Goal: Task Accomplishment & Management: Use online tool/utility

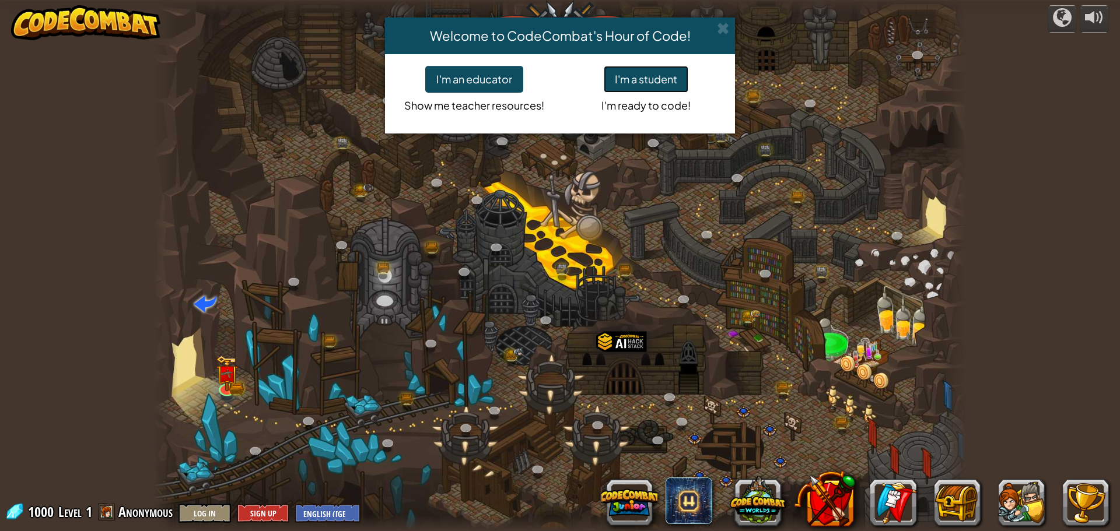
click at [659, 88] on button "I'm a student" at bounding box center [646, 79] width 85 height 27
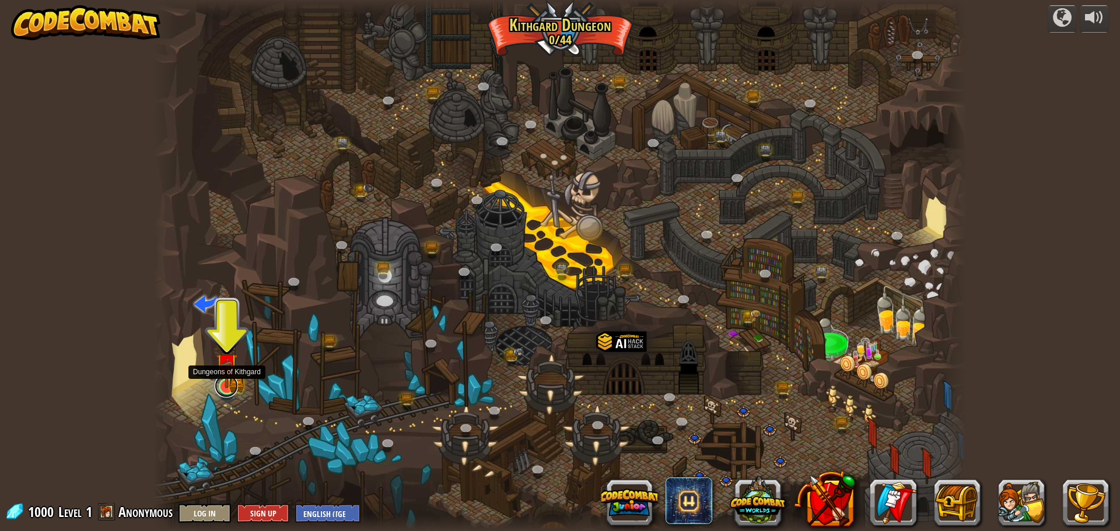
click at [229, 391] on link at bounding box center [226, 386] width 23 height 23
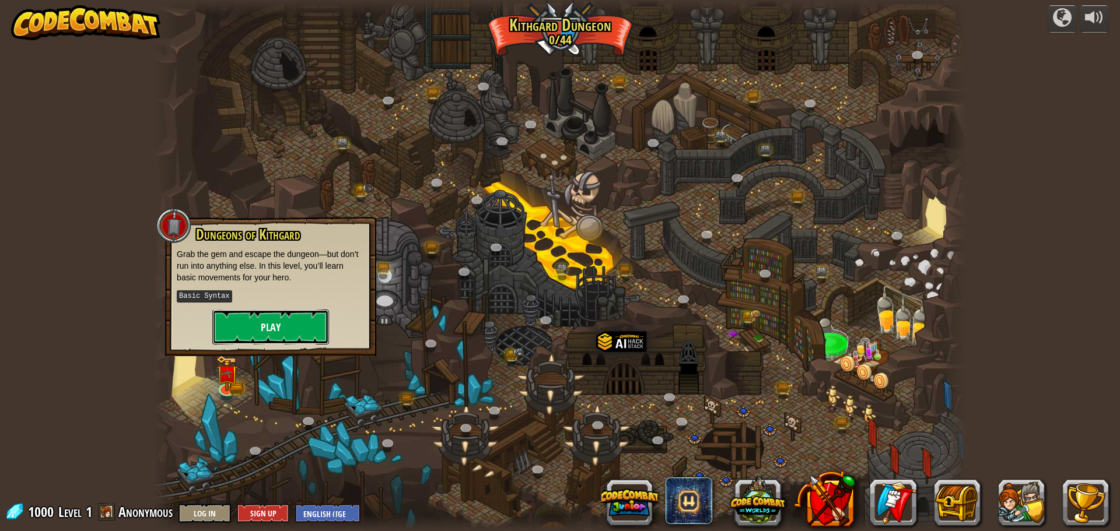
click at [298, 323] on button "Play" at bounding box center [270, 327] width 117 height 35
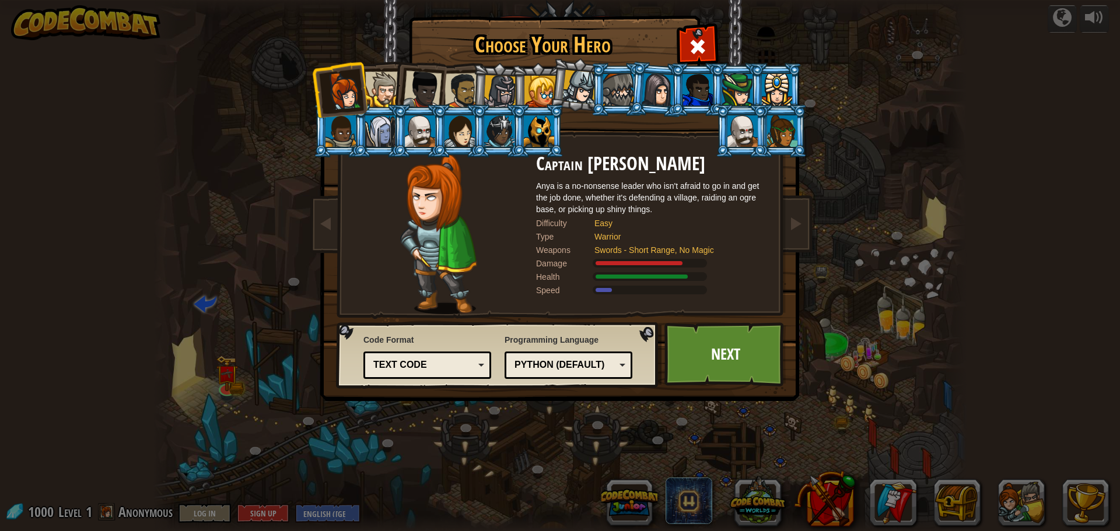
click at [536, 128] on div at bounding box center [539, 132] width 30 height 32
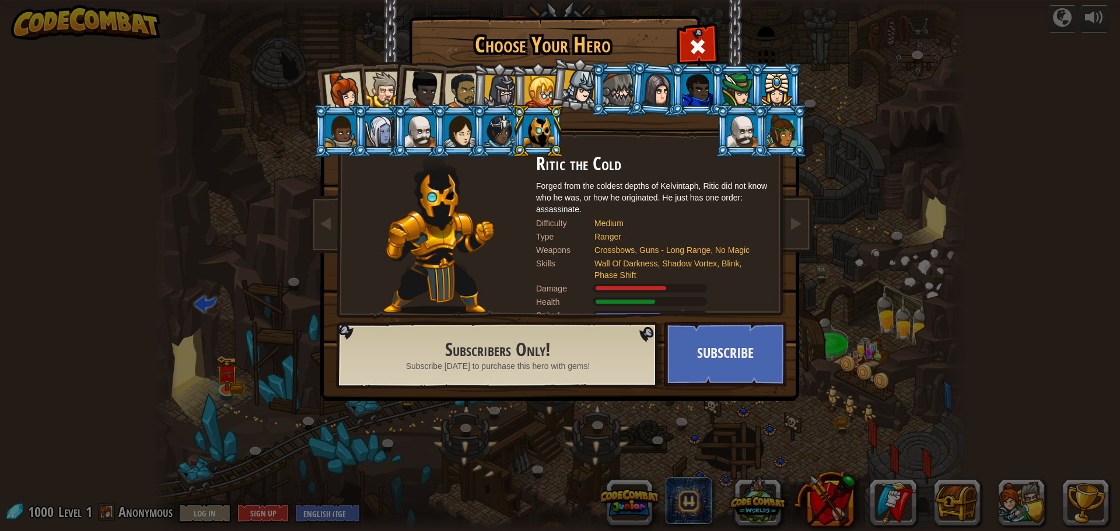
click at [384, 121] on div at bounding box center [380, 132] width 30 height 32
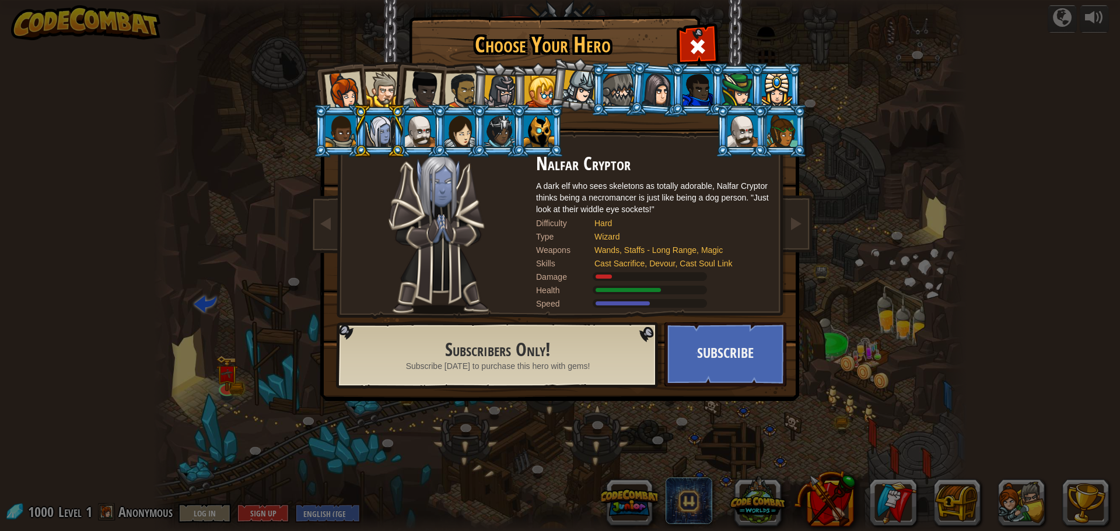
click at [545, 116] on div at bounding box center [539, 132] width 30 height 32
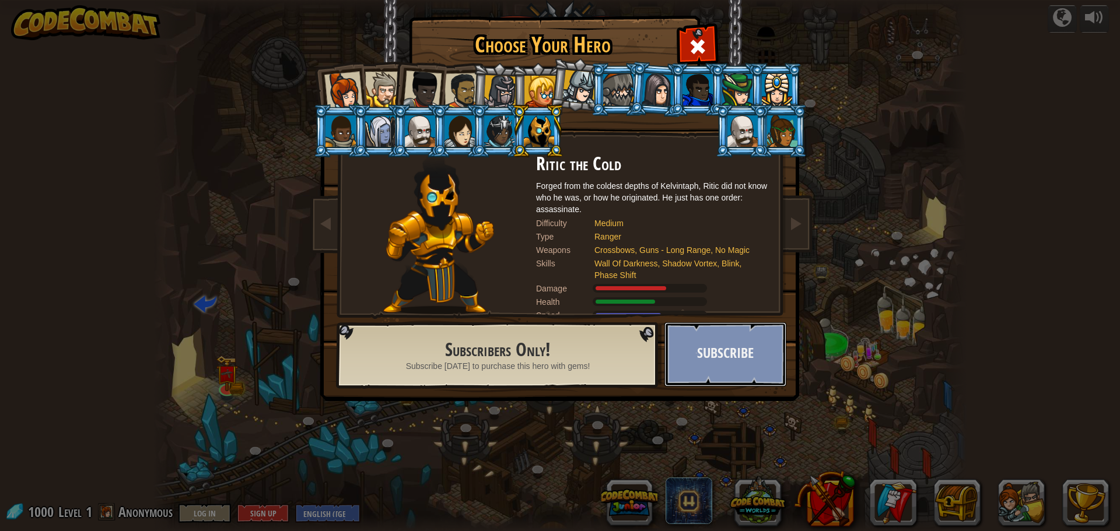
click at [734, 357] on button "Subscribe" at bounding box center [725, 355] width 122 height 64
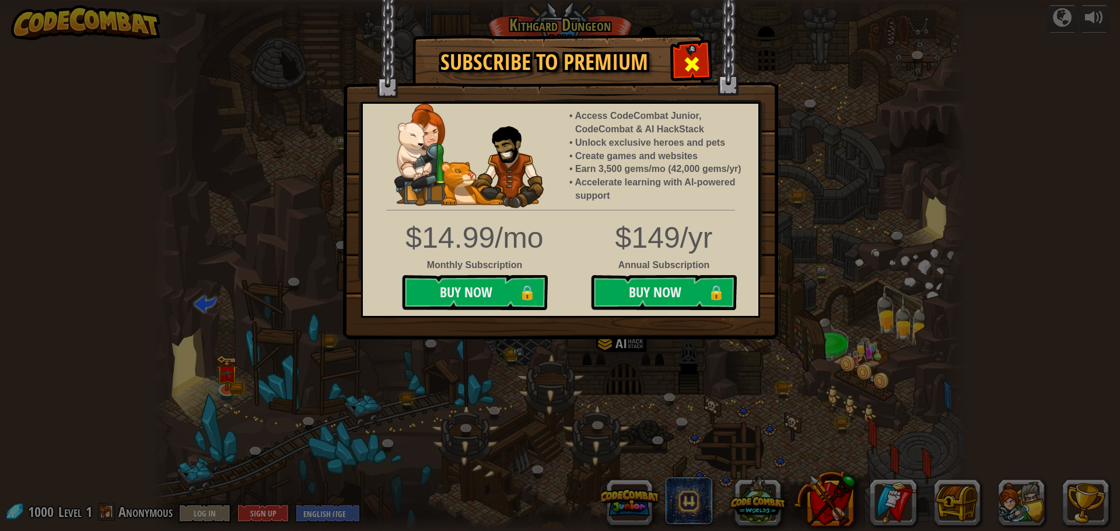
click at [677, 53] on div at bounding box center [691, 62] width 37 height 37
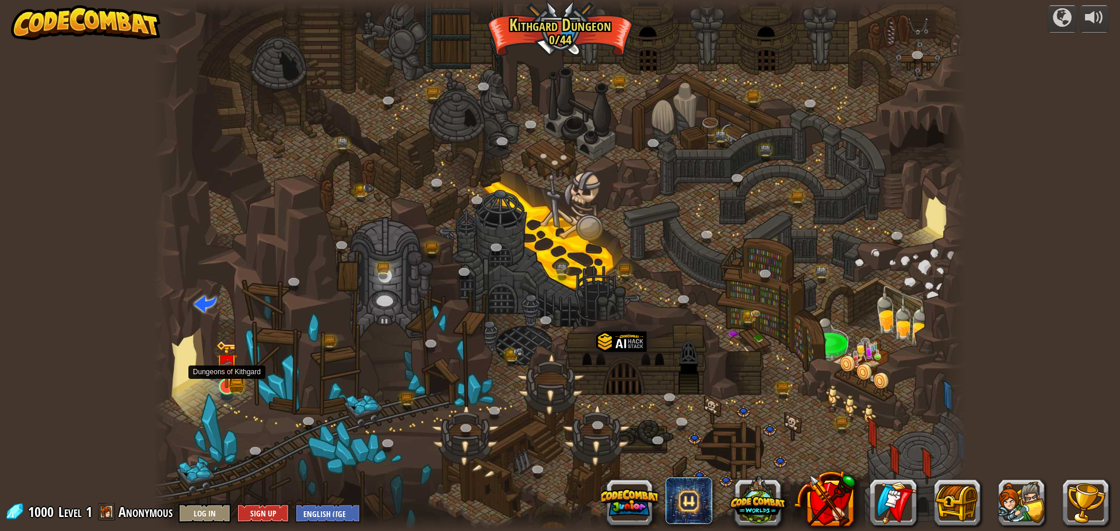
click at [232, 386] on img at bounding box center [227, 365] width 22 height 48
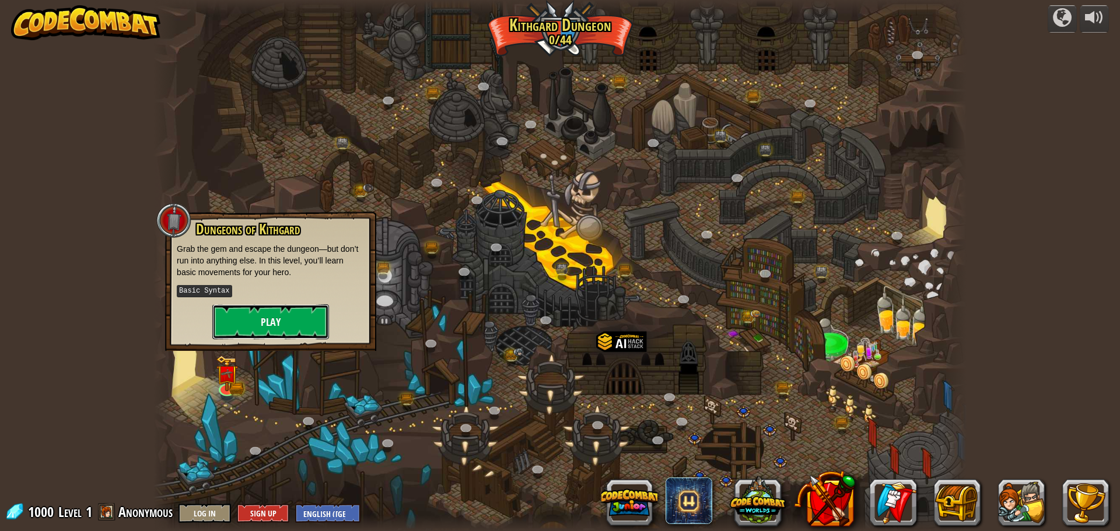
click at [275, 308] on button "Play" at bounding box center [270, 322] width 117 height 35
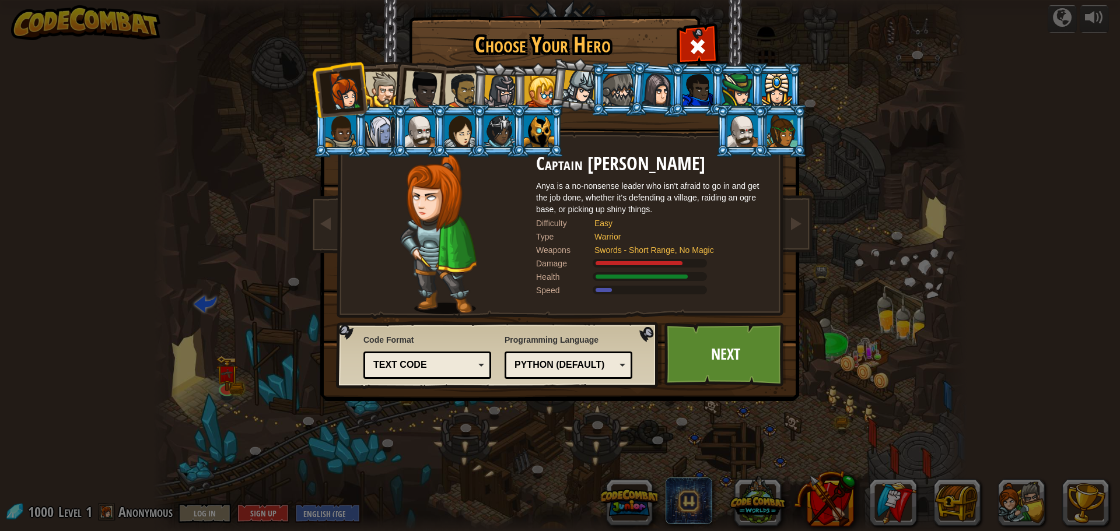
click at [536, 121] on div at bounding box center [539, 132] width 30 height 32
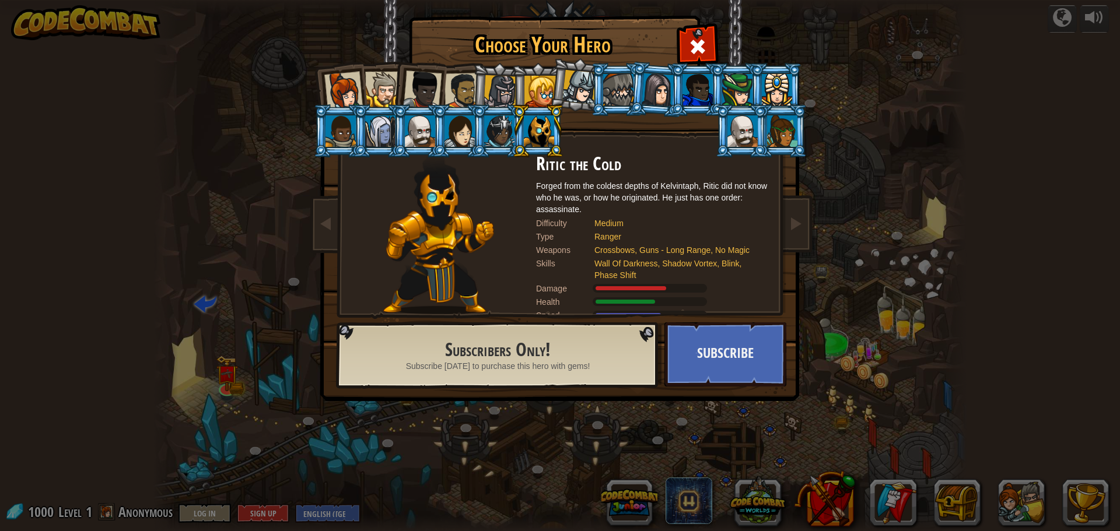
click at [420, 88] on div at bounding box center [422, 90] width 39 height 39
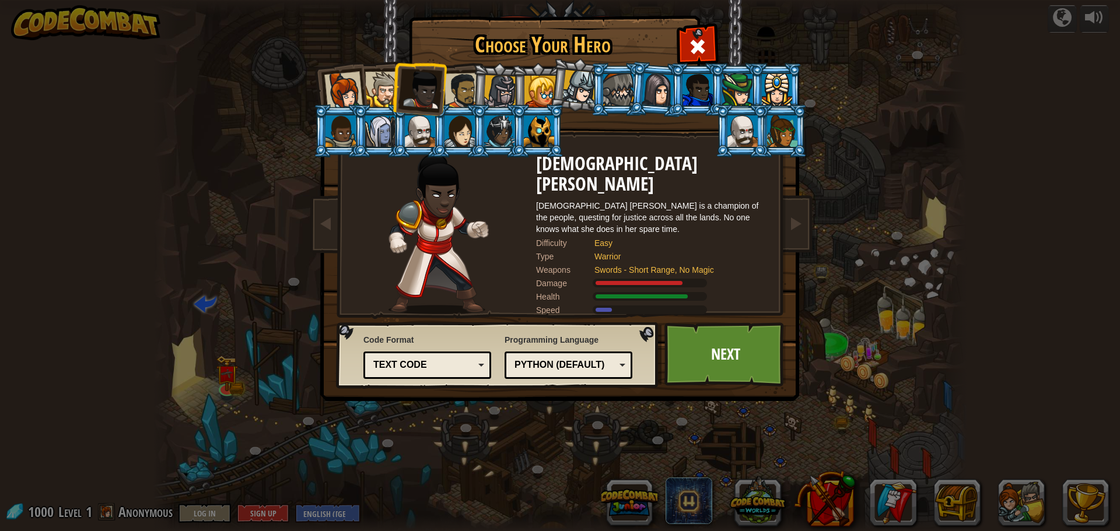
click at [453, 80] on div at bounding box center [463, 91] width 36 height 36
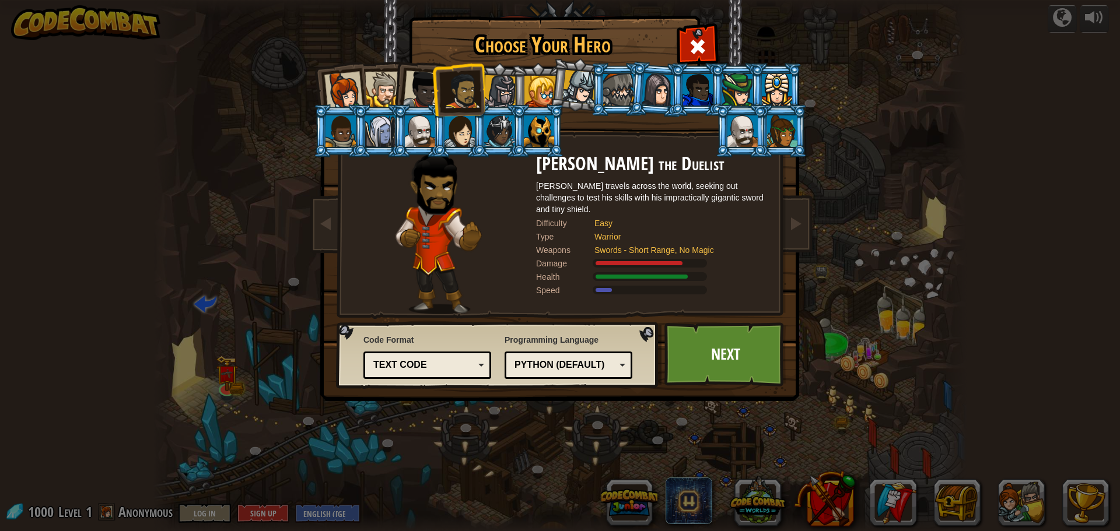
click at [372, 95] on div at bounding box center [383, 90] width 36 height 36
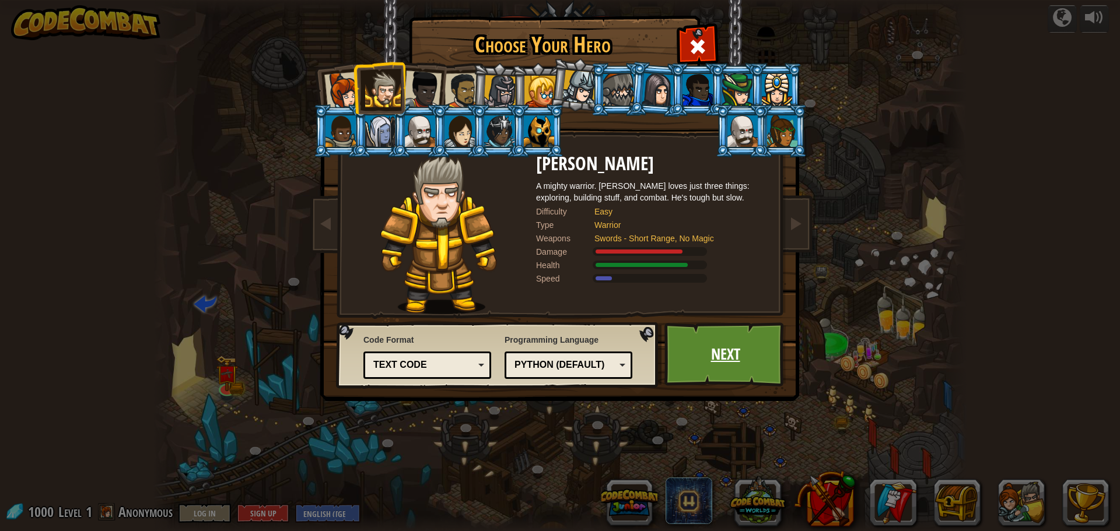
click at [759, 363] on link "Next" at bounding box center [725, 355] width 122 height 64
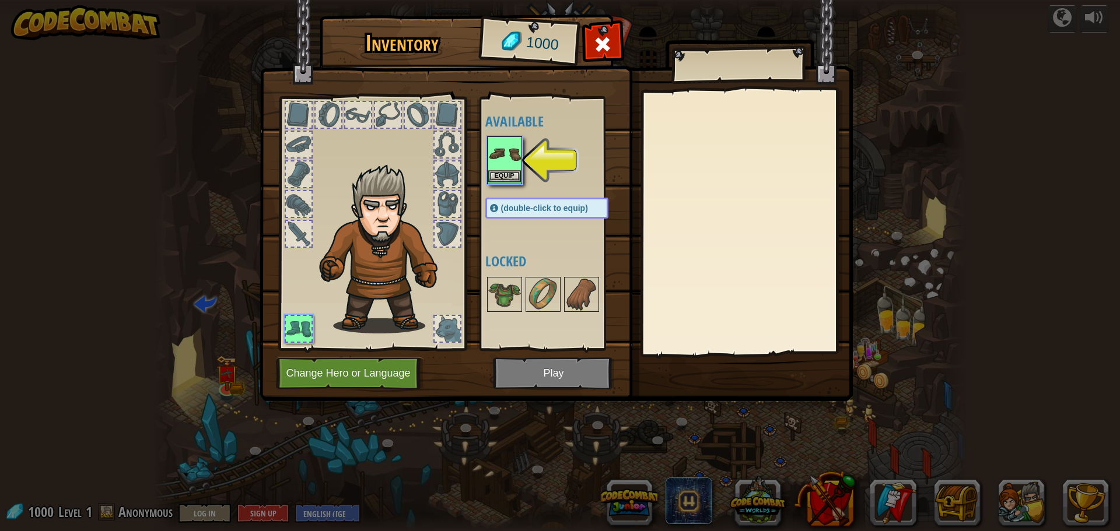
click at [506, 164] on img at bounding box center [504, 154] width 33 height 33
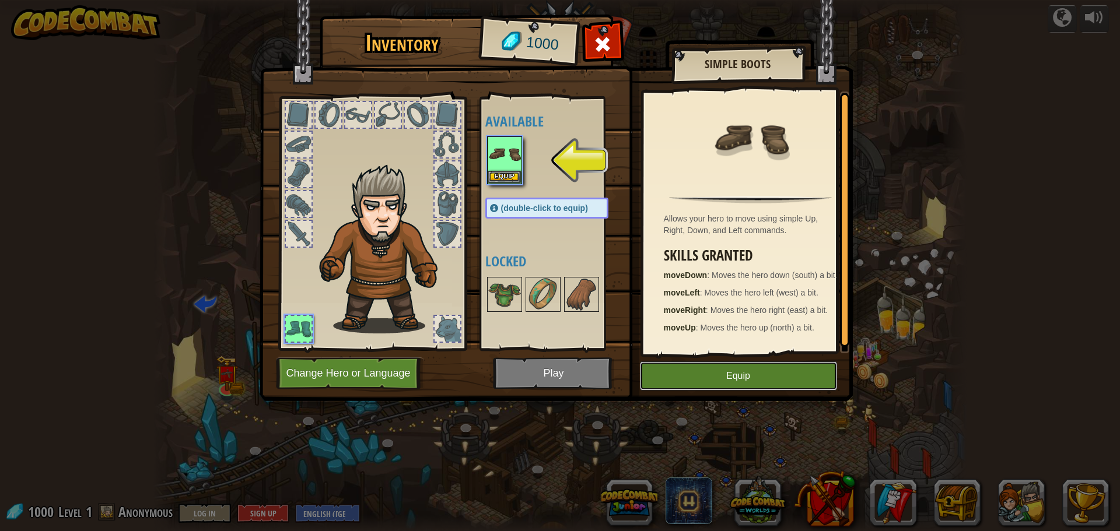
click at [761, 376] on button "Equip" at bounding box center [738, 376] width 197 height 29
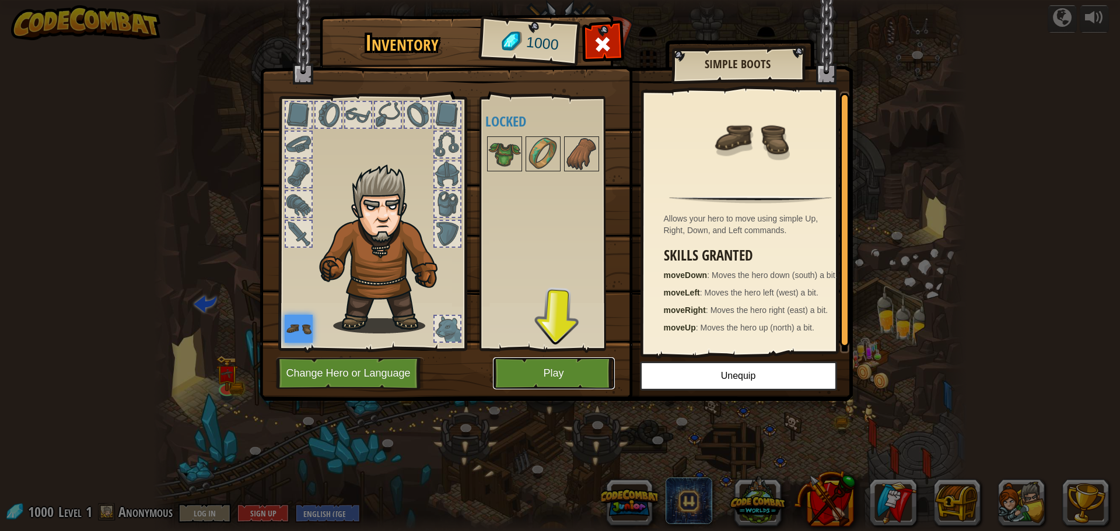
click at [537, 389] on button "Play" at bounding box center [554, 374] width 122 height 32
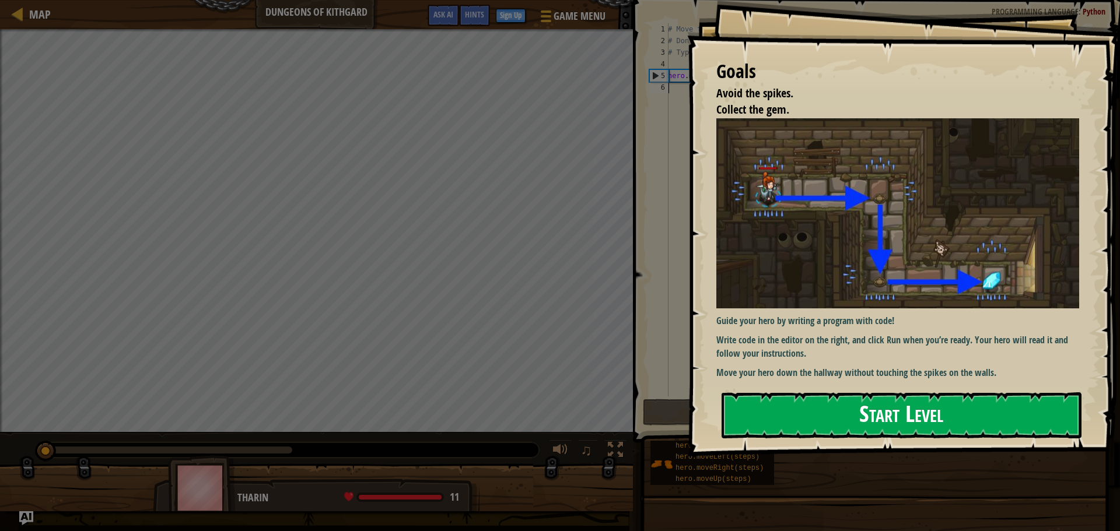
click at [784, 431] on button "Start Level" at bounding box center [902, 416] width 360 height 46
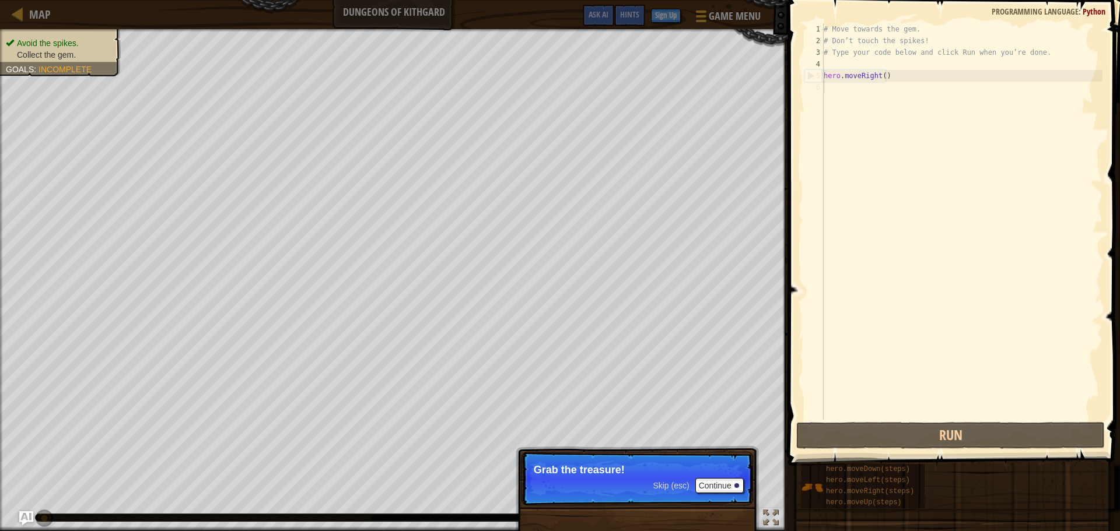
click at [911, 277] on div "# Move towards the gem. # Don’t touch the spikes! # Type your code below and cl…" at bounding box center [961, 233] width 281 height 420
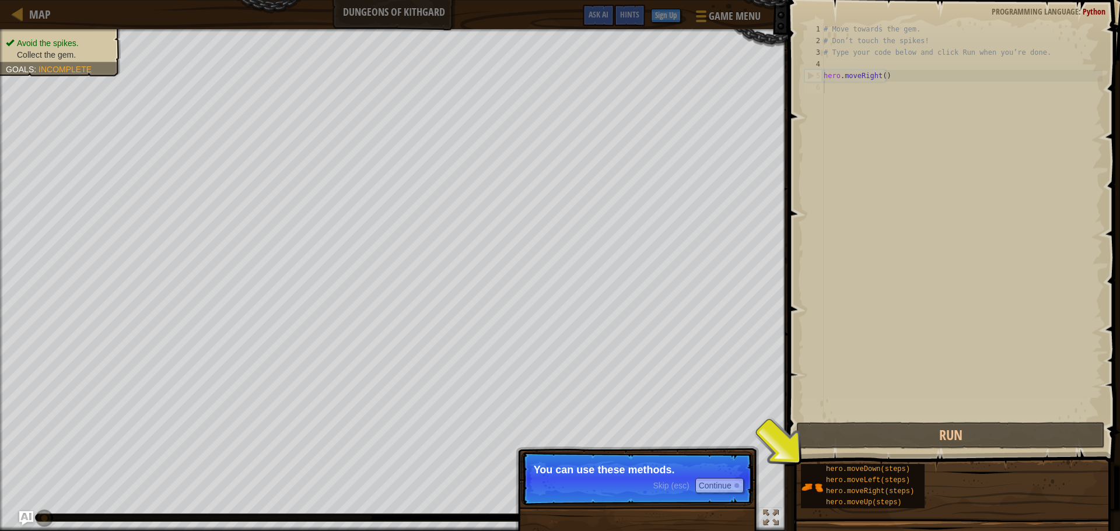
click at [711, 477] on p "Skip (esc) Continue You can use these methods." at bounding box center [638, 479] width 232 height 54
click at [723, 486] on button "Continue" at bounding box center [719, 485] width 48 height 15
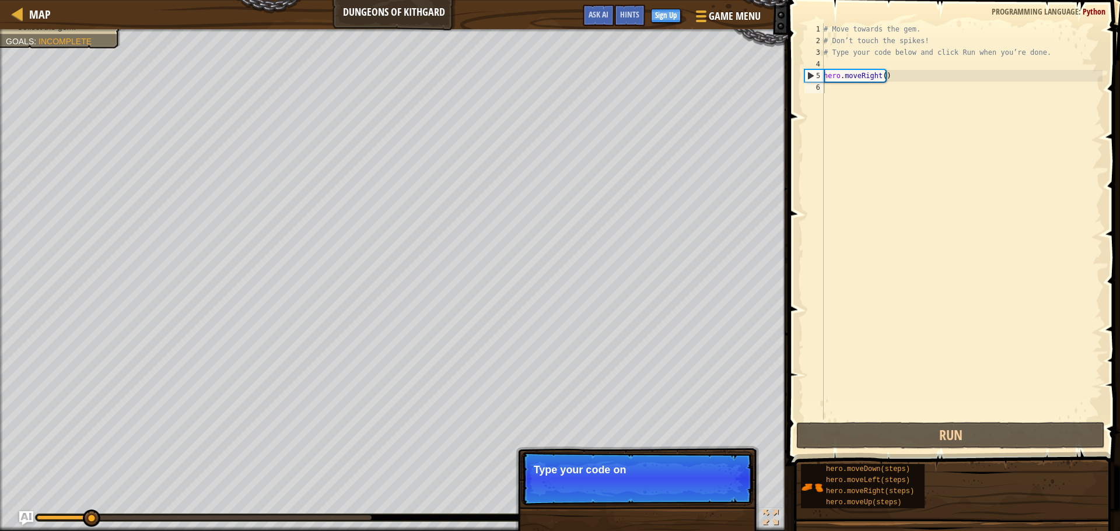
click at [723, 486] on p "Skip (esc) Continue Type your code on" at bounding box center [638, 479] width 232 height 54
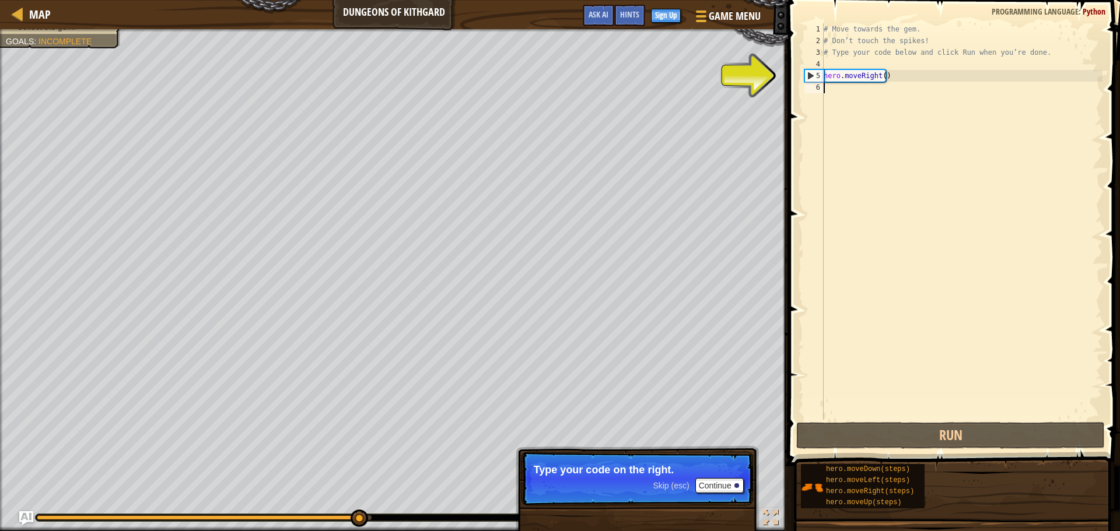
click at [855, 372] on div "# Move towards the gem. # Don’t touch the spikes! # Type your code below and cl…" at bounding box center [961, 233] width 281 height 420
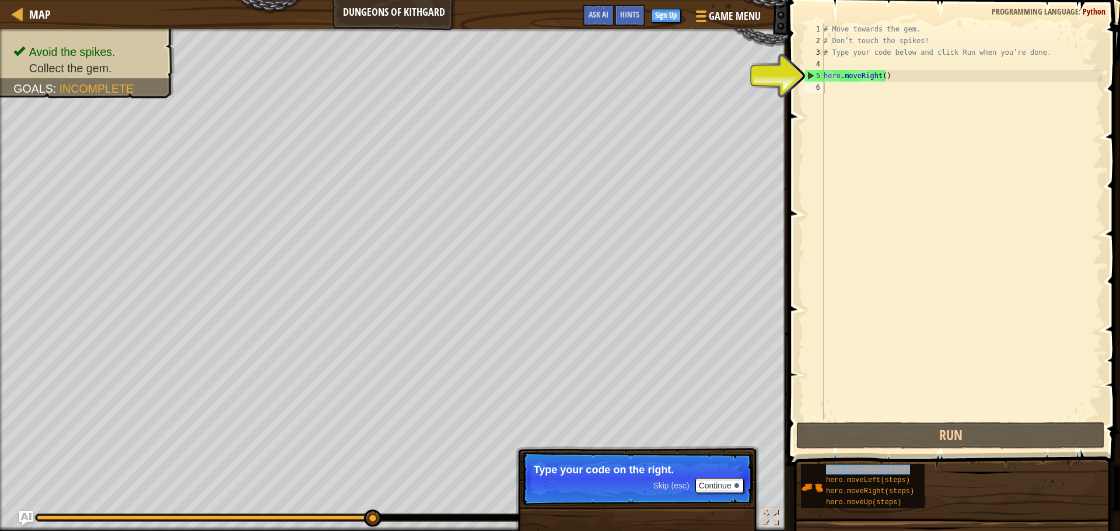
type textarea "hero.moveDown(steps)"
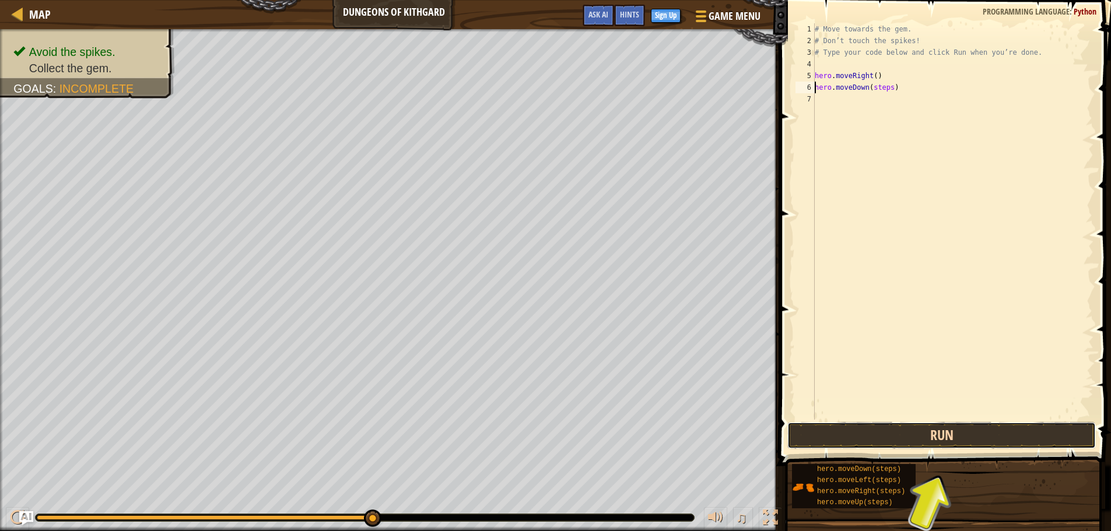
click at [865, 435] on button "Run" at bounding box center [942, 435] width 309 height 27
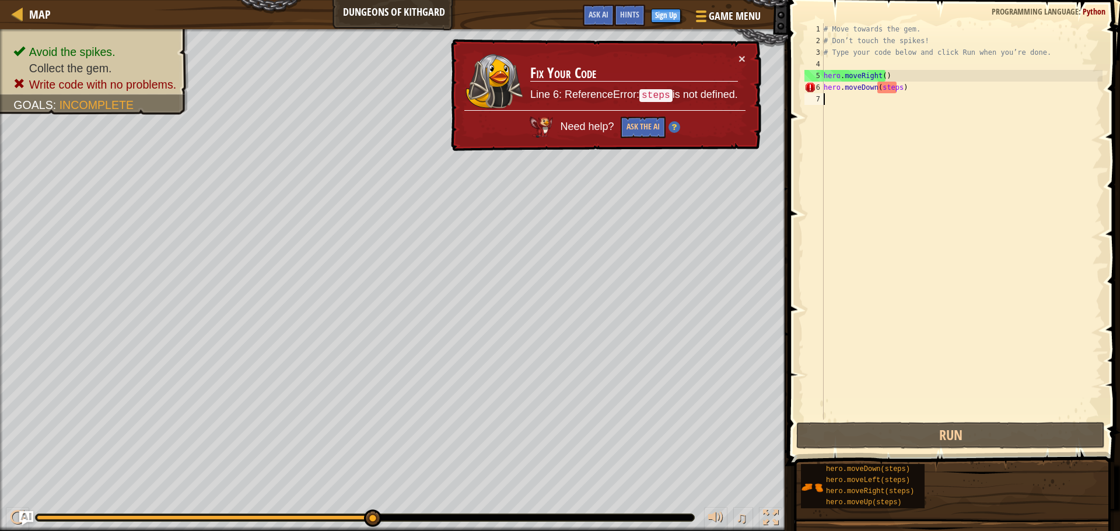
click at [897, 93] on div "# Move towards the gem. # Don’t touch the spikes! # Type your code below and cl…" at bounding box center [961, 233] width 281 height 420
click at [896, 88] on div "# Move towards the gem. # Don’t touch the spikes! # Type your code below and cl…" at bounding box center [961, 233] width 281 height 420
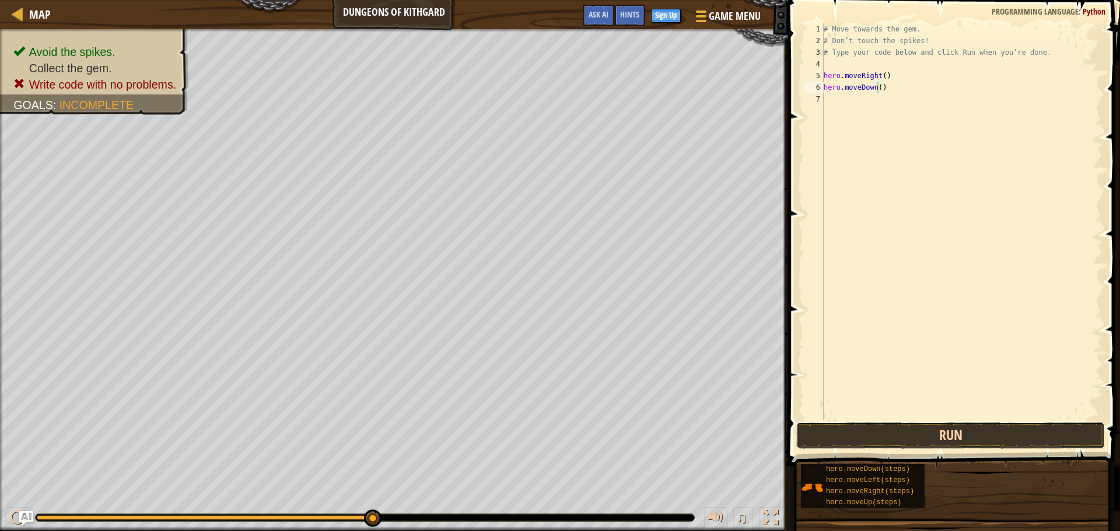
click at [1009, 442] on button "Run" at bounding box center [950, 435] width 309 height 27
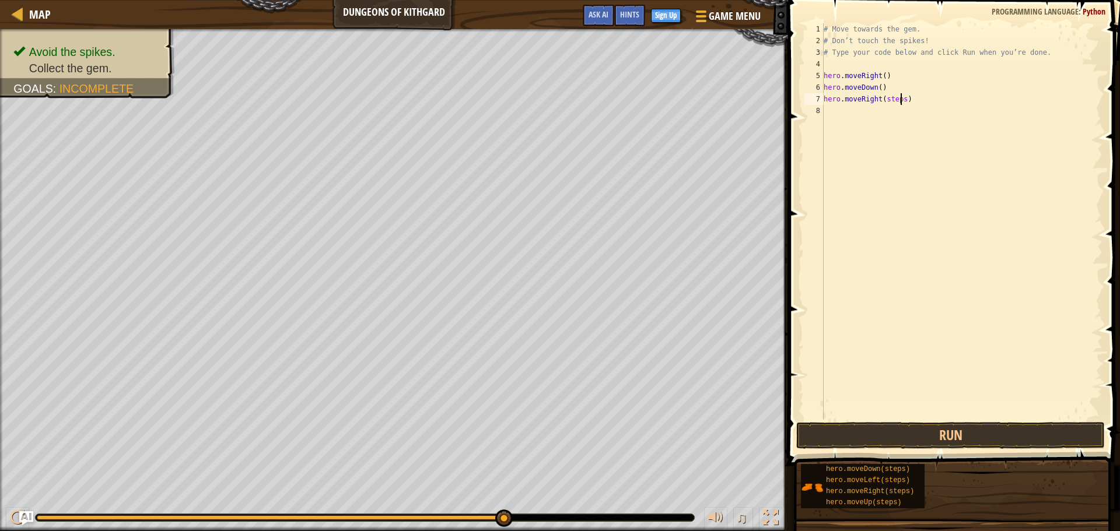
click at [899, 98] on div "# Move towards the gem. # Don’t touch the spikes! # Type your code below and cl…" at bounding box center [961, 233] width 281 height 420
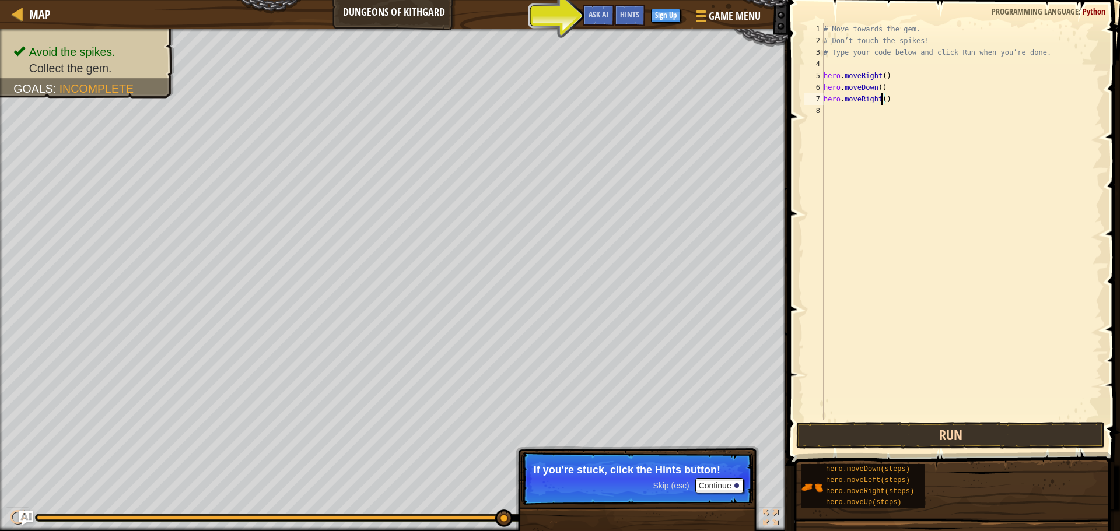
type textarea "hero.moveRight()"
click at [931, 444] on button "Run" at bounding box center [950, 435] width 309 height 27
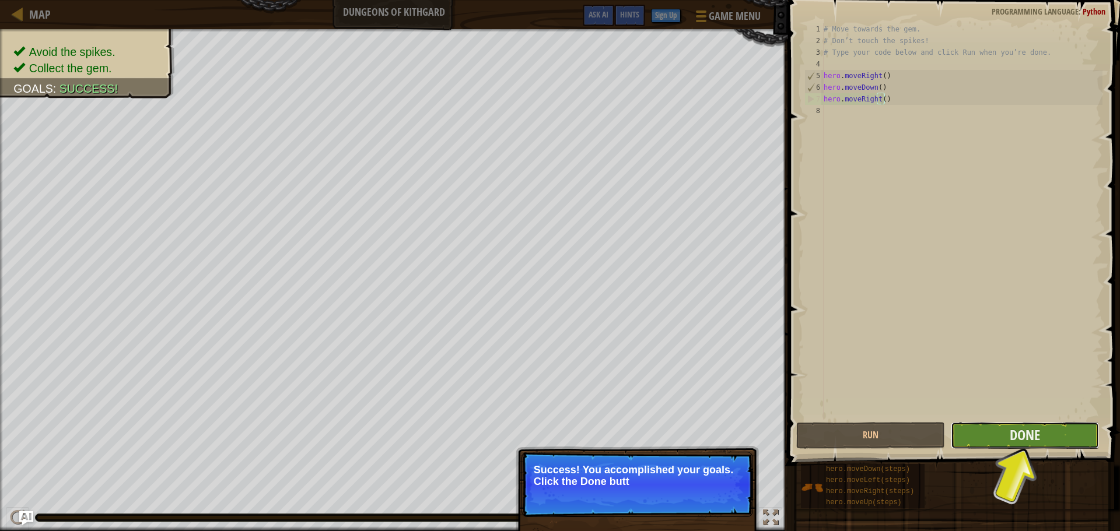
click at [1005, 435] on button "Done" at bounding box center [1025, 435] width 148 height 27
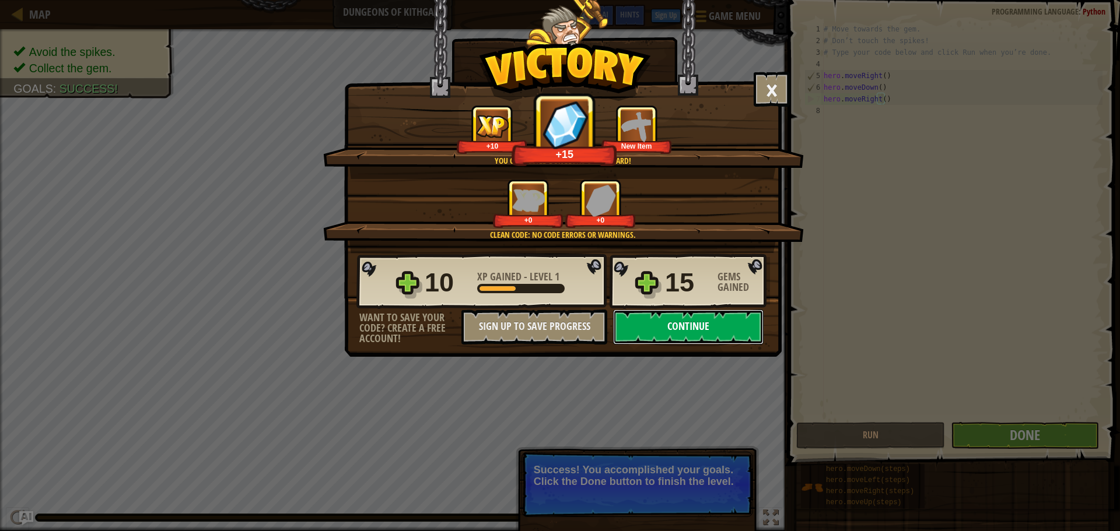
click at [685, 325] on button "Continue" at bounding box center [688, 327] width 151 height 35
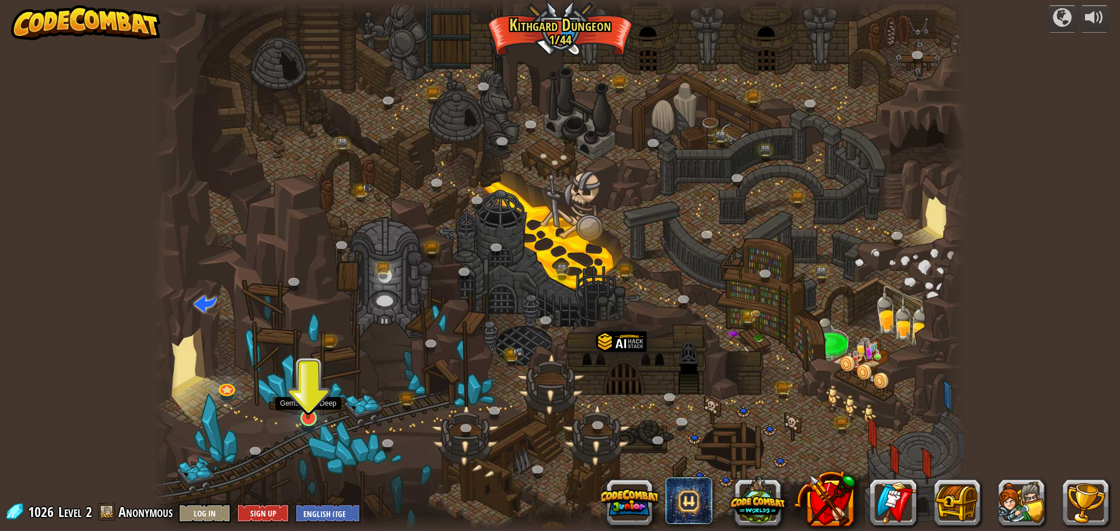
click at [312, 416] on img at bounding box center [309, 395] width 22 height 50
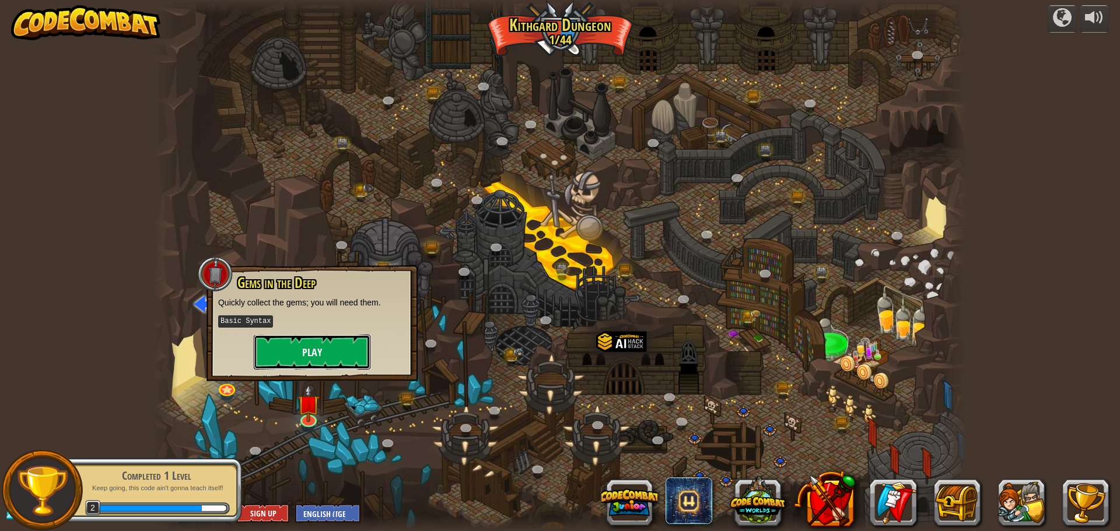
click at [306, 347] on button "Play" at bounding box center [312, 352] width 117 height 35
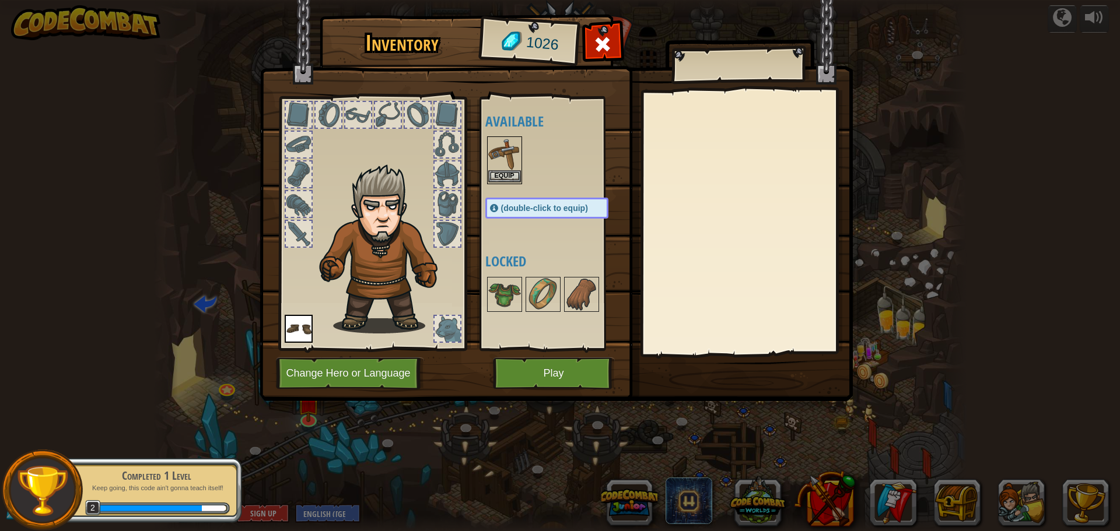
click at [494, 163] on img at bounding box center [504, 154] width 33 height 33
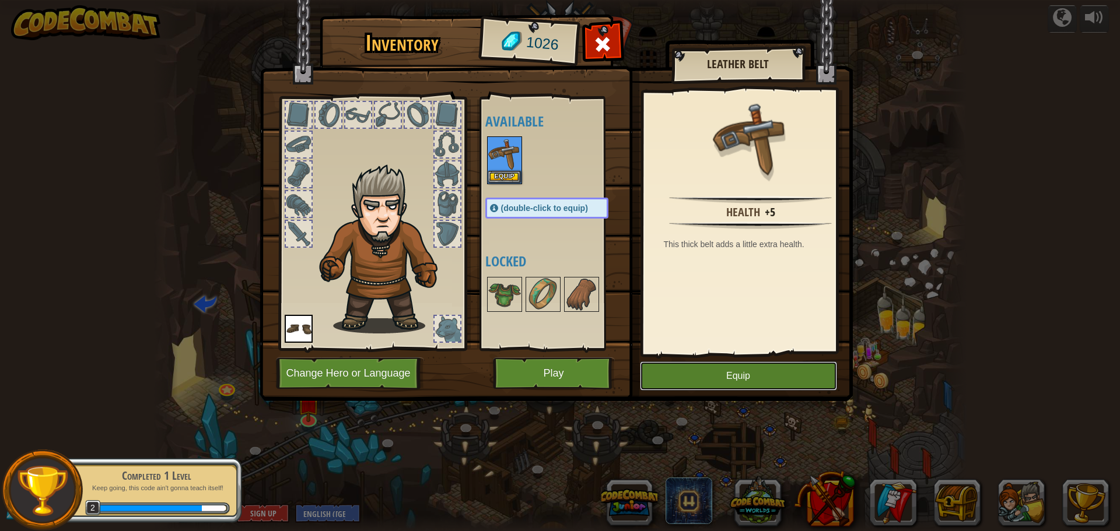
click at [792, 376] on button "Equip" at bounding box center [738, 376] width 197 height 29
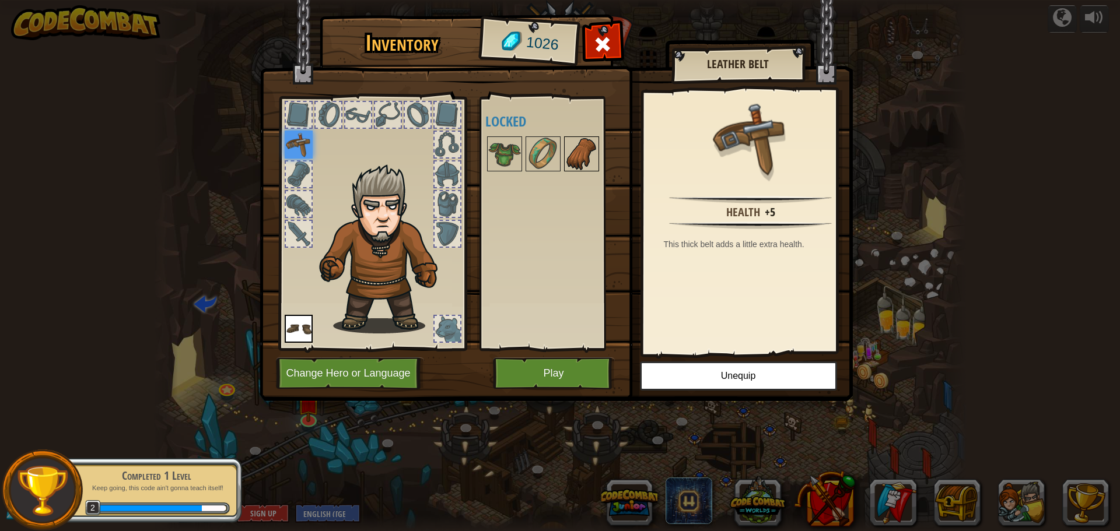
click at [570, 160] on img at bounding box center [581, 154] width 33 height 33
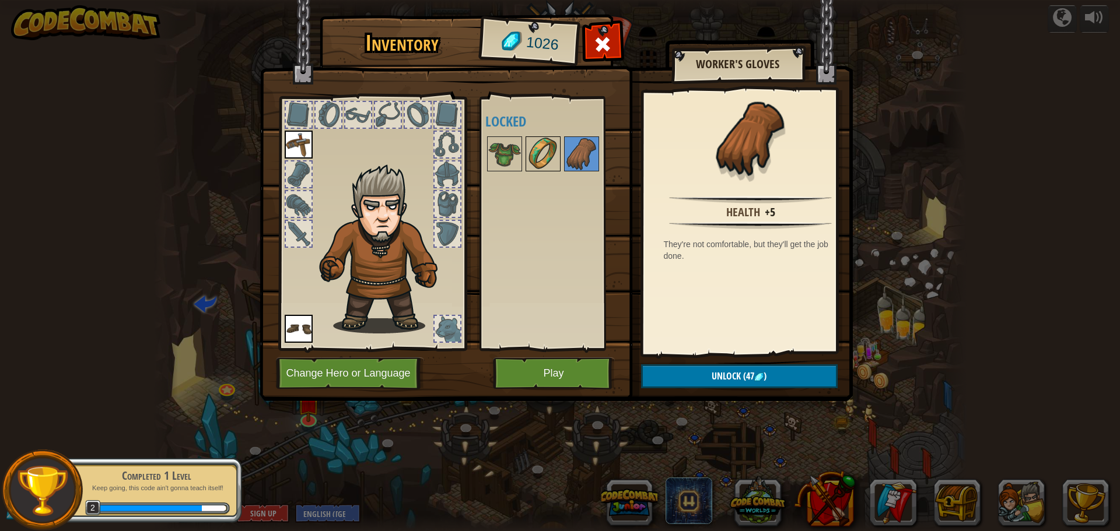
click at [548, 153] on img at bounding box center [543, 154] width 33 height 33
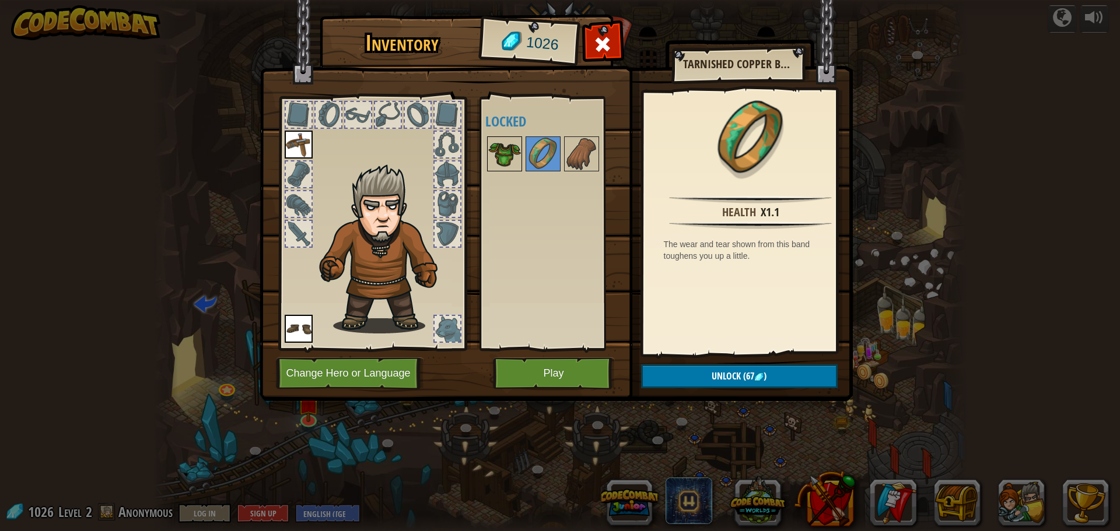
click at [508, 144] on img at bounding box center [504, 154] width 33 height 33
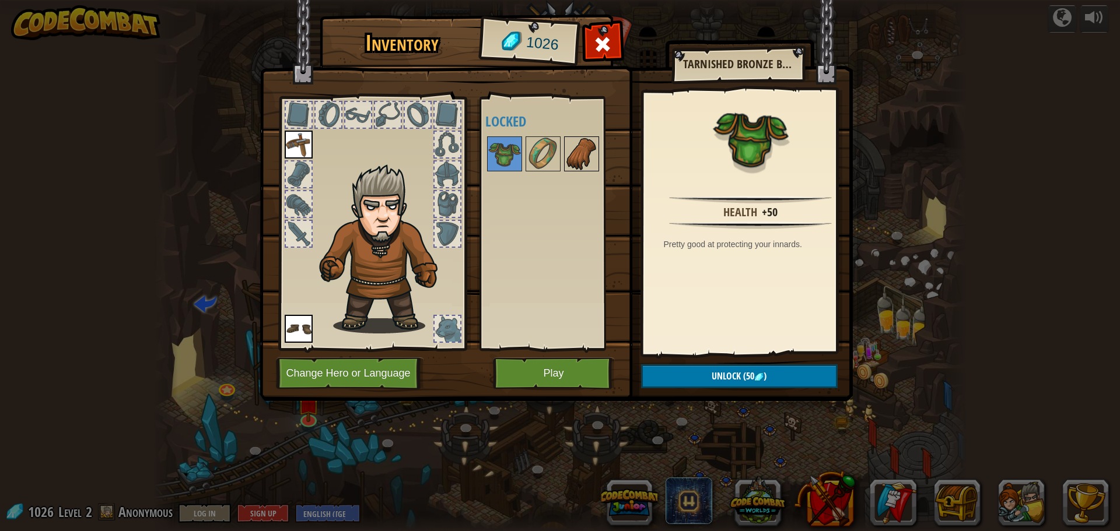
click at [574, 151] on img at bounding box center [581, 154] width 33 height 33
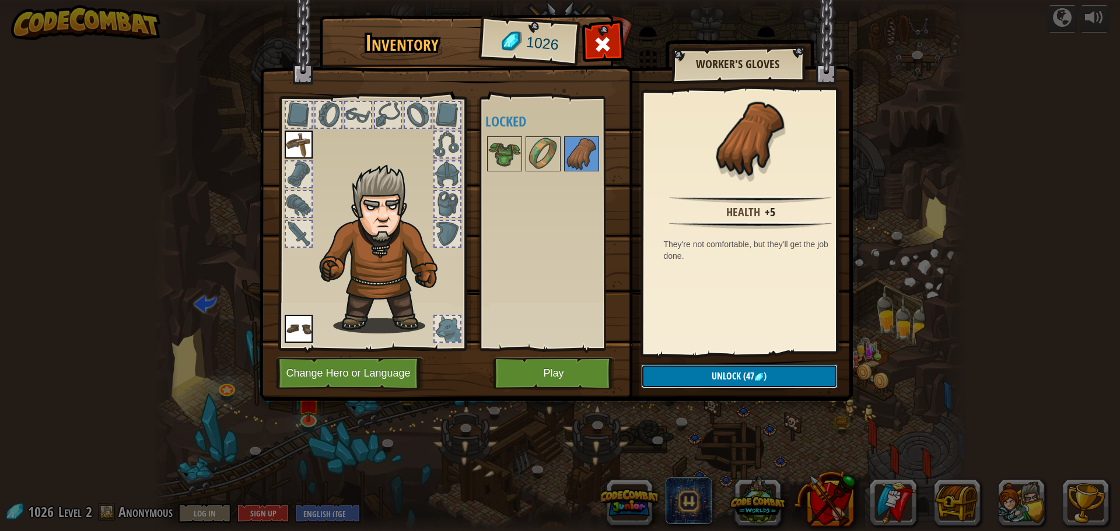
click at [724, 379] on span "Unlock" at bounding box center [726, 376] width 29 height 13
click at [737, 378] on button "Confirm" at bounding box center [739, 377] width 197 height 24
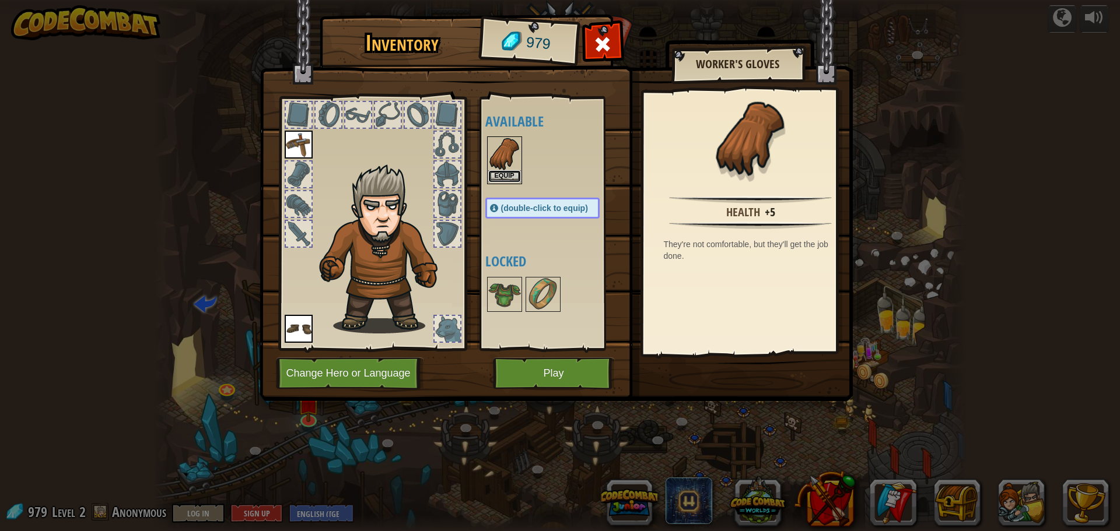
click at [513, 172] on button "Equip" at bounding box center [504, 176] width 33 height 12
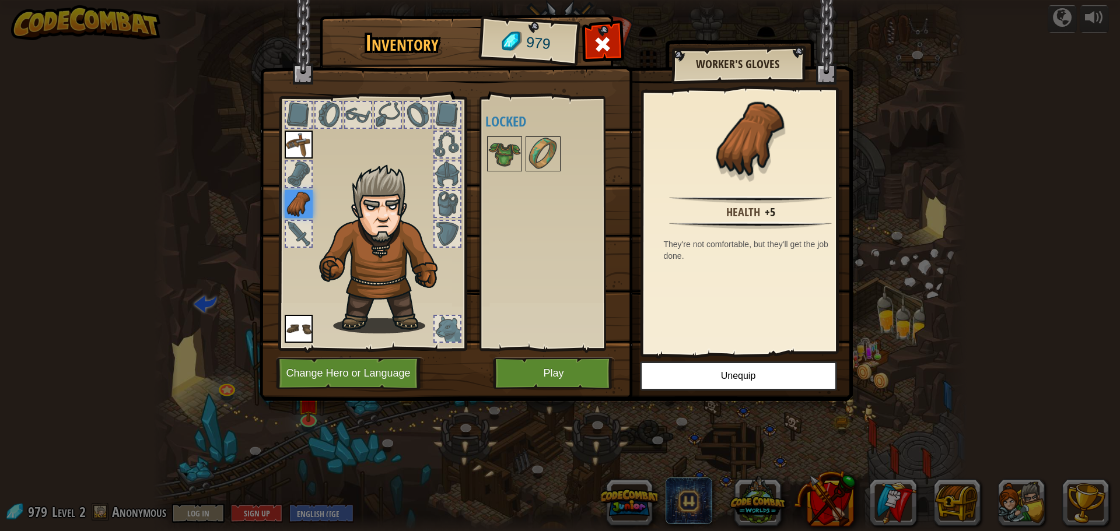
click at [573, 282] on div "Available Equip Equip Equip (double-click to equip) Locked" at bounding box center [554, 223] width 138 height 243
click at [597, 379] on button "Play" at bounding box center [554, 374] width 122 height 32
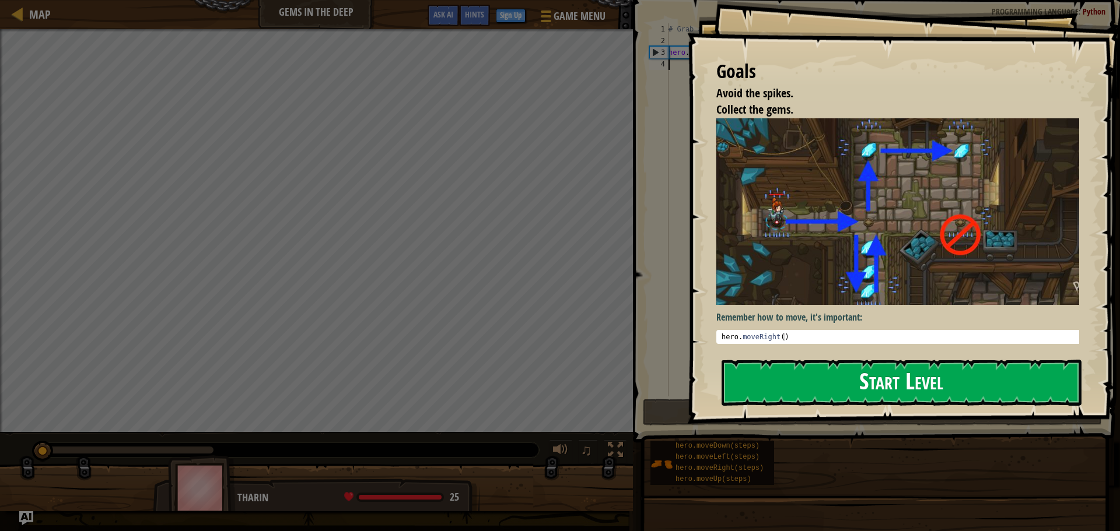
click at [789, 398] on button "Start Level" at bounding box center [902, 383] width 360 height 46
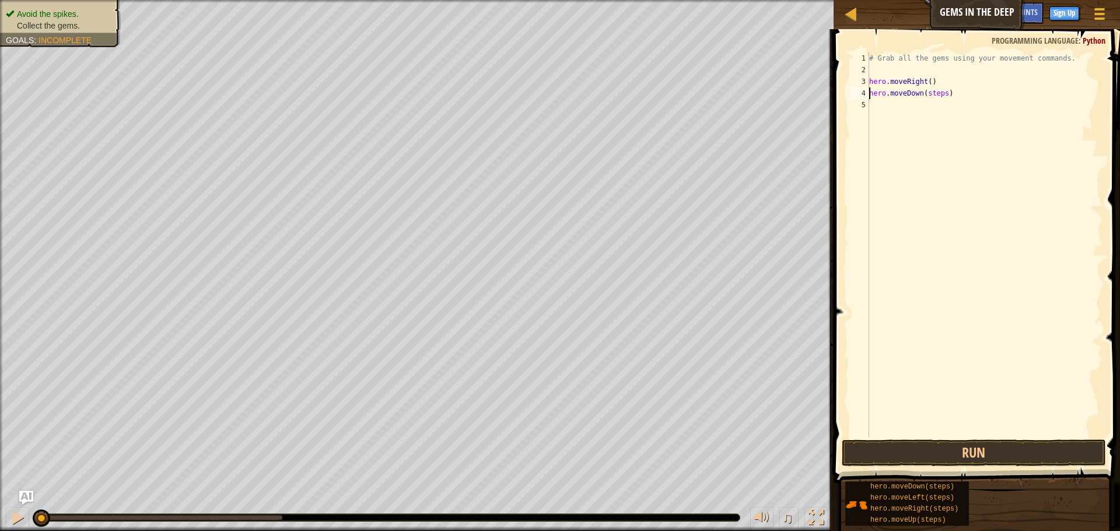
click at [941, 93] on div "# Grab all the gems using your movement commands. hero . moveRight ( ) hero . m…" at bounding box center [985, 257] width 236 height 408
click at [886, 454] on button "Run" at bounding box center [974, 453] width 264 height 27
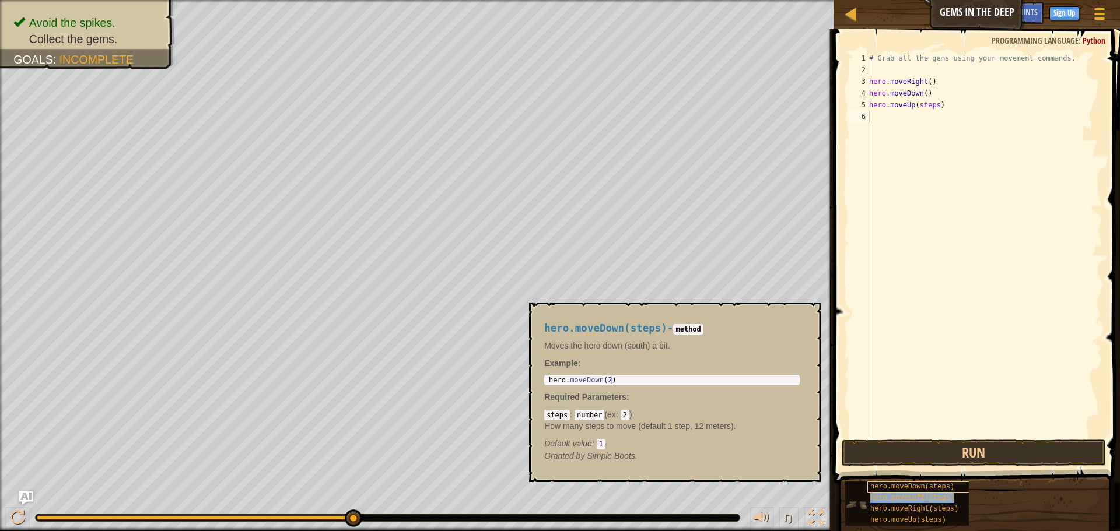
type textarea "hero.moveLeft(steps)"
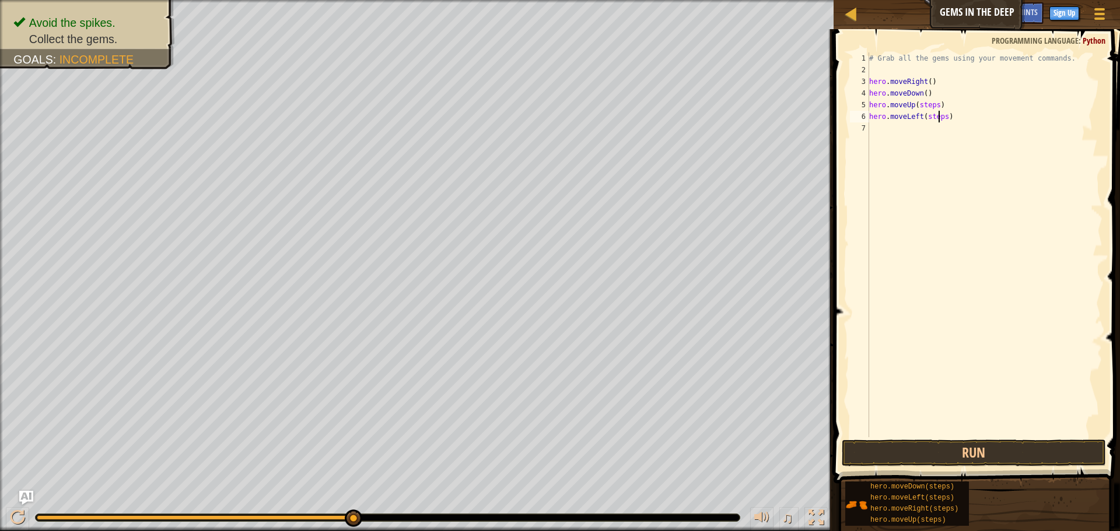
click at [940, 116] on div "# Grab all the gems using your movement commands. hero . moveRight ( ) hero . m…" at bounding box center [985, 257] width 236 height 408
click at [944, 125] on div "# Grab all the gems using your movement commands. hero . moveRight ( ) hero . m…" at bounding box center [985, 257] width 236 height 408
click at [940, 117] on div "# Grab all the gems using your movement commands. hero . moveRight ( ) hero . m…" at bounding box center [985, 257] width 236 height 408
click at [945, 116] on div "# Grab all the gems using your movement commands. hero . moveRight ( ) hero . m…" at bounding box center [985, 257] width 236 height 408
click at [942, 119] on div "# Grab all the gems using your movement commands. hero . moveRight ( ) hero . m…" at bounding box center [985, 257] width 236 height 408
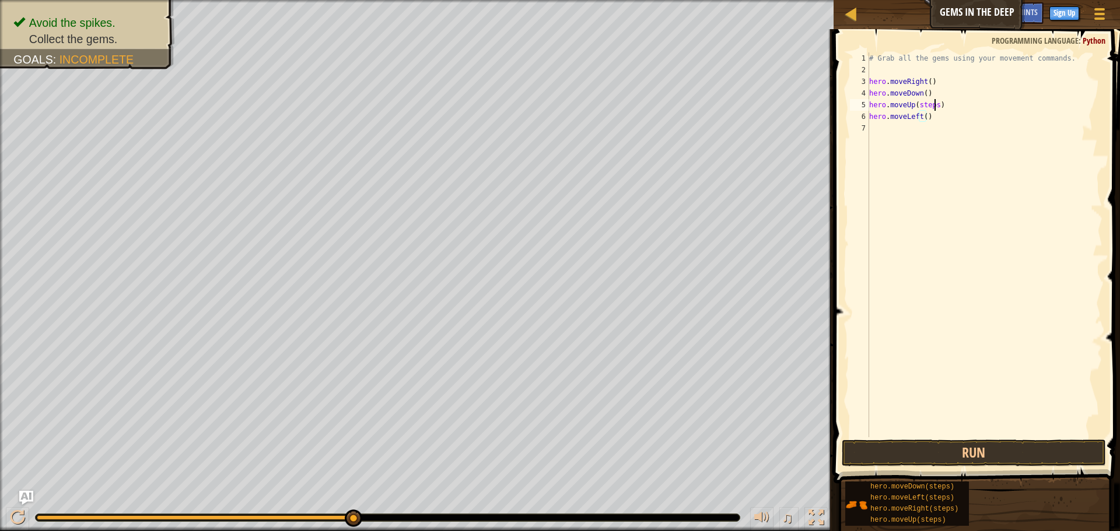
click at [935, 105] on div "# Grab all the gems using your movement commands. hero . moveRight ( ) hero . m…" at bounding box center [985, 257] width 236 height 408
click at [949, 454] on button "Run" at bounding box center [974, 453] width 264 height 27
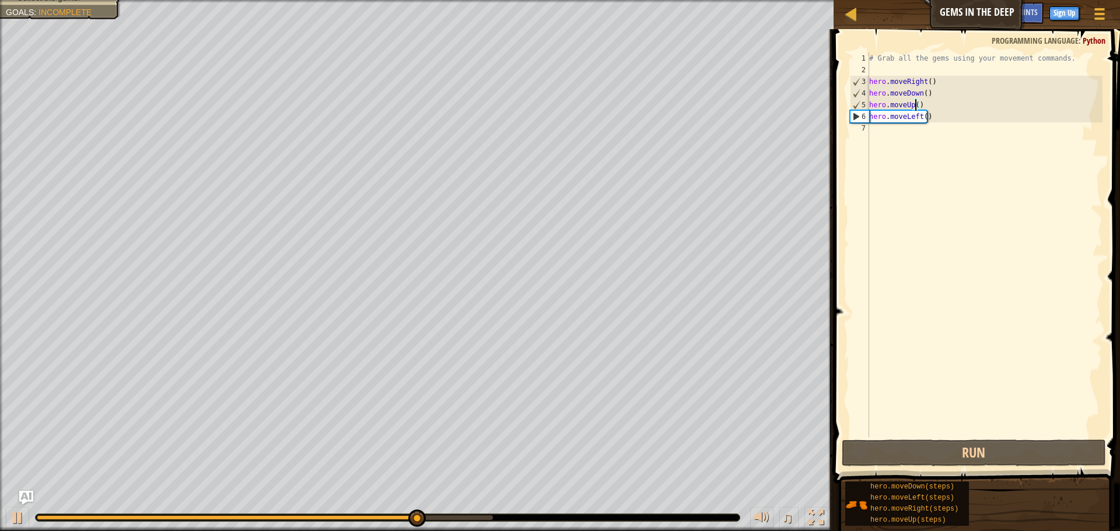
click at [917, 116] on div "# Grab all the gems using your movement commands. hero . moveRight ( ) hero . m…" at bounding box center [985, 257] width 236 height 408
click at [918, 116] on div "# Grab all the gems using your movement commands. hero . moveRight ( ) hero . m…" at bounding box center [985, 257] width 236 height 408
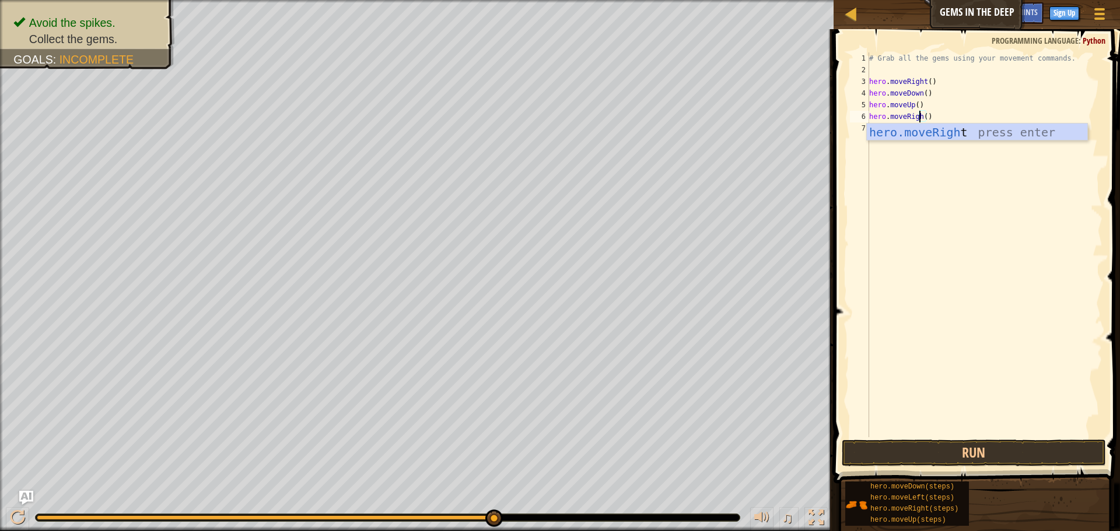
scroll to position [5, 5]
click at [995, 451] on button "Run" at bounding box center [974, 453] width 264 height 27
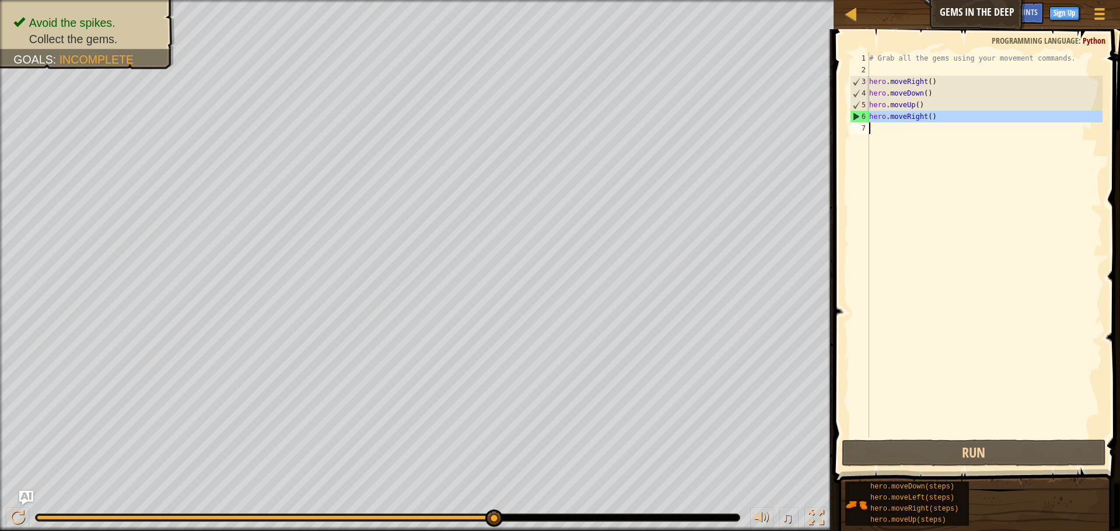
drag, startPoint x: 851, startPoint y: 116, endPoint x: 861, endPoint y: 130, distance: 17.2
type textarea "hero.moveRight()"
drag, startPoint x: 908, startPoint y: 115, endPoint x: 948, endPoint y: 109, distance: 40.2
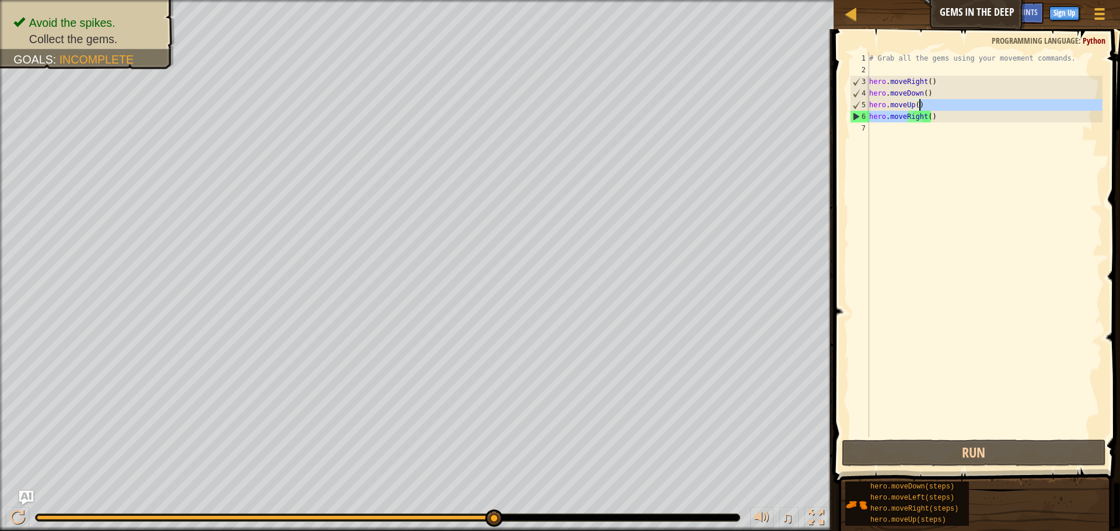
click at [948, 109] on div "# Grab all the gems using your movement commands. hero . moveRight ( ) hero . m…" at bounding box center [985, 257] width 236 height 408
type textarea "hero.moveUp() hero.moveRight()"
click at [973, 132] on div "# Grab all the gems using your movement commands. hero . moveRight ( ) hero . m…" at bounding box center [985, 257] width 236 height 408
drag, startPoint x: 943, startPoint y: 118, endPoint x: 868, endPoint y: 121, distance: 75.3
click at [868, 121] on div "1 2 3 4 5 6 7 # Grab all the gems using your movement commands. hero . moveRigh…" at bounding box center [975, 245] width 255 height 385
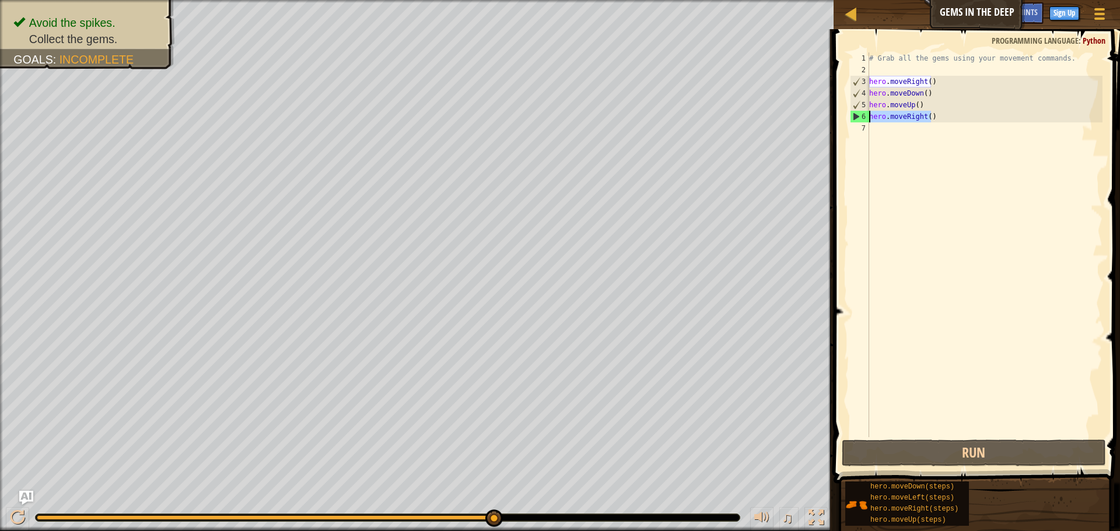
type textarea "hero.moveRight()"
click at [889, 128] on div "# Grab all the gems using your movement commands. hero . moveRight ( ) hero . m…" at bounding box center [985, 257] width 236 height 408
drag, startPoint x: 855, startPoint y: 118, endPoint x: 865, endPoint y: 126, distance: 12.0
type textarea "hero.moveRight()"
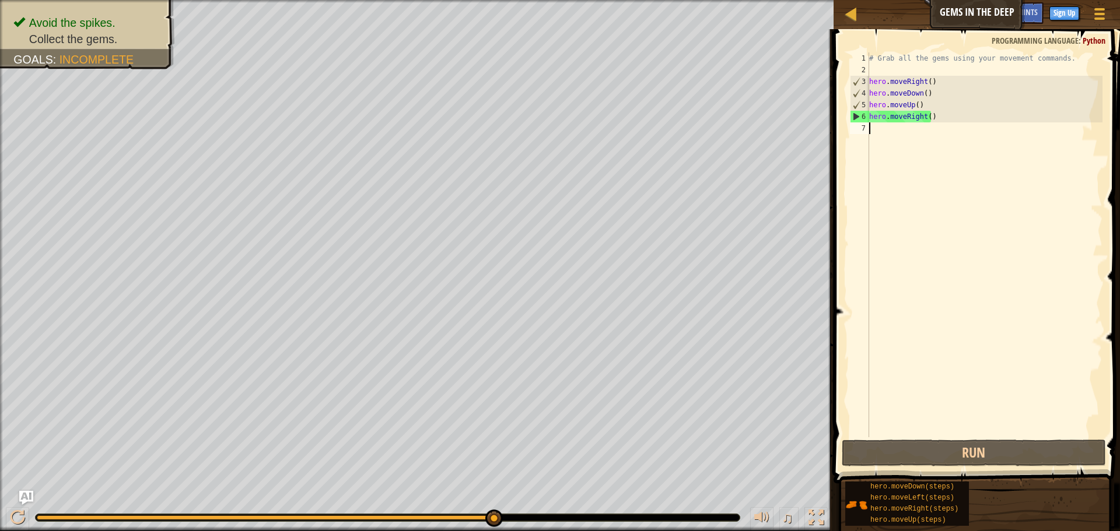
click at [895, 135] on div "# Grab all the gems using your movement commands. hero . moveRight ( ) hero . m…" at bounding box center [985, 257] width 236 height 408
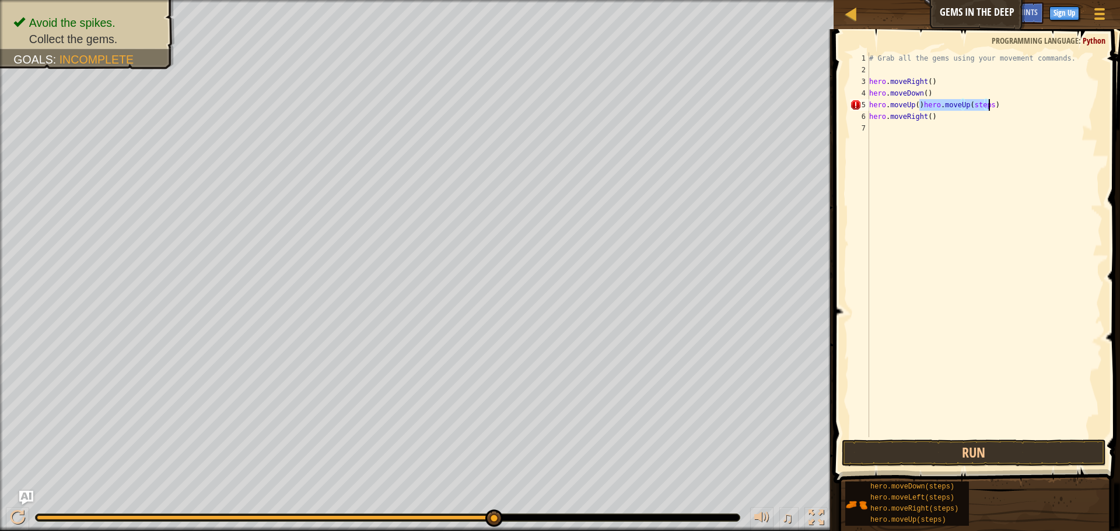
click at [1003, 88] on div "# Grab all the gems using your movement commands. hero . moveRight ( ) hero . m…" at bounding box center [985, 257] width 236 height 408
click at [1015, 97] on div "# Grab all the gems using your movement commands. hero . moveRight ( ) hero . m…" at bounding box center [985, 257] width 236 height 408
click at [1014, 102] on div "# Grab all the gems using your movement commands. hero . moveRight ( ) hero . m…" at bounding box center [985, 257] width 236 height 408
type textarea "hero.moveUp()"
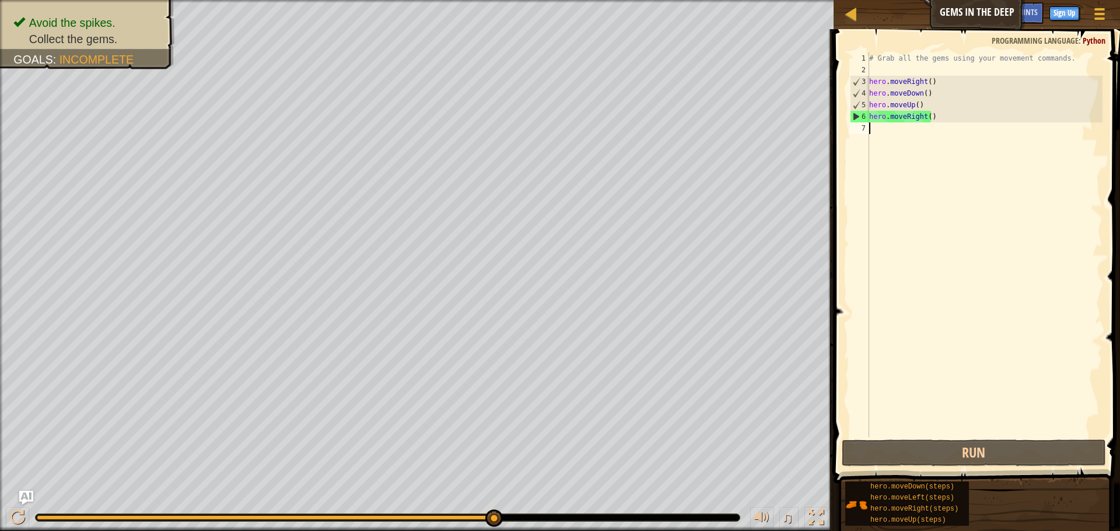
click at [921, 167] on div "# Grab all the gems using your movement commands. hero . moveRight ( ) hero . m…" at bounding box center [985, 257] width 236 height 408
click at [922, 117] on div "# Grab all the gems using your movement commands. hero . moveRight ( ) hero . m…" at bounding box center [985, 257] width 236 height 408
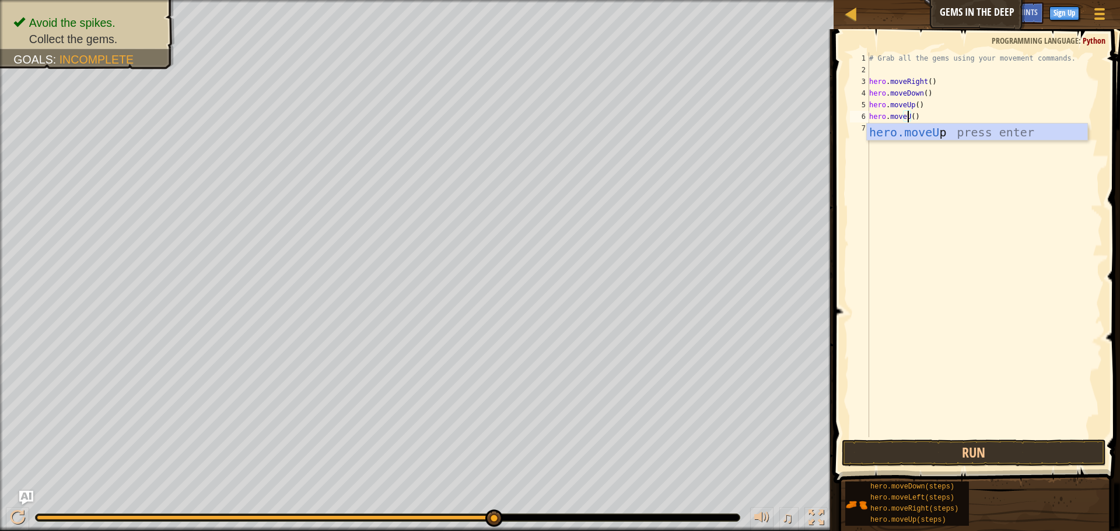
scroll to position [5, 4]
type textarea "hero.moveUp()"
click at [919, 148] on div "# Grab all the gems using your movement commands. hero . moveRight ( ) hero . m…" at bounding box center [985, 257] width 236 height 408
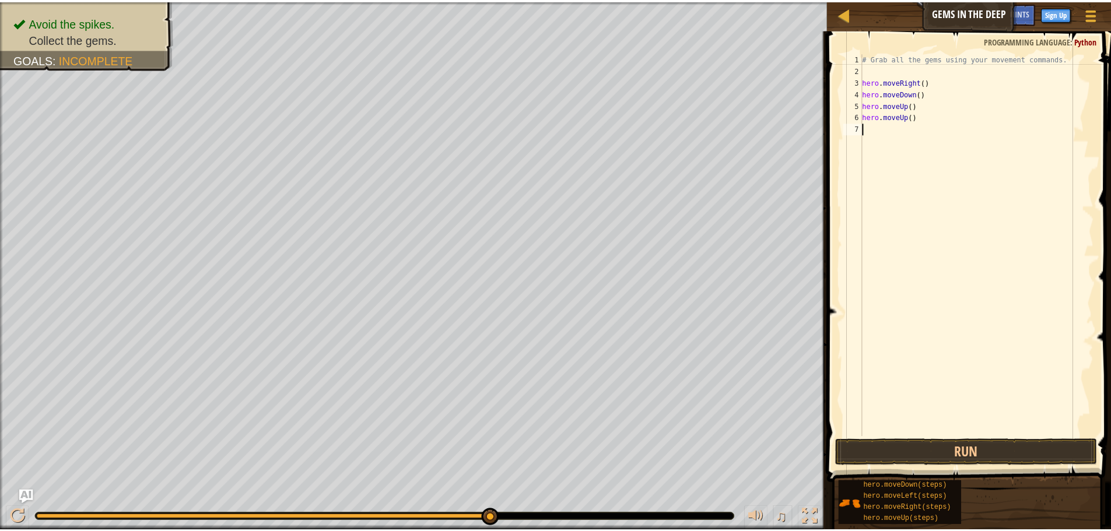
scroll to position [5, 0]
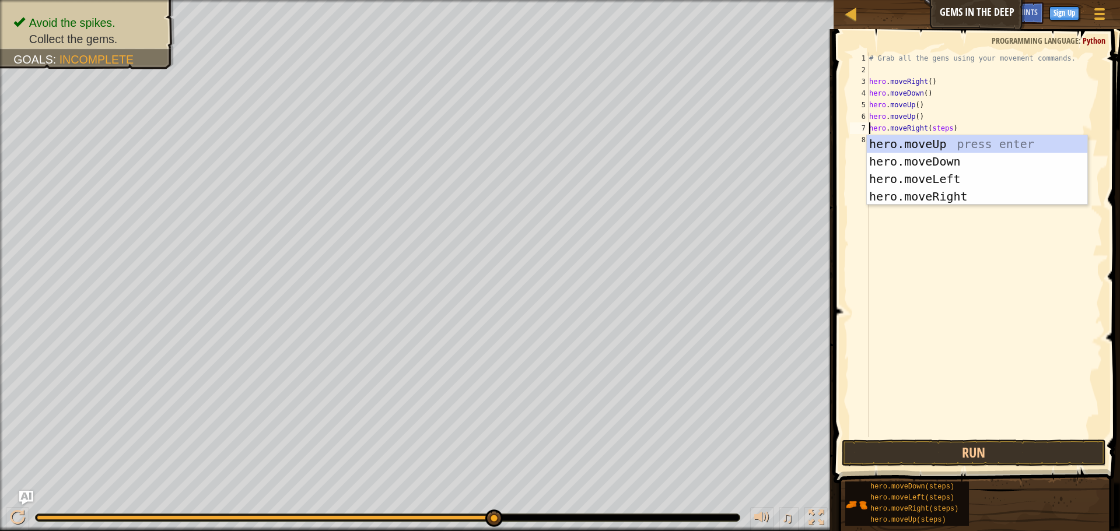
click at [945, 125] on div "# Grab all the gems using your movement commands. hero . moveRight ( ) hero . m…" at bounding box center [985, 257] width 236 height 408
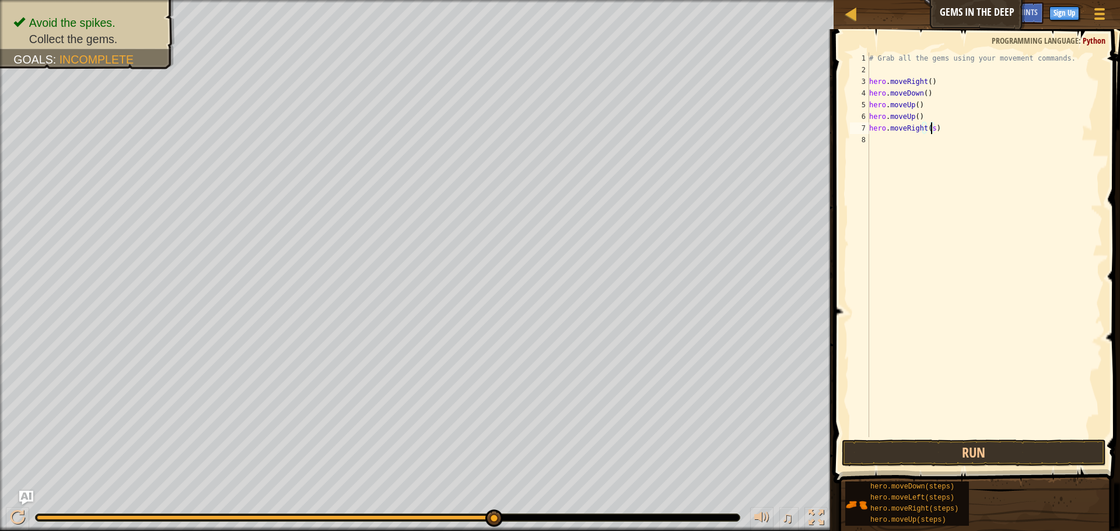
type textarea "hero.moveRight()"
click at [968, 459] on button "Run" at bounding box center [974, 453] width 264 height 27
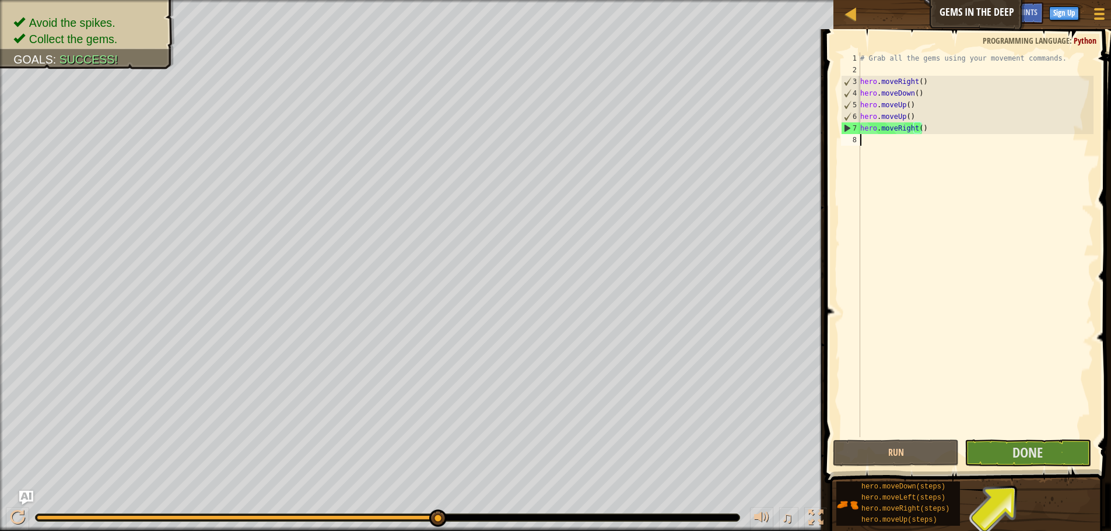
click at [1027, 436] on div "# Grab all the gems using your movement commands. hero . moveRight ( ) hero . m…" at bounding box center [976, 257] width 236 height 408
click at [1037, 450] on span "Done" at bounding box center [1028, 452] width 30 height 19
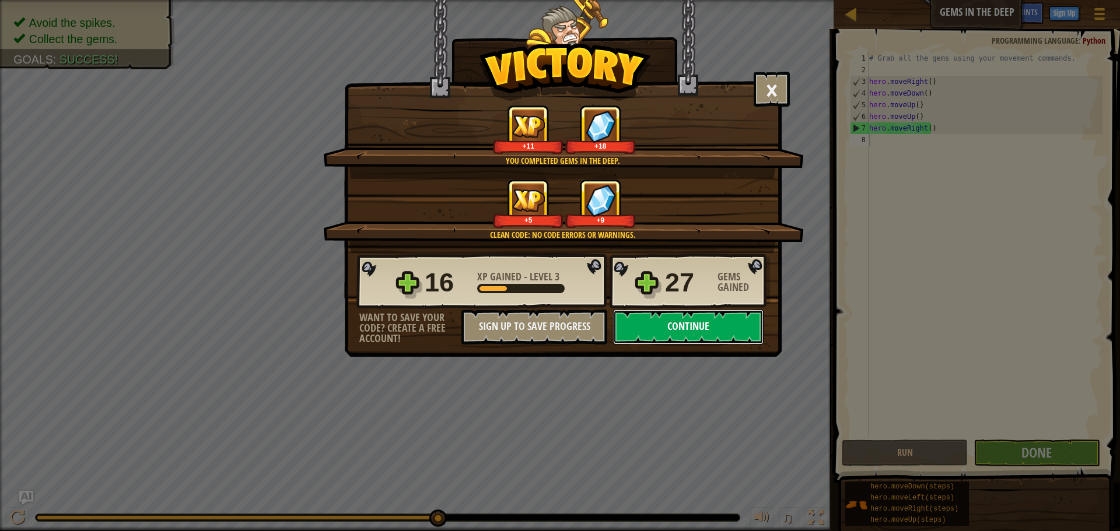
click at [727, 327] on button "Continue" at bounding box center [688, 327] width 151 height 35
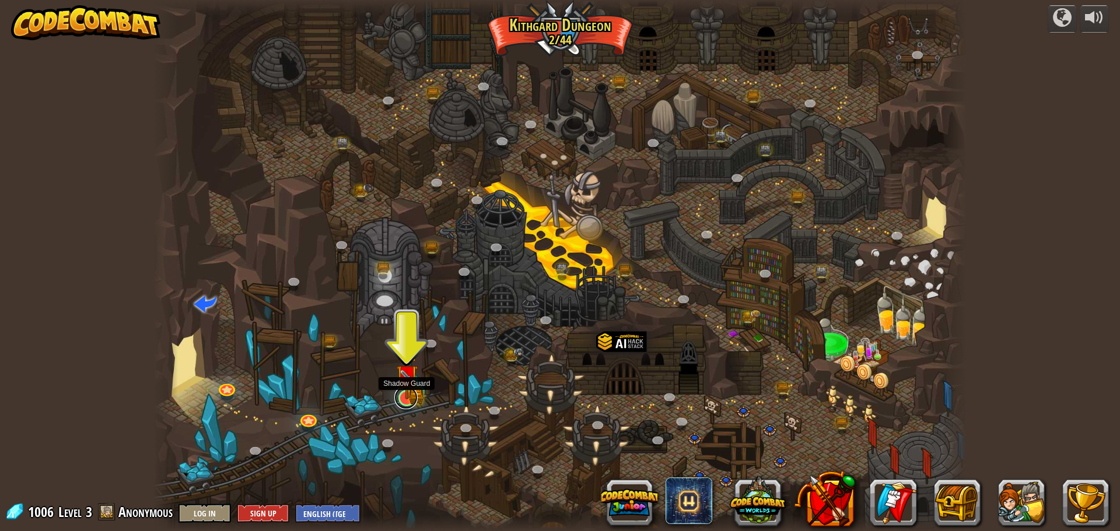
click at [405, 404] on link at bounding box center [405, 397] width 23 height 23
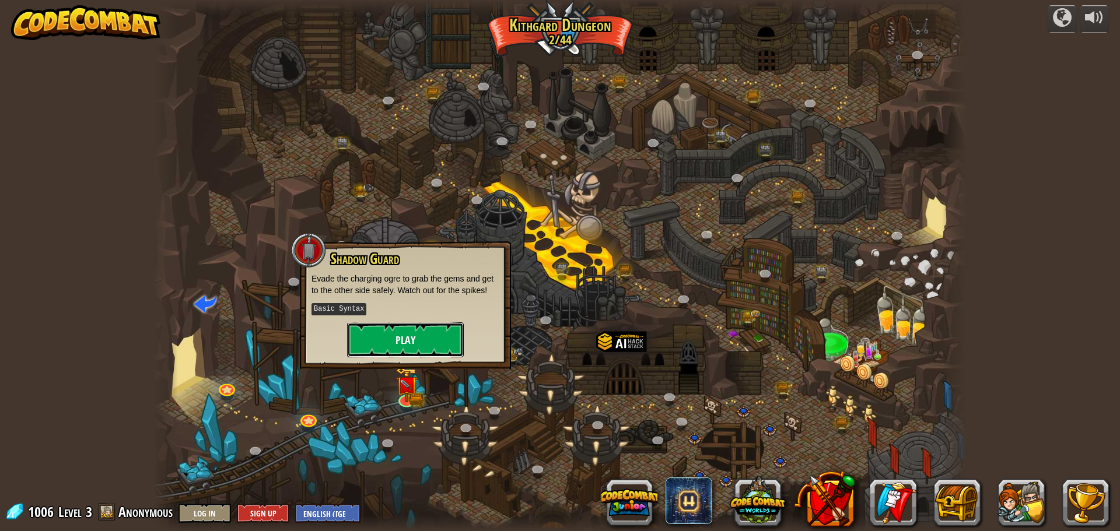
click at [395, 338] on button "Play" at bounding box center [405, 340] width 117 height 35
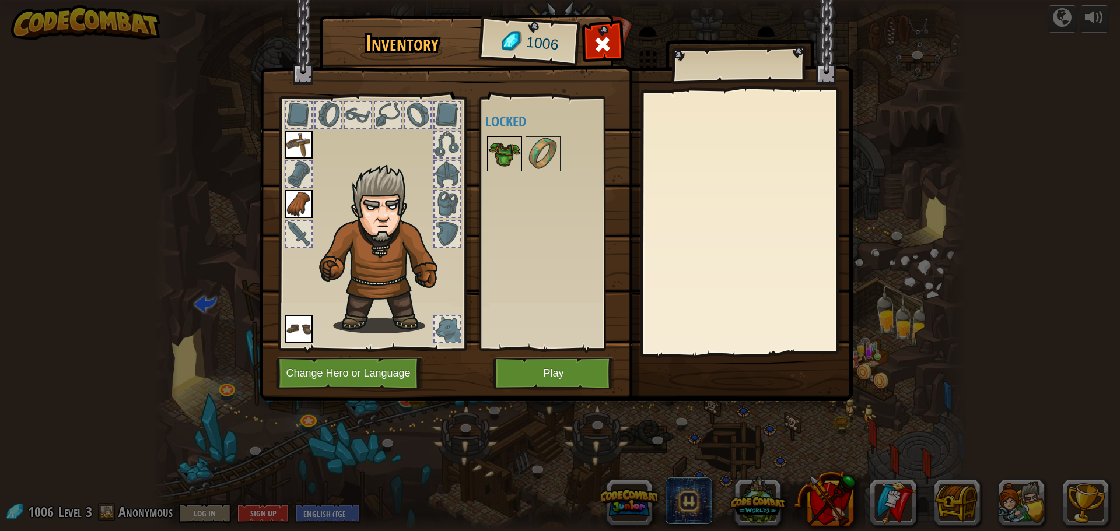
click at [505, 161] on img at bounding box center [504, 154] width 33 height 33
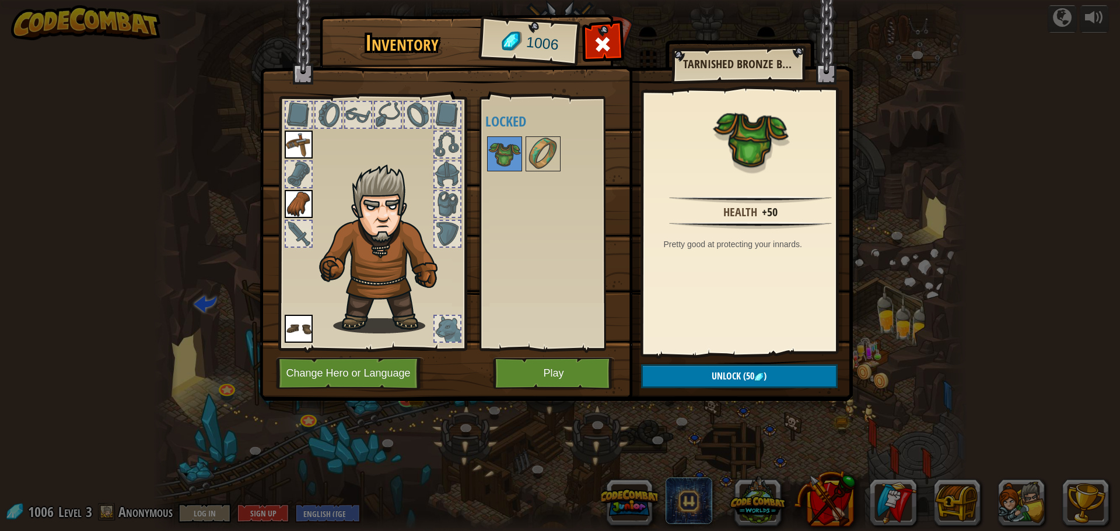
click at [510, 249] on div "Available Equip Equip Equip (double-click to equip) Locked" at bounding box center [558, 223] width 146 height 243
click at [302, 335] on img at bounding box center [299, 329] width 28 height 28
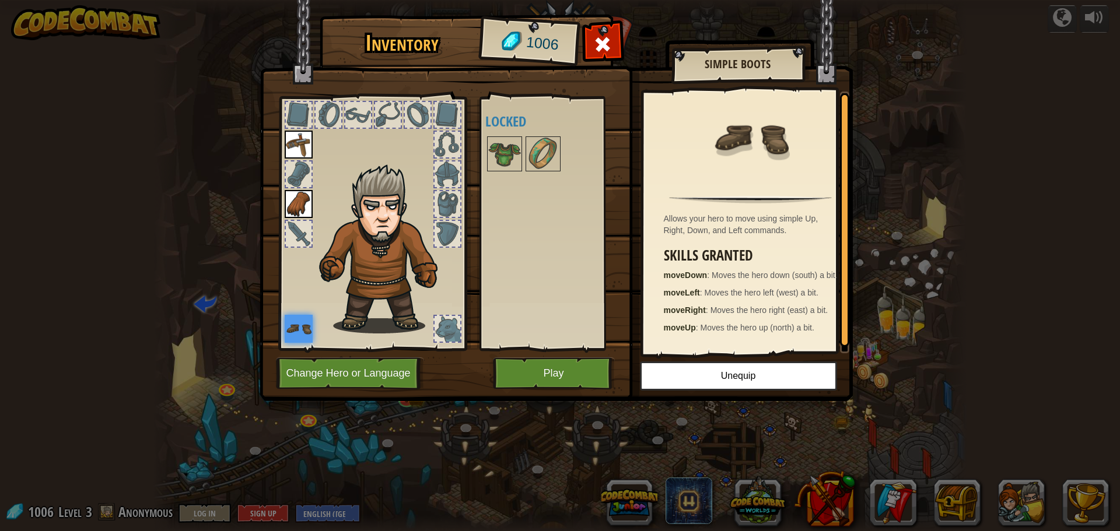
click at [289, 205] on img at bounding box center [299, 204] width 28 height 28
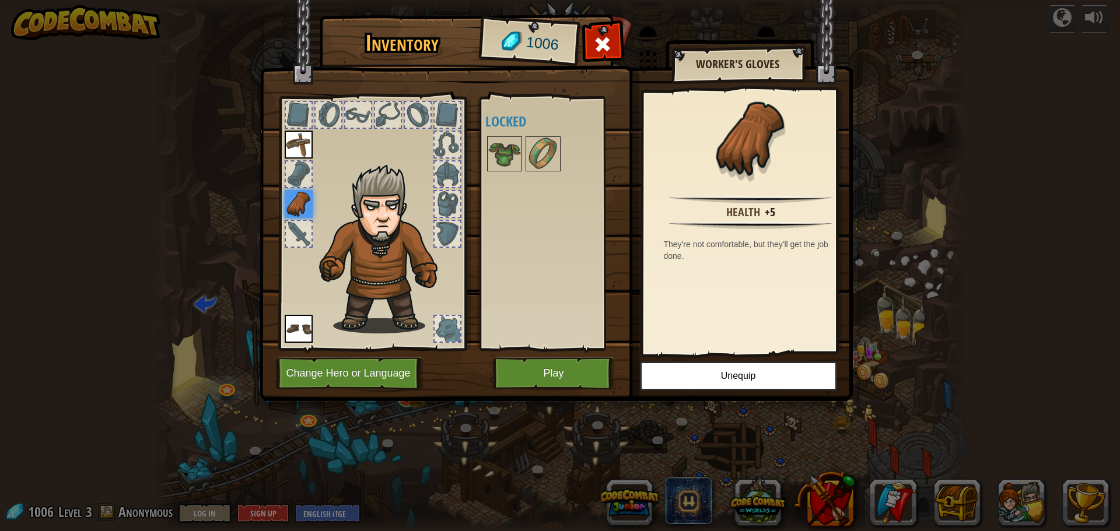
click at [286, 148] on img at bounding box center [299, 145] width 28 height 28
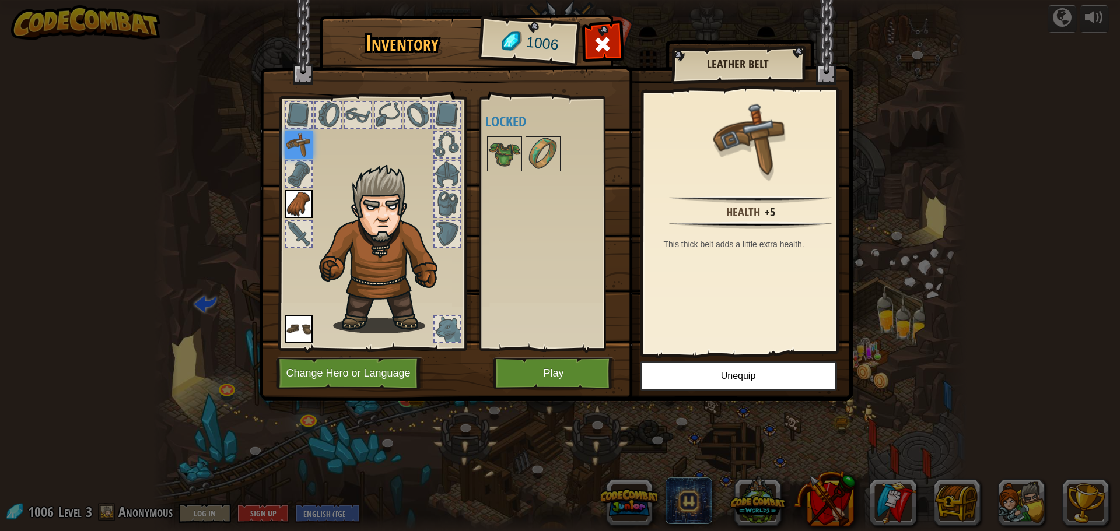
click at [548, 173] on div at bounding box center [558, 154] width 146 height 39
click at [544, 152] on img at bounding box center [543, 154] width 33 height 33
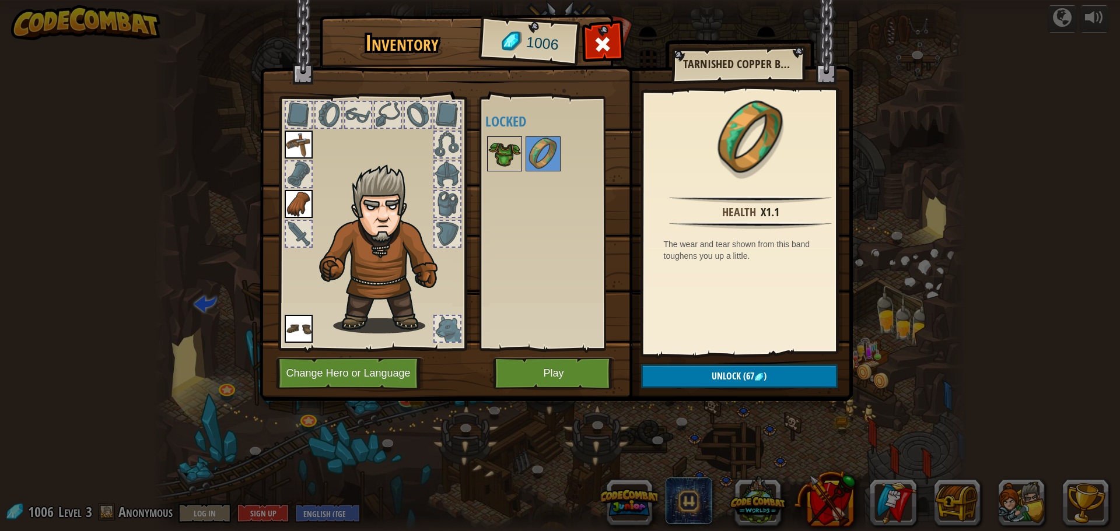
click at [506, 159] on img at bounding box center [504, 154] width 33 height 33
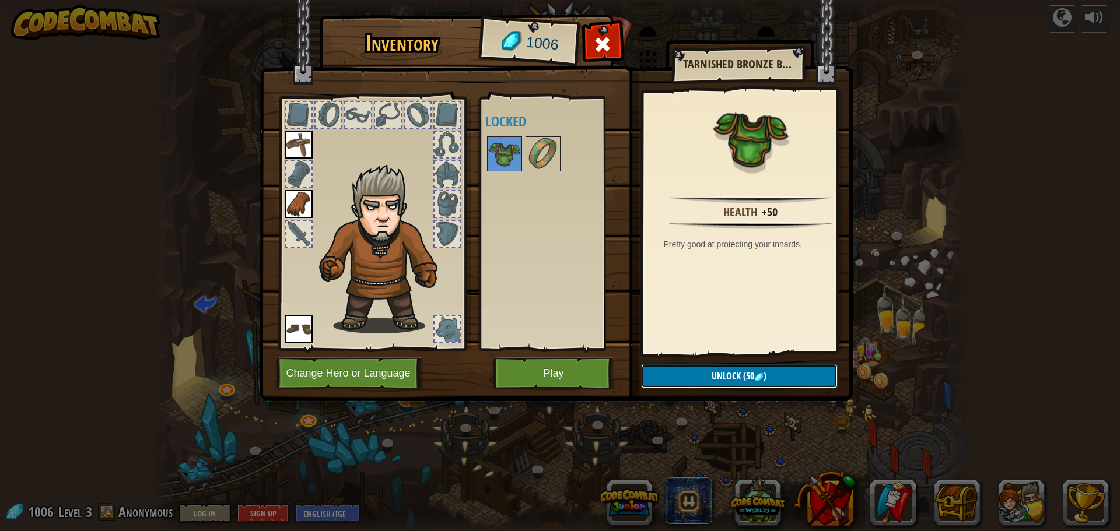
click at [690, 379] on button "Unlock (50 )" at bounding box center [739, 377] width 197 height 24
click at [730, 377] on button "Confirm" at bounding box center [739, 377] width 197 height 24
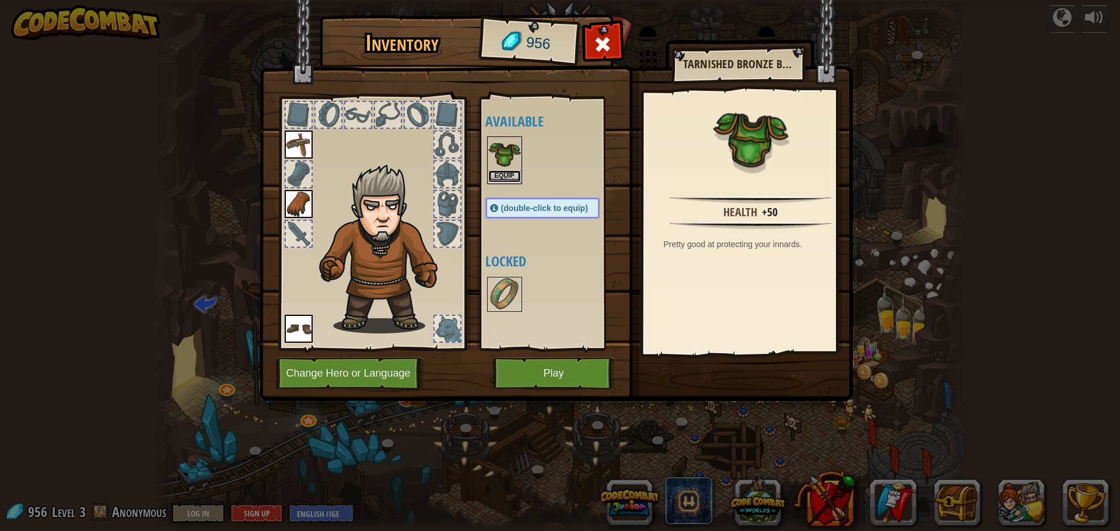
click at [515, 179] on button "Equip" at bounding box center [504, 176] width 33 height 12
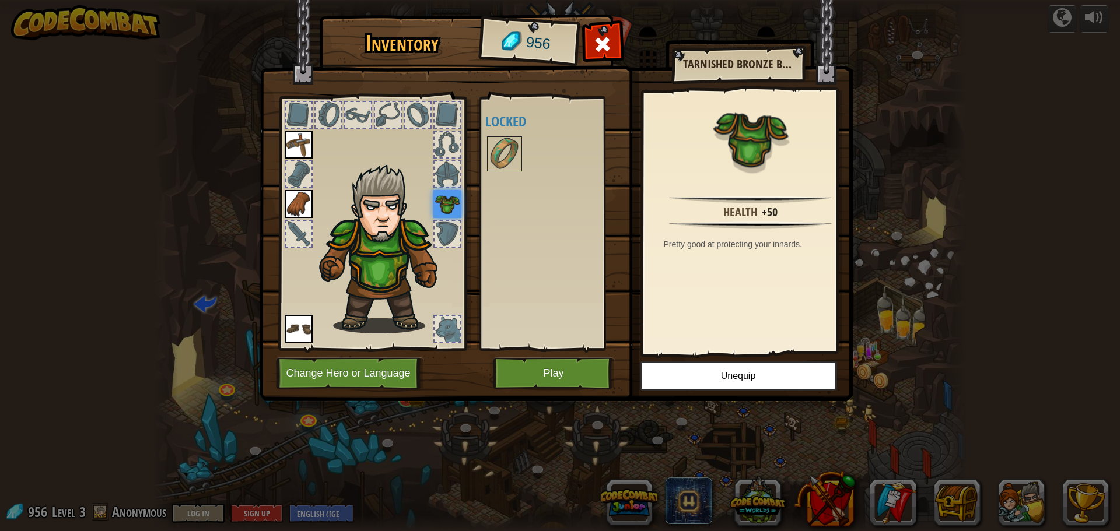
click at [553, 317] on div "Available Equip Equip Equip Equip (double-click to equip) Locked" at bounding box center [554, 223] width 138 height 243
click at [443, 210] on img at bounding box center [447, 204] width 28 height 28
drag, startPoint x: 778, startPoint y: 60, endPoint x: 761, endPoint y: 69, distance: 19.6
click at [761, 69] on h2 "Tarnished Bronze Breastplate" at bounding box center [738, 64] width 110 height 13
click at [783, 60] on h2 "Tarnished Bronze Breastplate" at bounding box center [738, 64] width 110 height 13
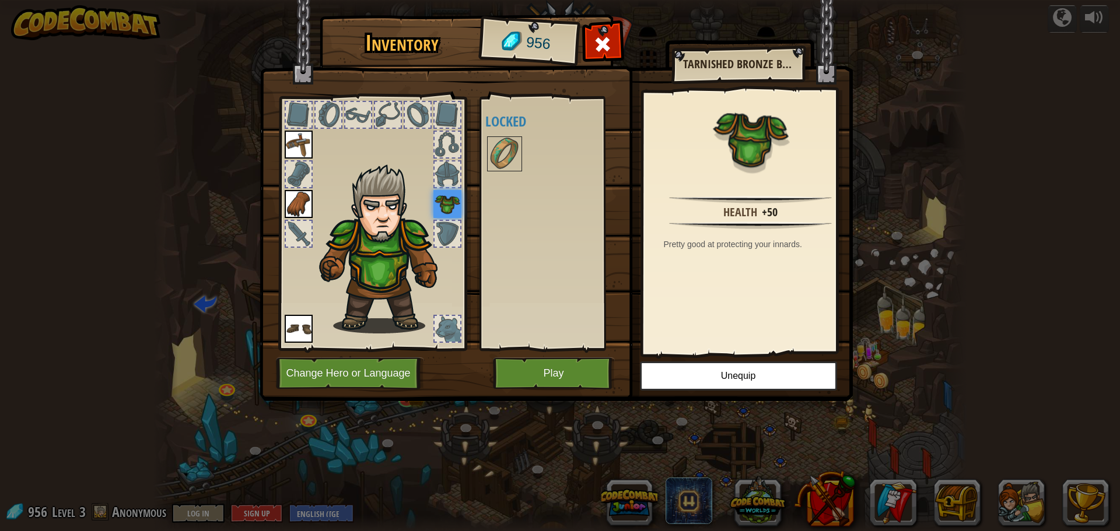
click at [451, 324] on div at bounding box center [448, 329] width 26 height 26
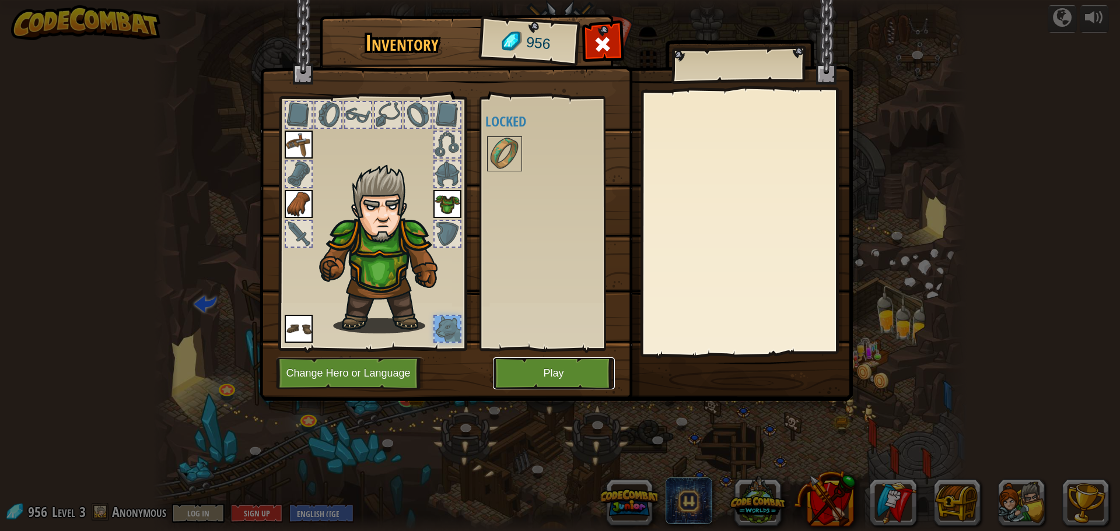
click at [572, 373] on button "Play" at bounding box center [554, 374] width 122 height 32
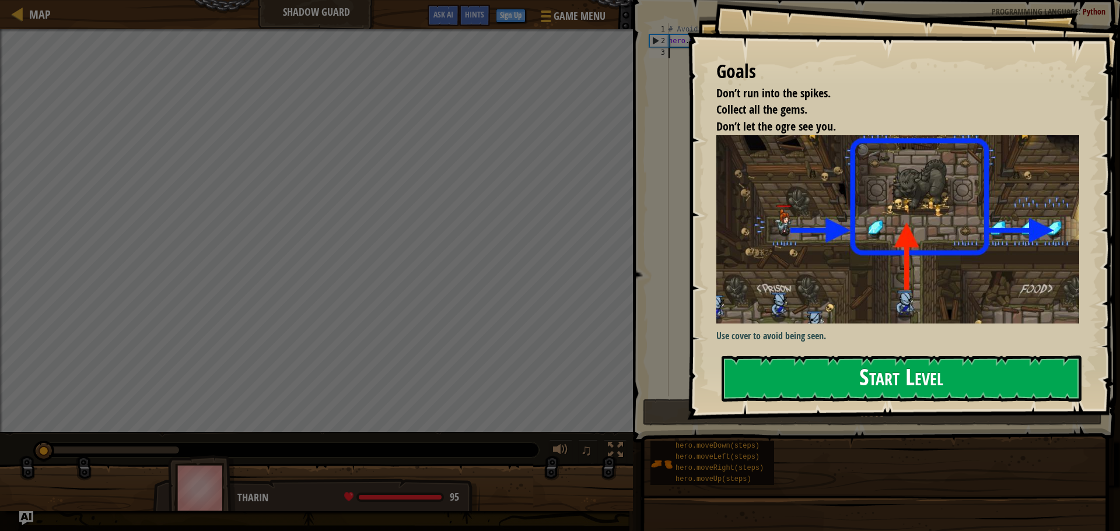
click at [899, 380] on button "Start Level" at bounding box center [902, 379] width 360 height 46
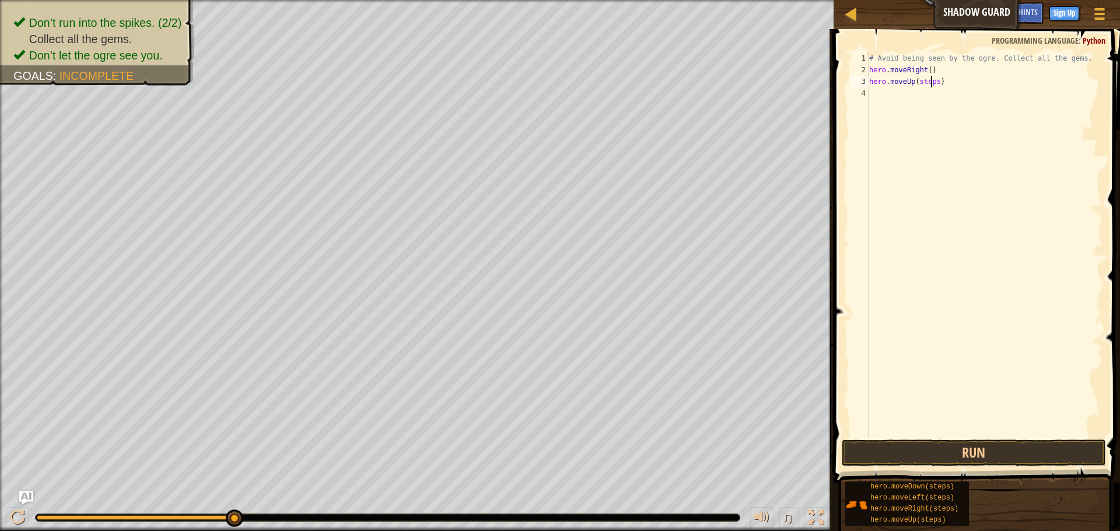
click at [932, 83] on div "# Avoid being seen by the ogre. Collect all the gems. hero . moveRight ( ) hero…" at bounding box center [985, 257] width 236 height 408
click at [933, 83] on div "# Avoid being seen by the ogre. Collect all the gems. hero . moveRight ( ) hero…" at bounding box center [985, 257] width 236 height 408
type textarea "hero.moveUp()"
click at [982, 323] on div "# Avoid being seen by the ogre. Collect all the gems. hero . moveRight ( ) hero…" at bounding box center [985, 257] width 236 height 408
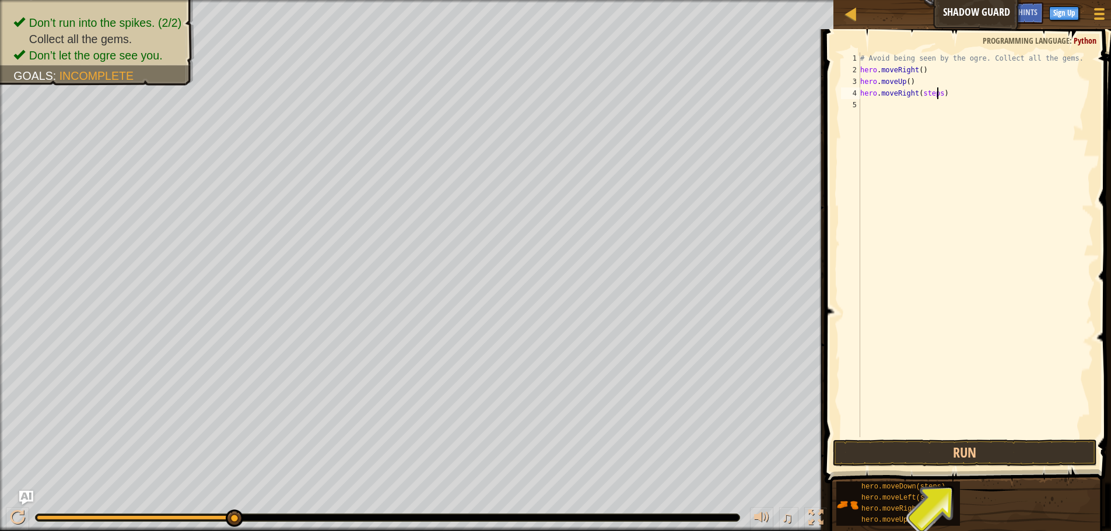
click at [939, 94] on div "# Avoid being seen by the ogre. Collect all the gems. hero . moveRight ( ) hero…" at bounding box center [976, 257] width 236 height 408
type textarea "hero.moveRight()"
click at [978, 345] on div "# Avoid being seen by the ogre. Collect all the gems. hero . moveRight ( ) hero…" at bounding box center [976, 257] width 236 height 408
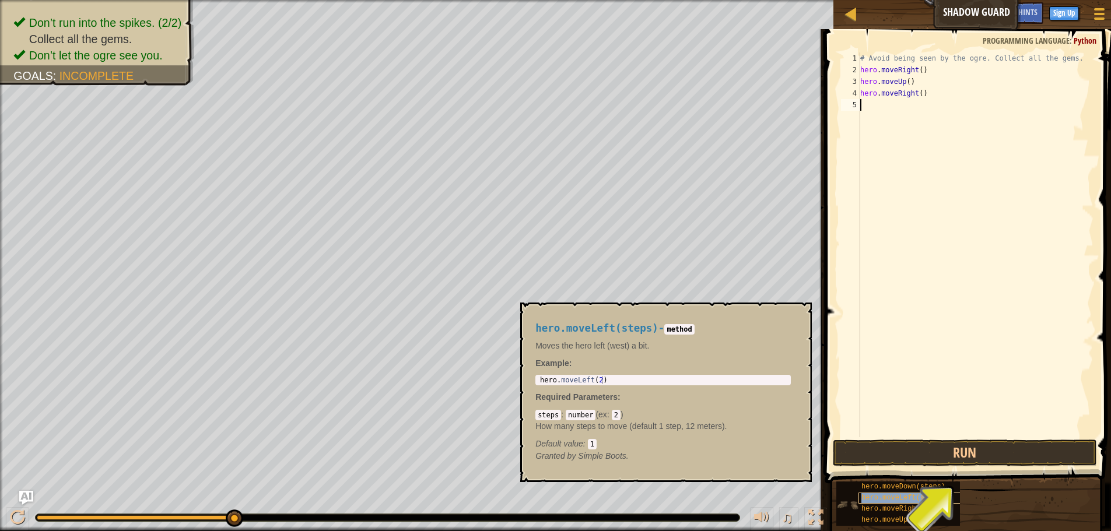
click at [946, 499] on div "hero.moveLeft(steps)" at bounding box center [914, 498] width 111 height 11
click at [987, 498] on div "hero.moveDown(steps) hero.moveLeft(steps) hero.moveRight(steps) hero.moveUp(ste…" at bounding box center [969, 504] width 267 height 46
click at [895, 359] on div "# Avoid being seen by the ogre. Collect all the gems. hero . moveRight ( ) hero…" at bounding box center [976, 257] width 236 height 408
click at [931, 104] on div "# Avoid being seen by the ogre. Collect all the gems. hero . moveRight ( ) hero…" at bounding box center [976, 257] width 236 height 408
click at [932, 104] on div "# Avoid being seen by the ogre. Collect all the gems. hero . moveRight ( ) hero…" at bounding box center [976, 257] width 236 height 408
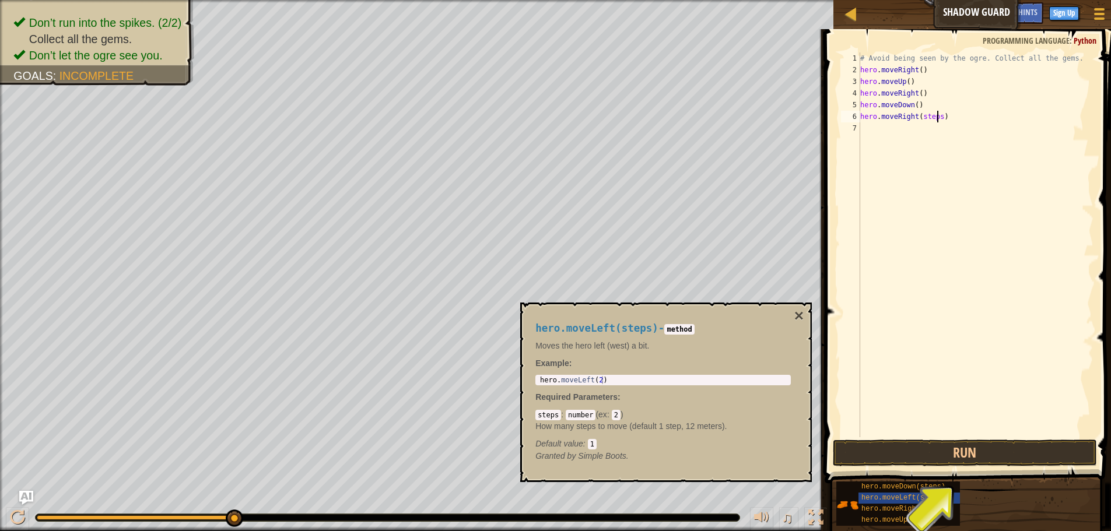
click at [939, 116] on div "# Avoid being seen by the ogre. Collect all the gems. hero . moveRight ( ) hero…" at bounding box center [976, 257] width 236 height 408
type textarea "hero.moveRight()"
click at [1040, 441] on button "Run" at bounding box center [965, 453] width 264 height 27
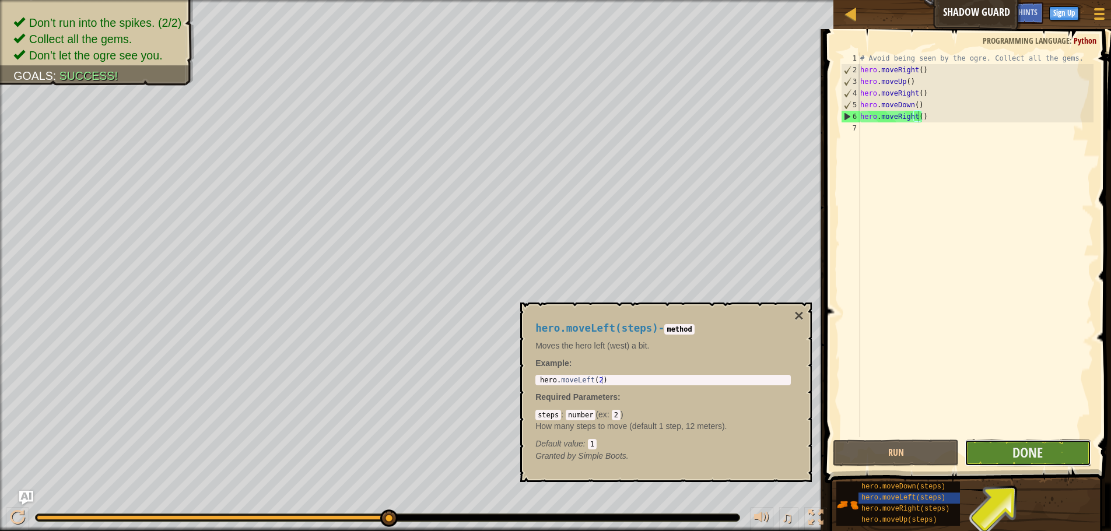
click at [1052, 450] on button "Done" at bounding box center [1028, 453] width 126 height 27
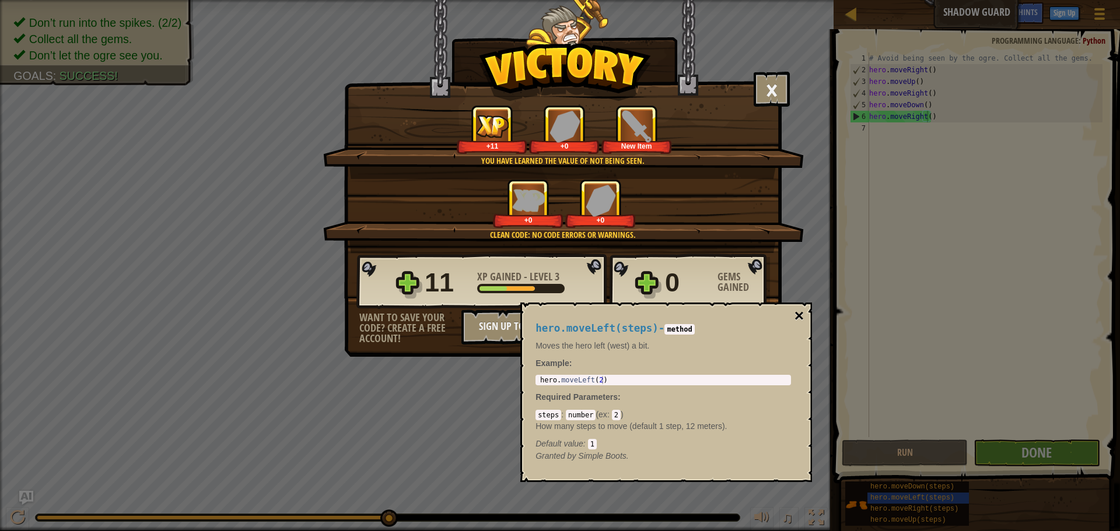
click at [799, 314] on button "×" at bounding box center [799, 316] width 9 height 16
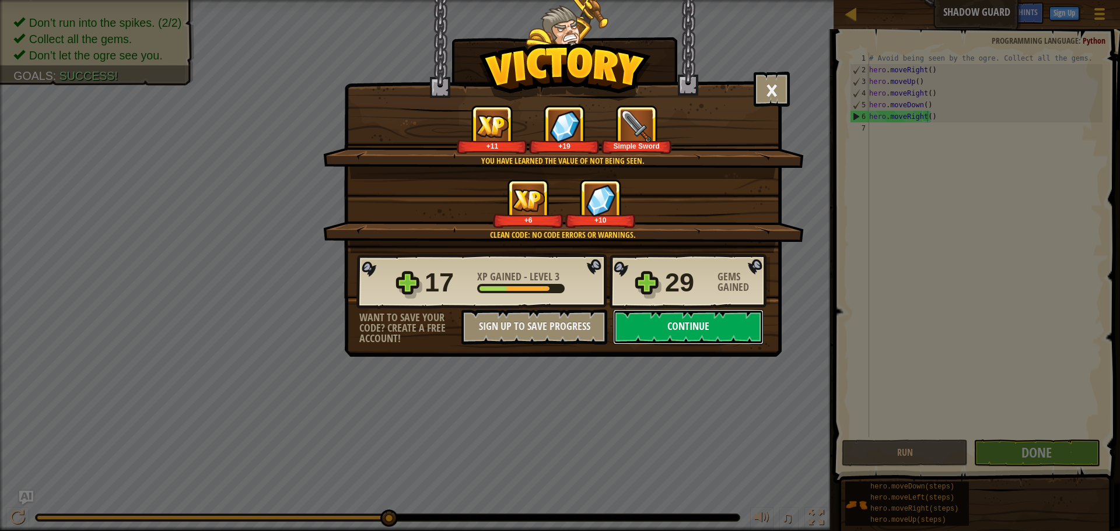
click at [724, 322] on button "Continue" at bounding box center [688, 327] width 151 height 35
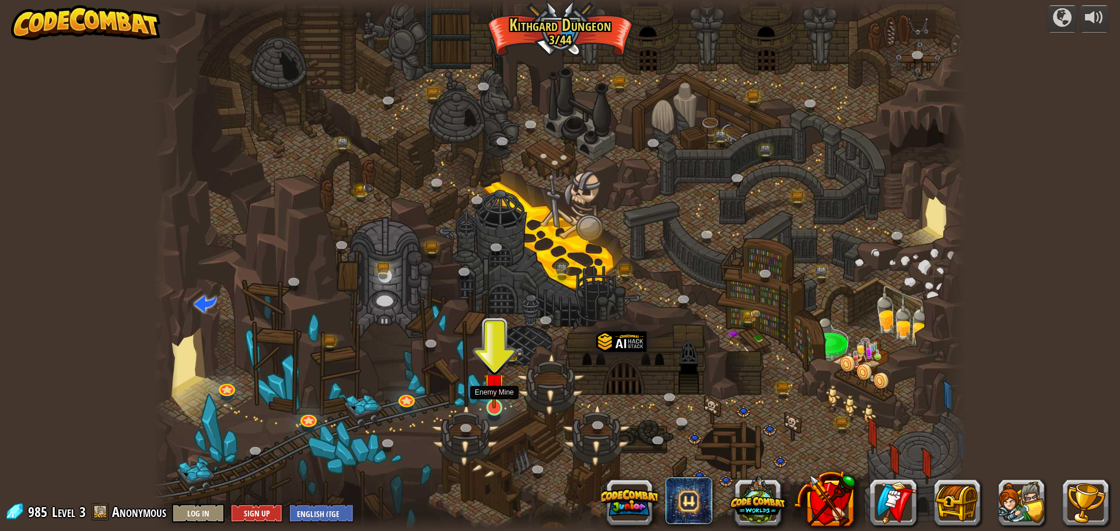
click at [497, 408] on img at bounding box center [495, 384] width 22 height 50
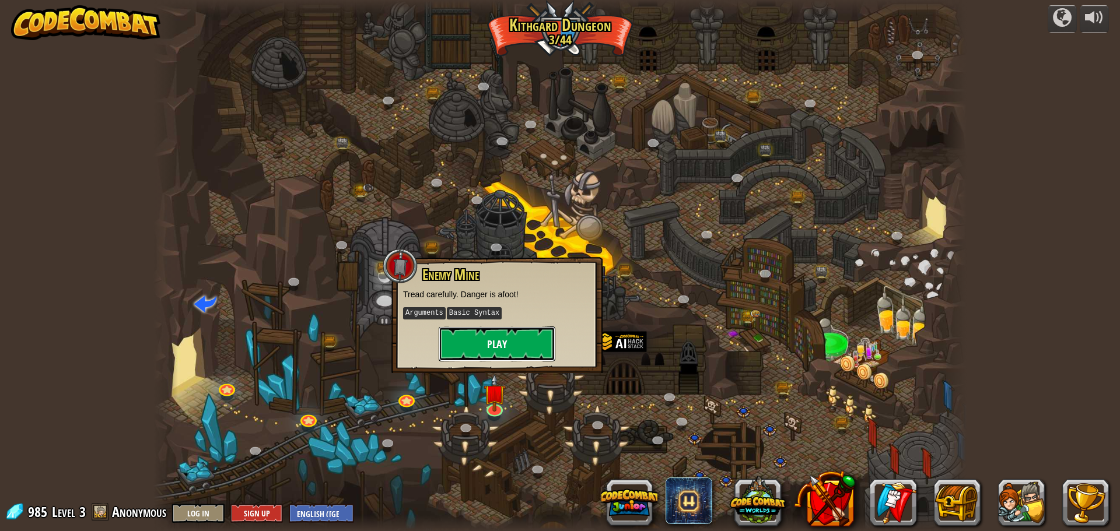
click at [536, 338] on button "Play" at bounding box center [497, 344] width 117 height 35
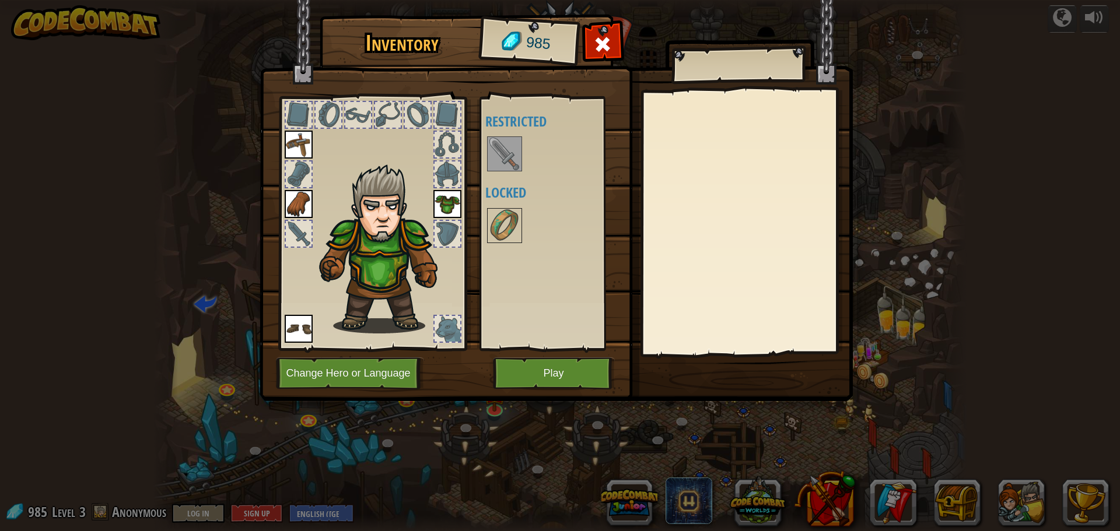
click at [496, 151] on img at bounding box center [504, 154] width 33 height 33
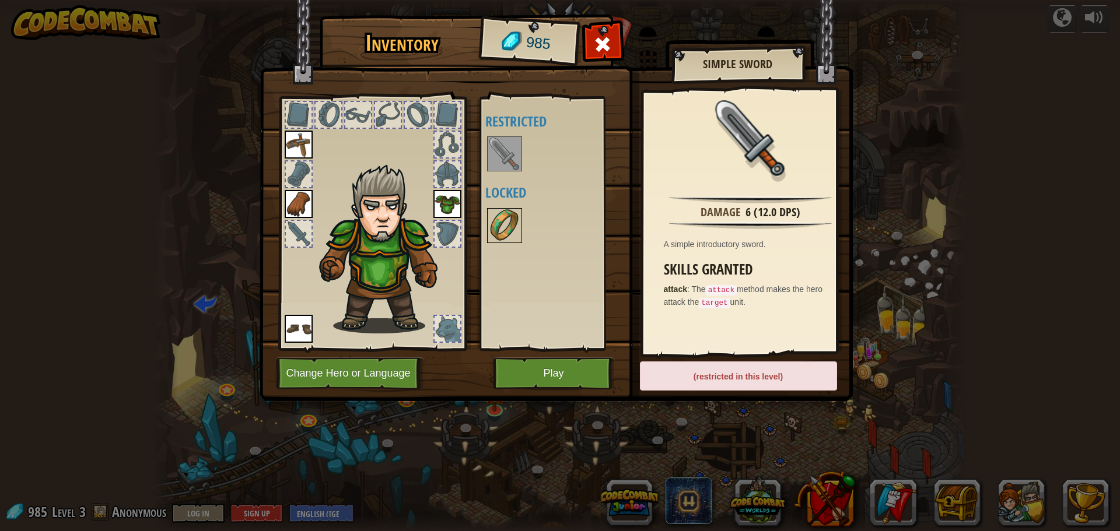
click at [512, 228] on img at bounding box center [504, 225] width 33 height 33
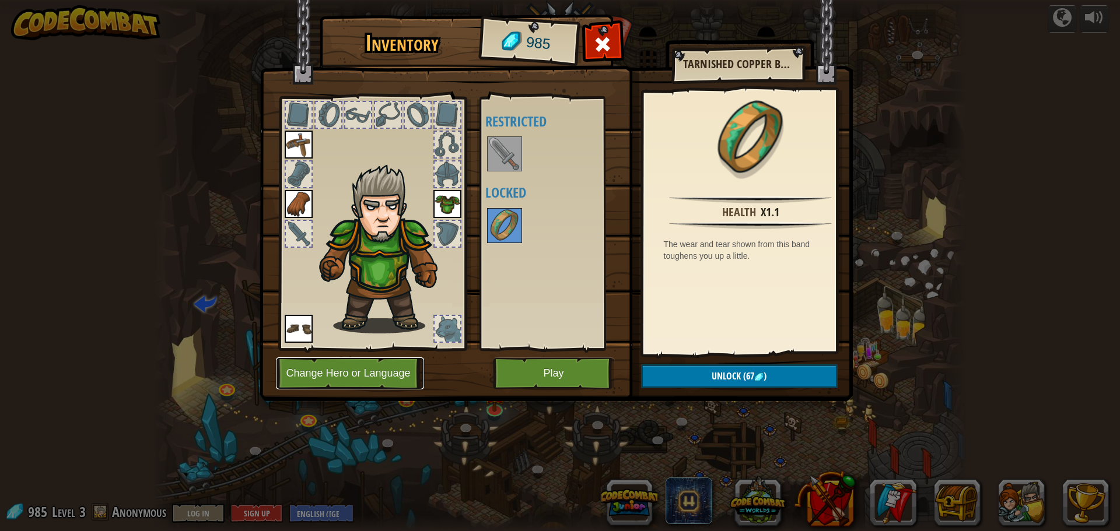
click at [396, 365] on button "Change Hero or Language" at bounding box center [350, 374] width 148 height 32
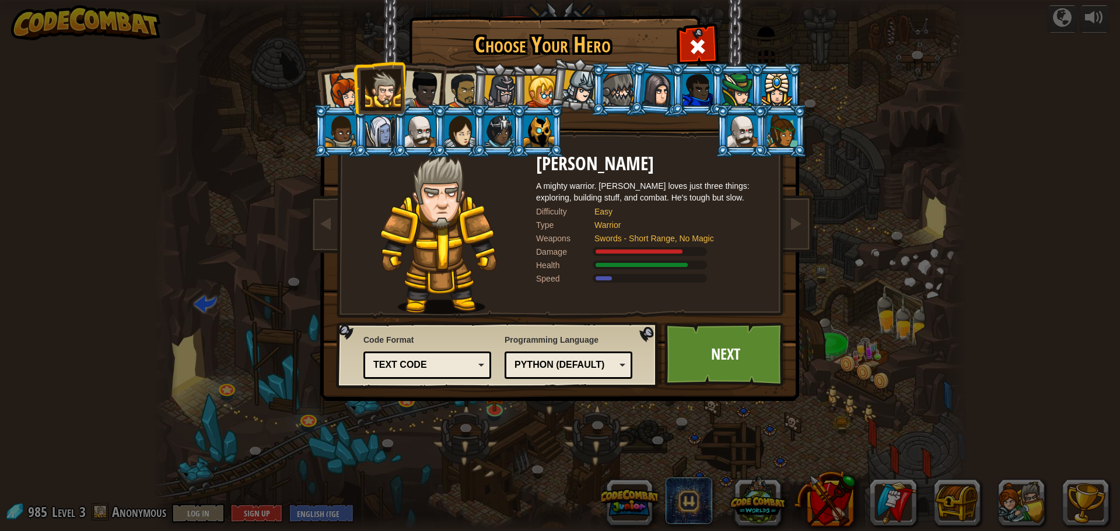
click at [342, 76] on div at bounding box center [343, 91] width 39 height 39
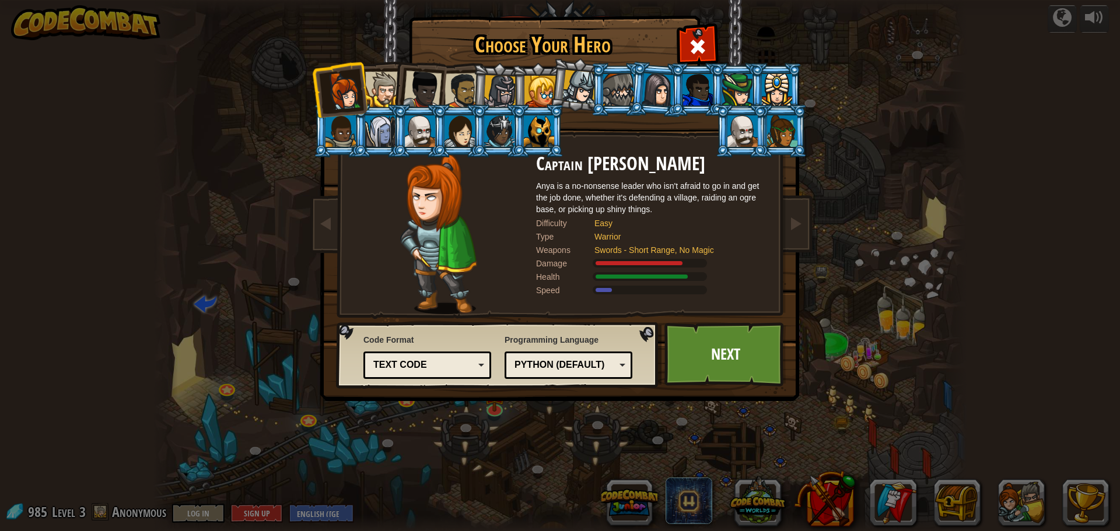
click at [464, 75] on div at bounding box center [463, 91] width 36 height 36
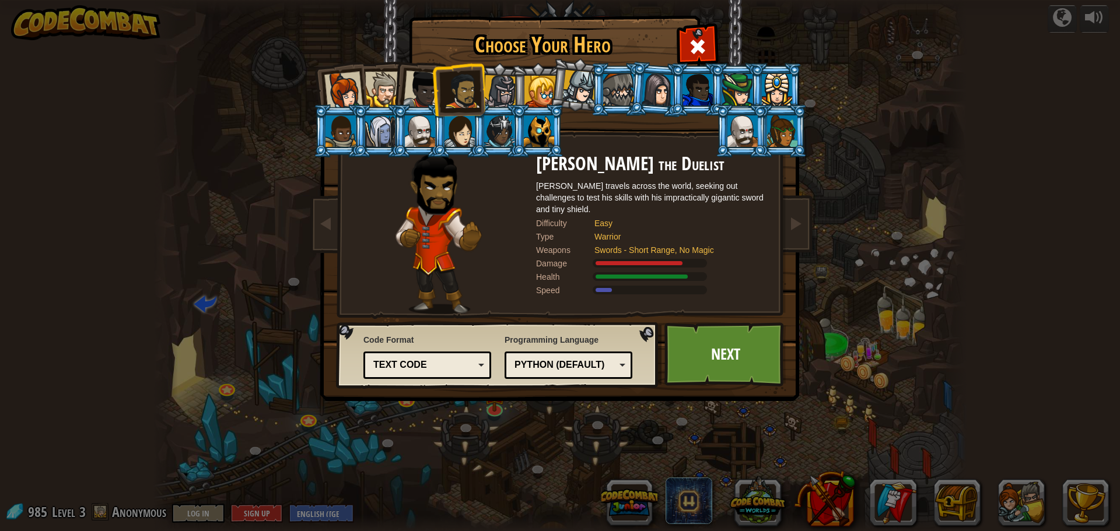
click at [386, 81] on div at bounding box center [383, 90] width 36 height 36
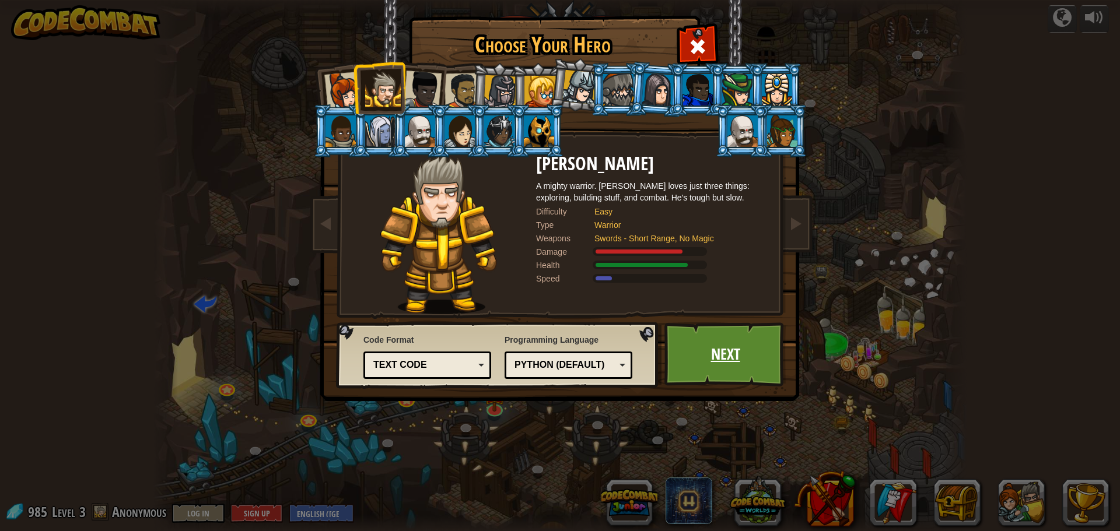
click at [730, 348] on link "Next" at bounding box center [725, 355] width 122 height 64
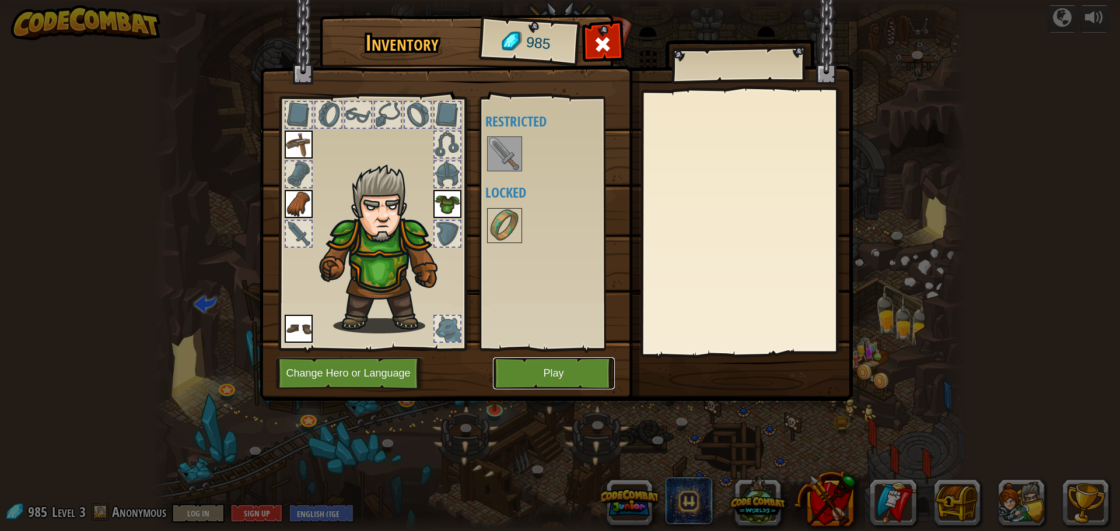
click at [579, 378] on button "Play" at bounding box center [554, 374] width 122 height 32
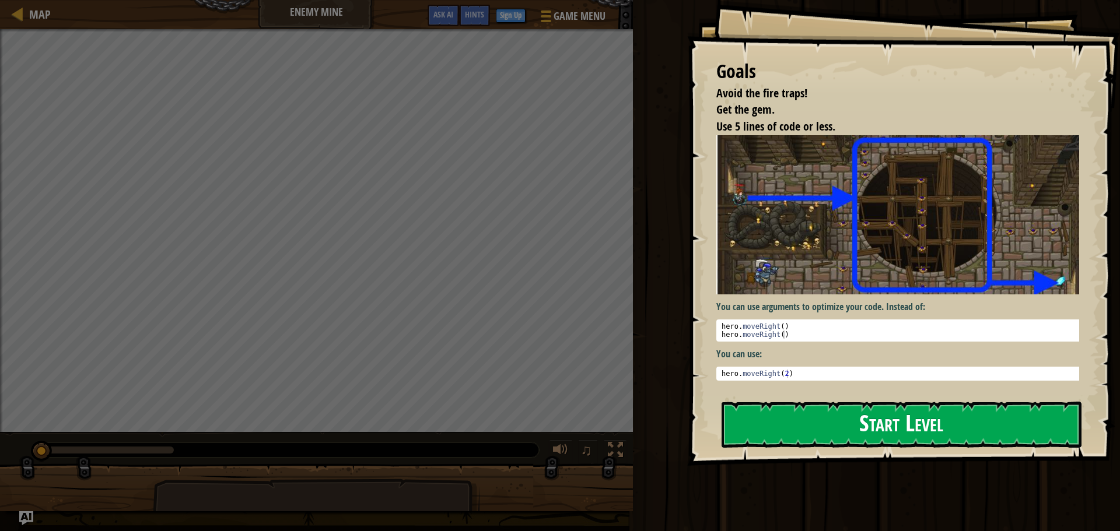
click at [823, 417] on button "Start Level" at bounding box center [902, 425] width 360 height 46
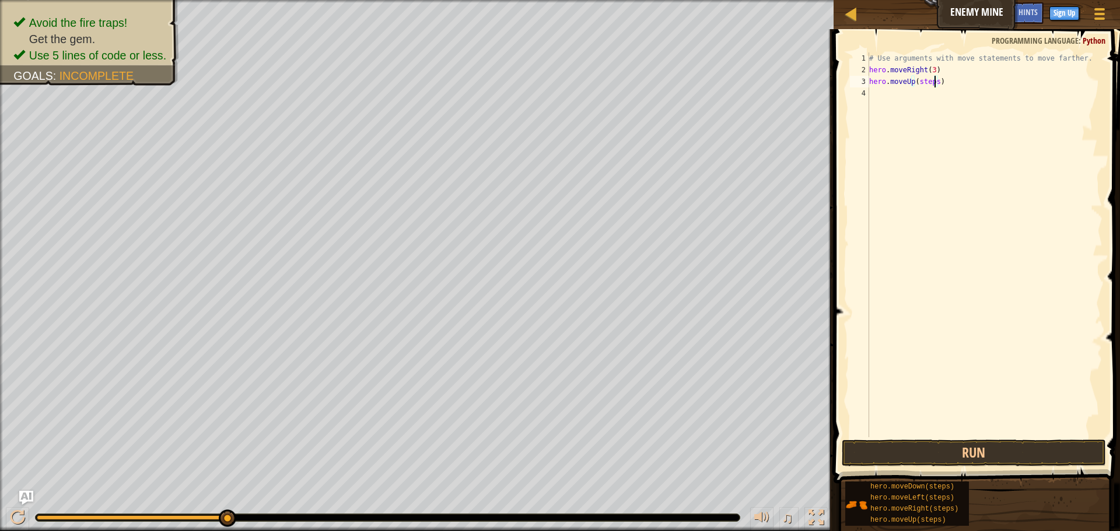
click at [933, 79] on div "# Use arguments with move statements to move farther. hero . moveRight ( 3 ) he…" at bounding box center [985, 257] width 236 height 408
type textarea "hero.moveUp()"
click at [941, 110] on div "# Use arguments with move statements to move farther. hero . moveRight ( 3 ) he…" at bounding box center [985, 257] width 236 height 408
click at [946, 92] on div "# Use arguments with move statements to move farther. hero . moveRight ( 3 ) he…" at bounding box center [985, 257] width 236 height 408
click at [942, 101] on div "# Use arguments with move statements to move farther. hero . moveRight ( 3 ) he…" at bounding box center [985, 257] width 236 height 408
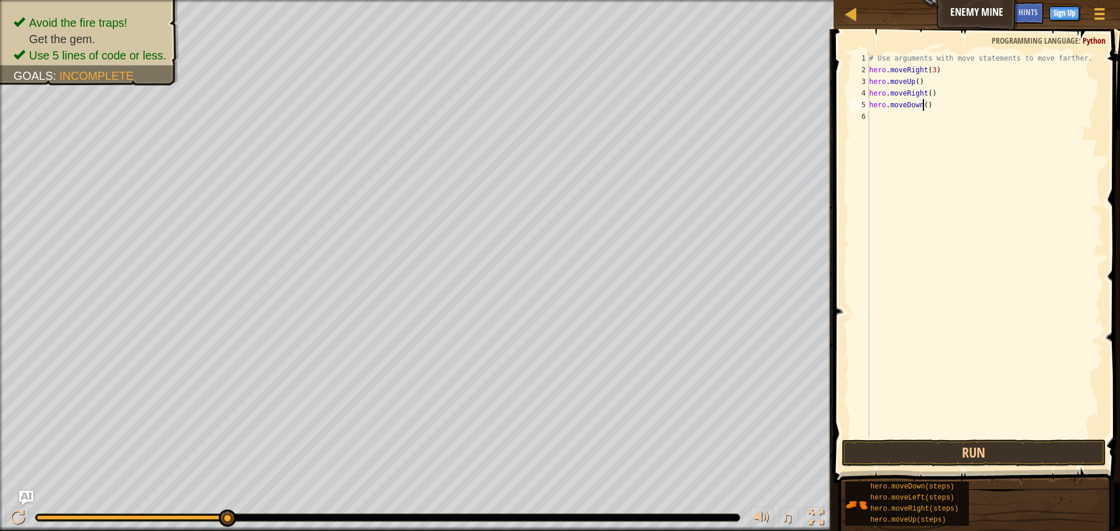
type textarea "hero.moveDown(4)"
click at [875, 244] on div "# Use arguments with move statements to move farther. hero . moveRight ( 3 ) he…" at bounding box center [985, 257] width 236 height 408
click at [945, 114] on div "# Use arguments with move statements to move farther. hero . moveRight ( 3 ) he…" at bounding box center [985, 257] width 236 height 408
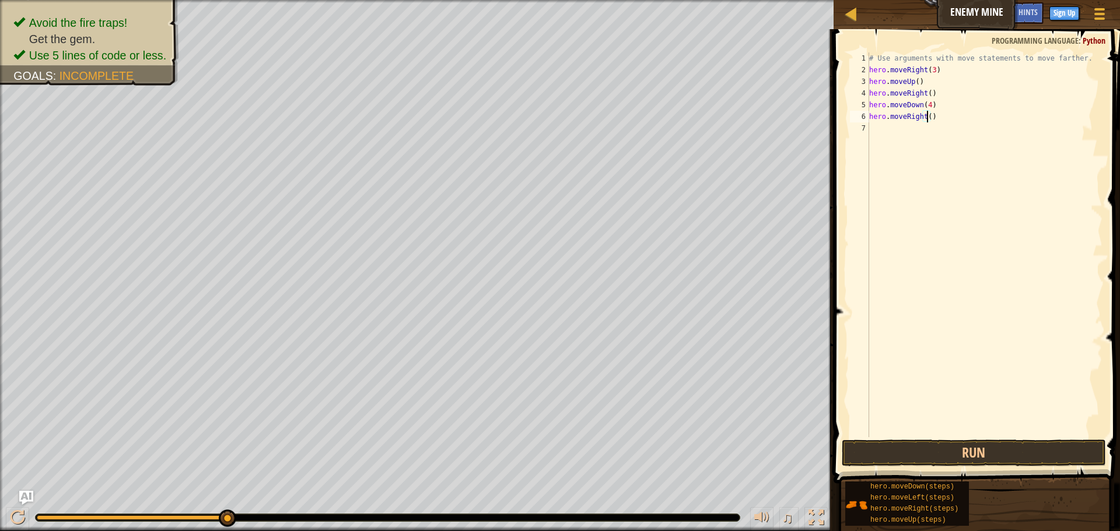
scroll to position [5, 5]
type textarea "hero.moveRight(3)"
click at [1000, 440] on button "Run" at bounding box center [974, 453] width 264 height 27
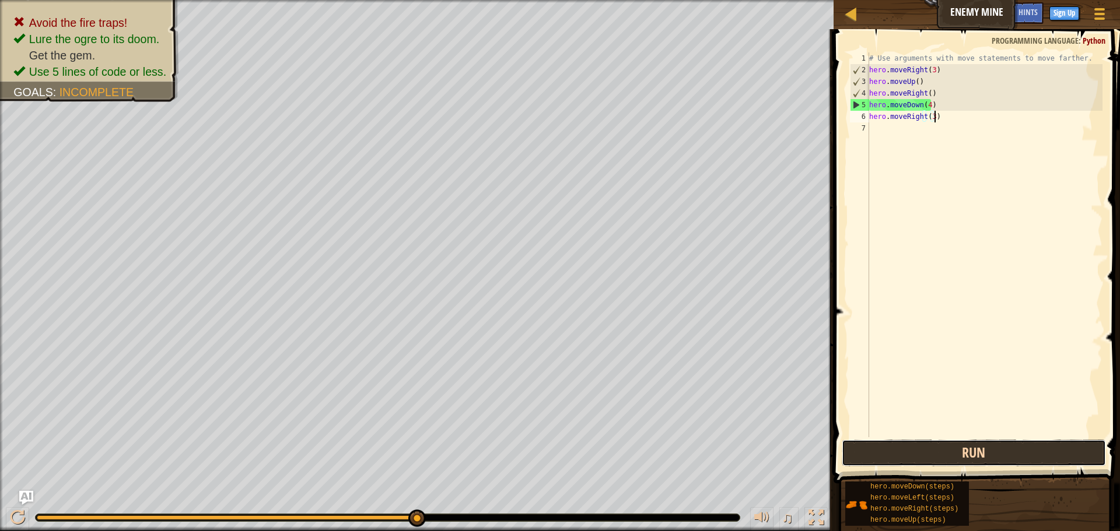
click at [944, 451] on button "Run" at bounding box center [974, 453] width 264 height 27
click at [949, 457] on button "Run" at bounding box center [974, 453] width 264 height 27
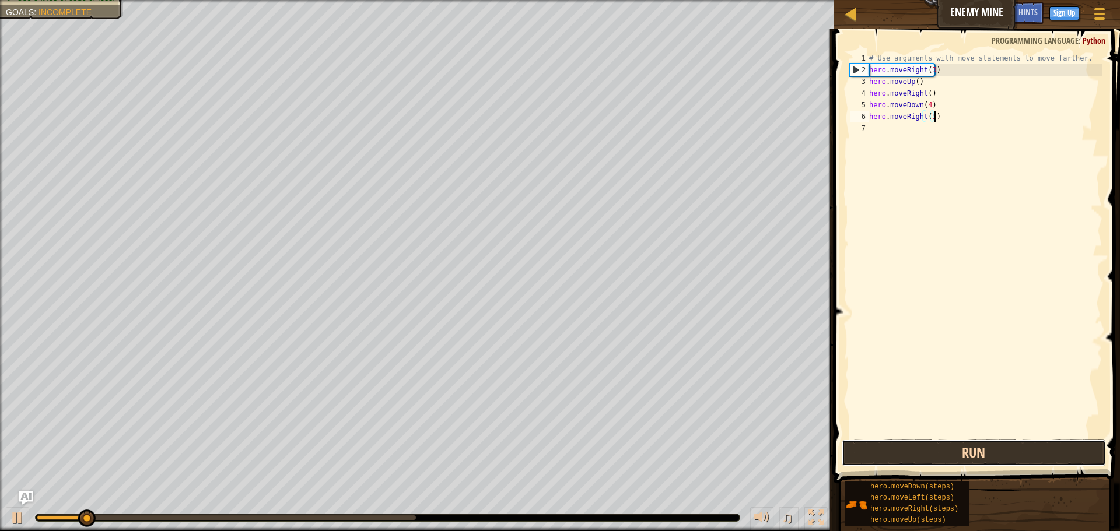
click at [949, 457] on button "Run" at bounding box center [974, 453] width 264 height 27
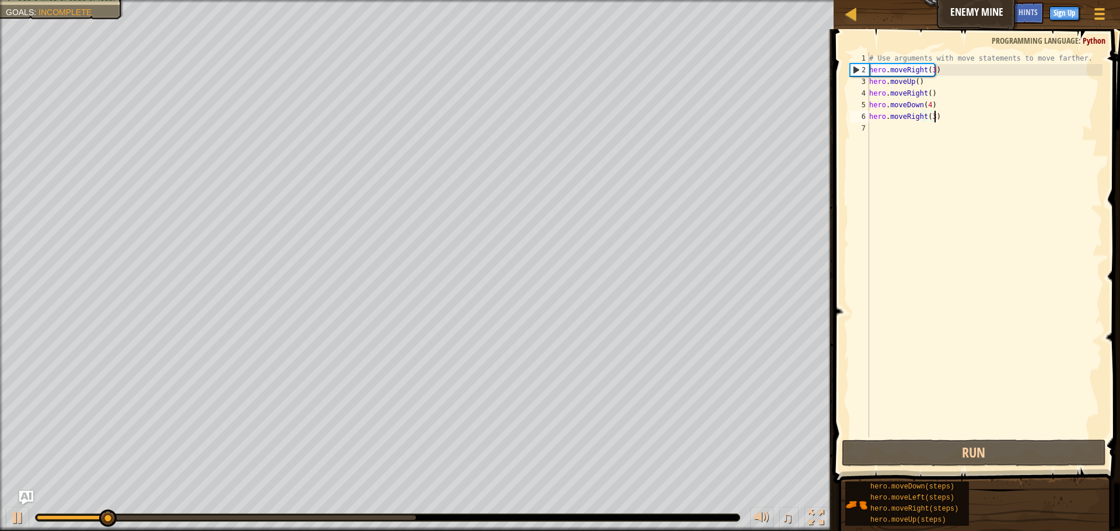
click at [968, 439] on span at bounding box center [978, 239] width 296 height 489
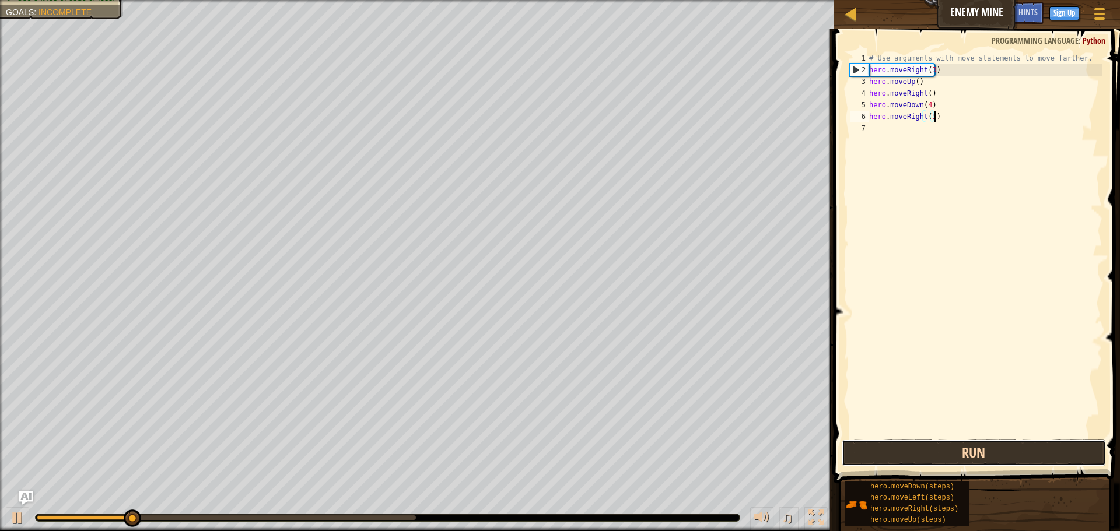
click at [942, 452] on button "Run" at bounding box center [974, 453] width 264 height 27
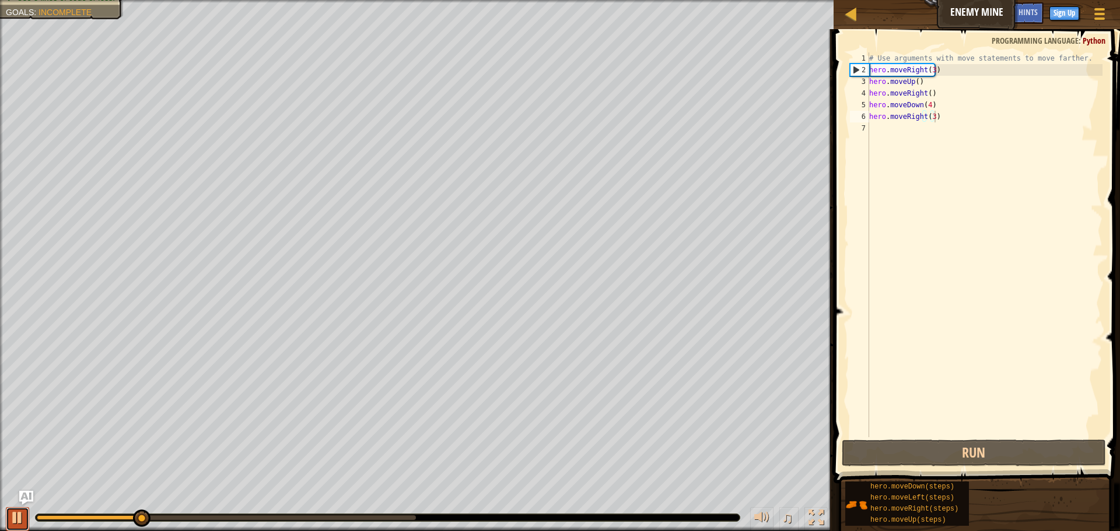
click at [15, 519] on div at bounding box center [17, 517] width 15 height 15
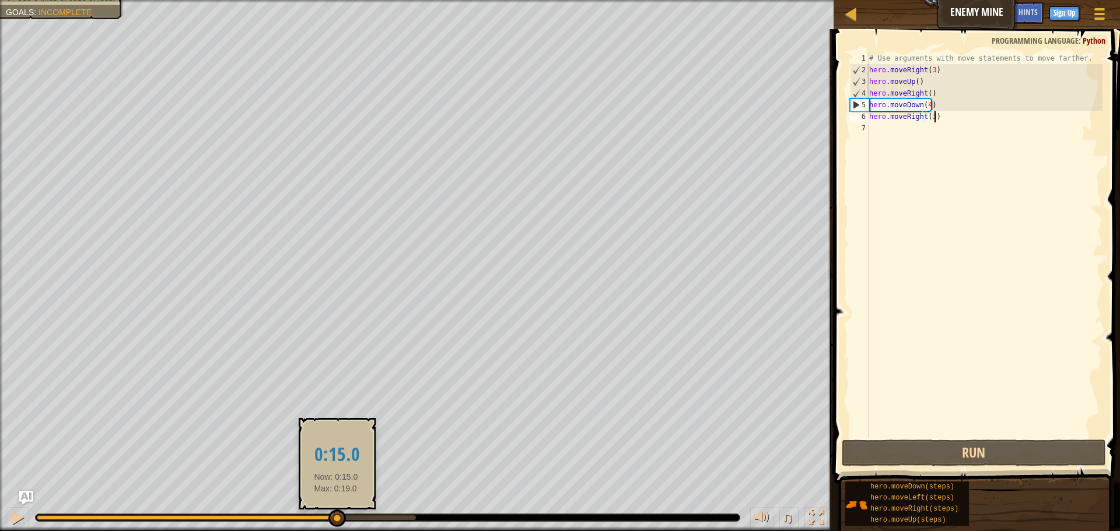
drag, startPoint x: 141, startPoint y: 522, endPoint x: 336, endPoint y: 518, distance: 194.9
click at [336, 518] on div at bounding box center [337, 519] width 18 height 18
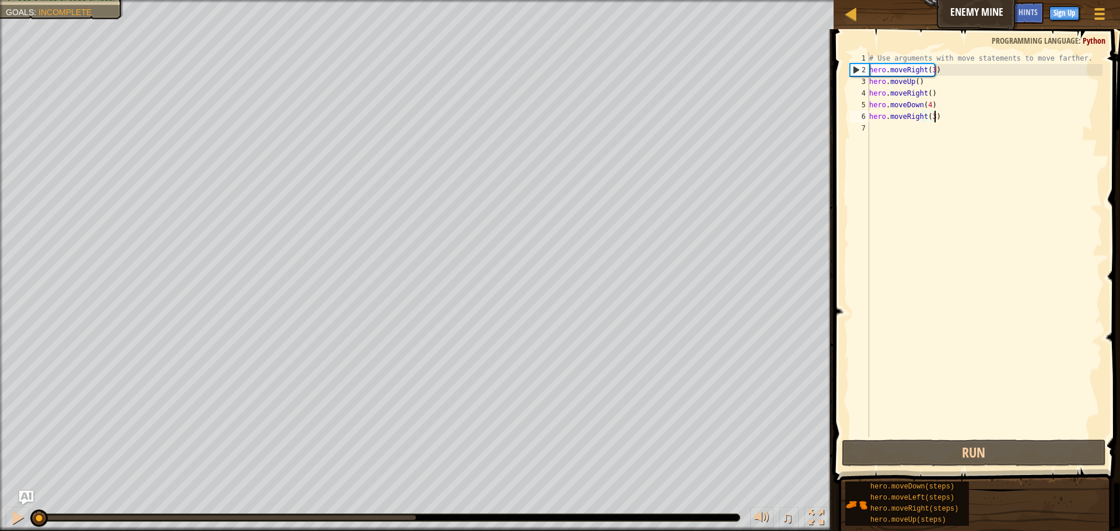
drag, startPoint x: 336, startPoint y: 518, endPoint x: 12, endPoint y: 532, distance: 324.7
click at [12, 12] on html "Map Enemy Mine Game Menu Done Sign Up Hints Ask AI 1 הההההההההההההההההההההההההה…" at bounding box center [560, 6] width 1120 height 12
drag, startPoint x: 869, startPoint y: 118, endPoint x: 957, endPoint y: 120, distance: 88.1
click at [957, 120] on div "# Use arguments with move statements to move farther. hero . moveRight ( 3 ) he…" at bounding box center [985, 257] width 236 height 408
click at [936, 109] on div "# Use arguments with move statements to move farther. hero . moveRight ( 3 ) he…" at bounding box center [985, 257] width 236 height 408
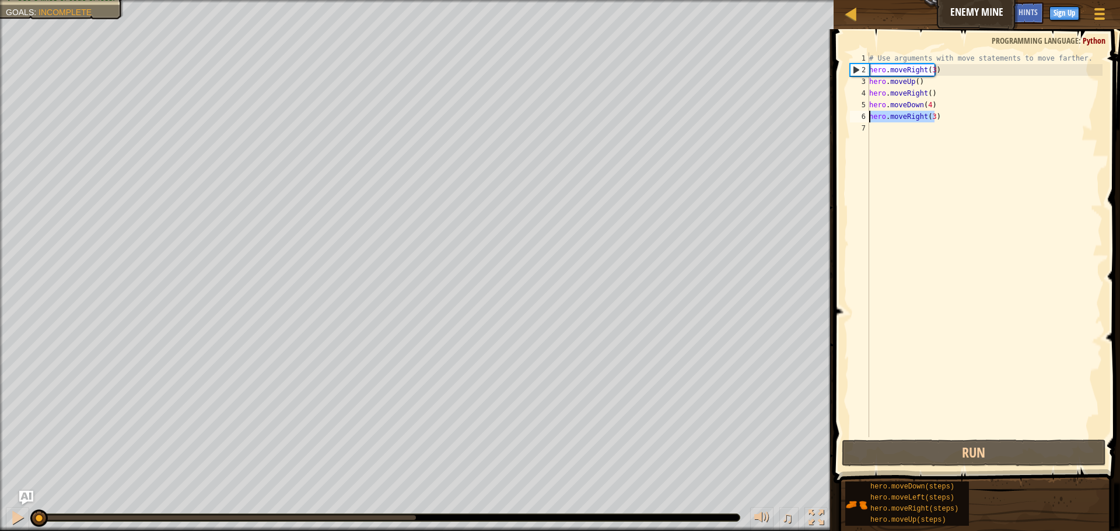
drag, startPoint x: 950, startPoint y: 117, endPoint x: 870, endPoint y: 121, distance: 80.6
click at [870, 121] on div "# Use arguments with move statements to move farther. hero . moveRight ( 3 ) he…" at bounding box center [985, 257] width 236 height 408
click at [945, 106] on div "# Use arguments with move statements to move farther. hero . moveRight ( 3 ) he…" at bounding box center [985, 257] width 236 height 408
drag, startPoint x: 870, startPoint y: 120, endPoint x: 877, endPoint y: 124, distance: 8.6
click at [877, 124] on div "# Use arguments with move statements to move farther. hero . moveRight ( 3 ) he…" at bounding box center [985, 257] width 236 height 408
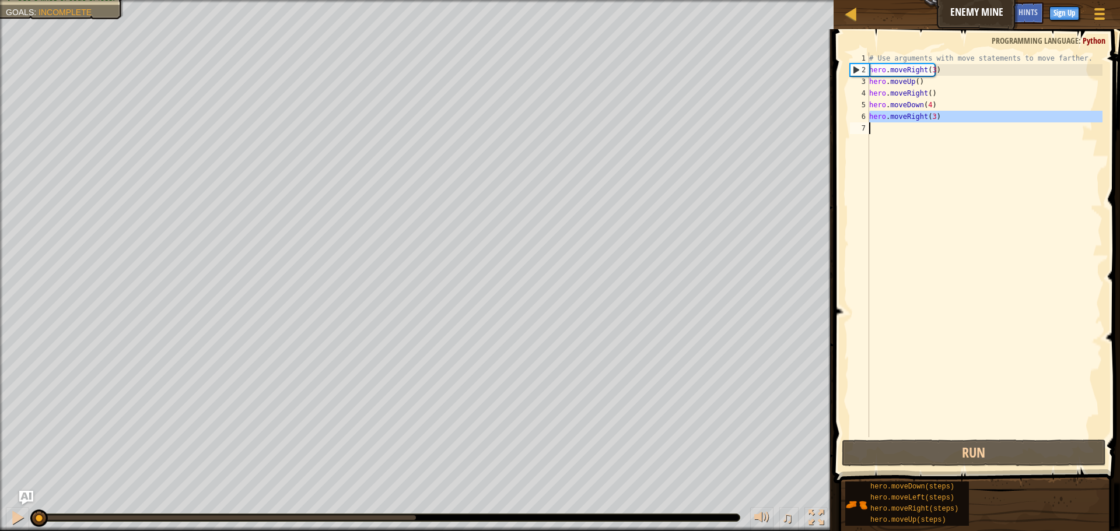
type textarea "hero.moveRight(3)"
click at [915, 196] on div "# Use arguments with move statements to move farther. hero . moveRight ( 3 ) he…" at bounding box center [985, 257] width 236 height 408
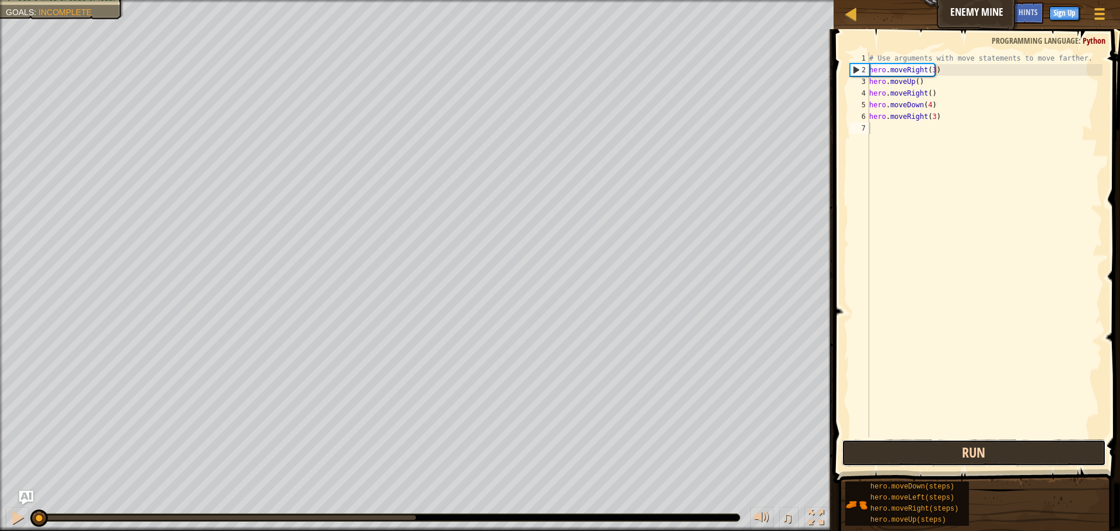
click at [998, 449] on button "Run" at bounding box center [974, 453] width 264 height 27
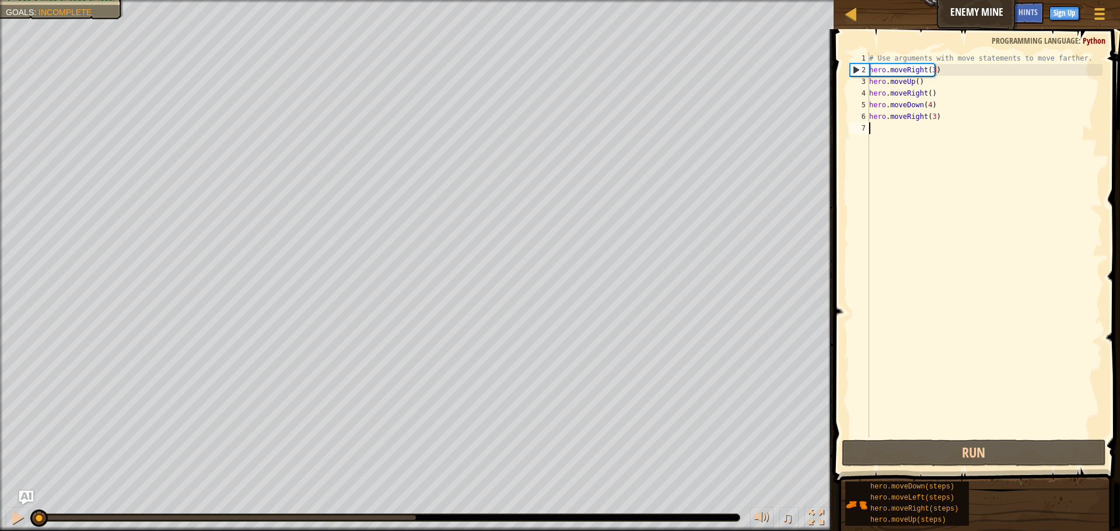
drag, startPoint x: 417, startPoint y: 516, endPoint x: 24, endPoint y: 544, distance: 393.6
click at [24, 12] on html "Map Enemy Mine Game Menu Done Sign Up Hints Ask AI 1 הההההההההההההההההההההההההה…" at bounding box center [560, 6] width 1120 height 12
drag, startPoint x: 39, startPoint y: 511, endPoint x: 29, endPoint y: 515, distance: 10.0
click at [29, 515] on div "♫" at bounding box center [417, 515] width 834 height 35
click at [15, 521] on div at bounding box center [17, 517] width 15 height 15
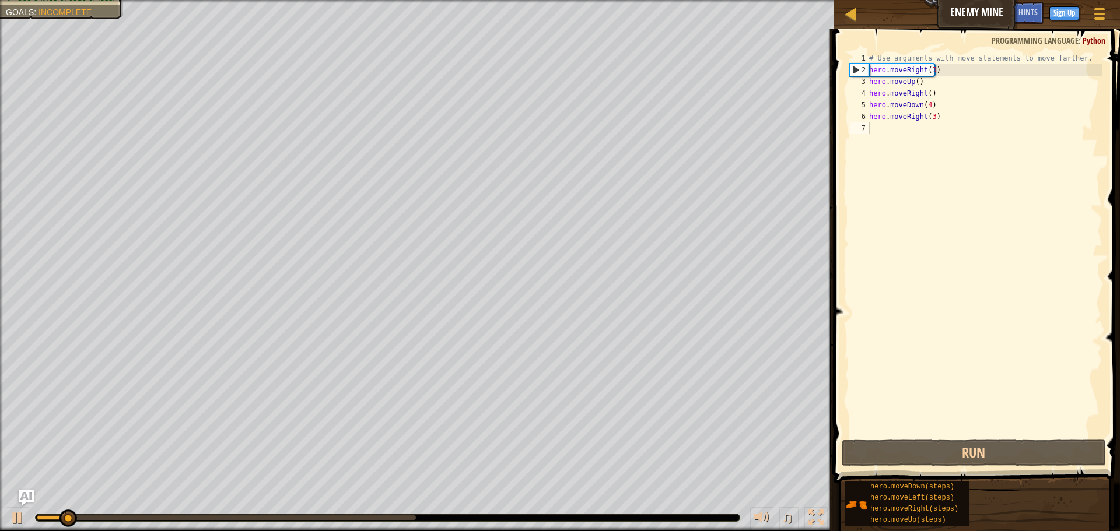
click at [30, 499] on img "Ask AI" at bounding box center [26, 498] width 15 height 15
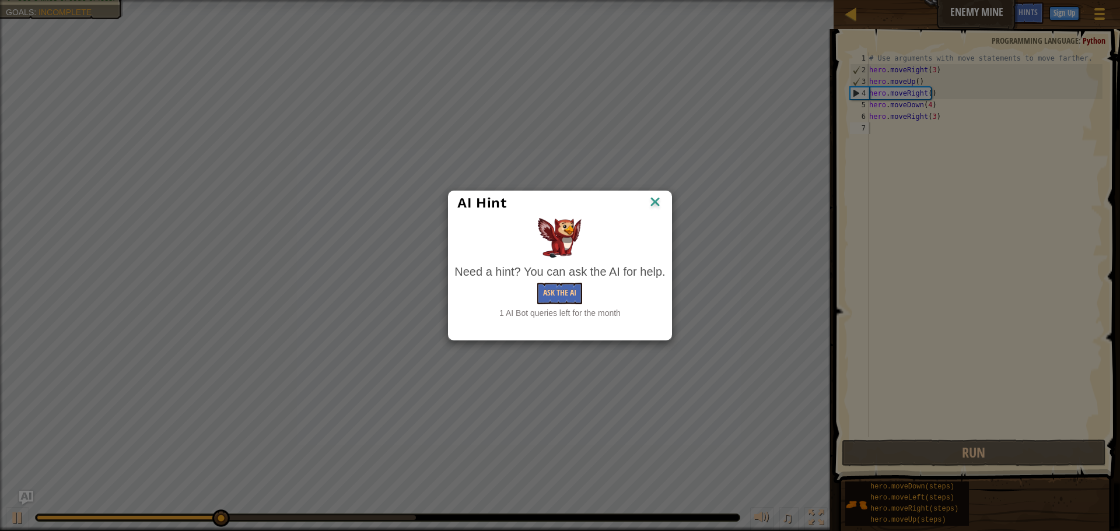
click at [653, 200] on img at bounding box center [655, 203] width 15 height 18
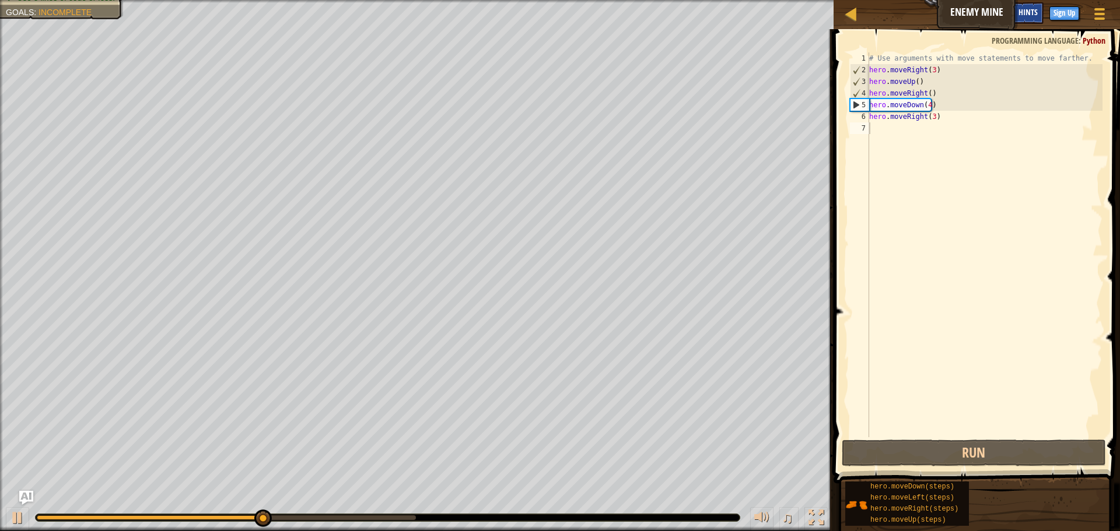
click at [1038, 13] on div "Hints" at bounding box center [1028, 13] width 31 height 22
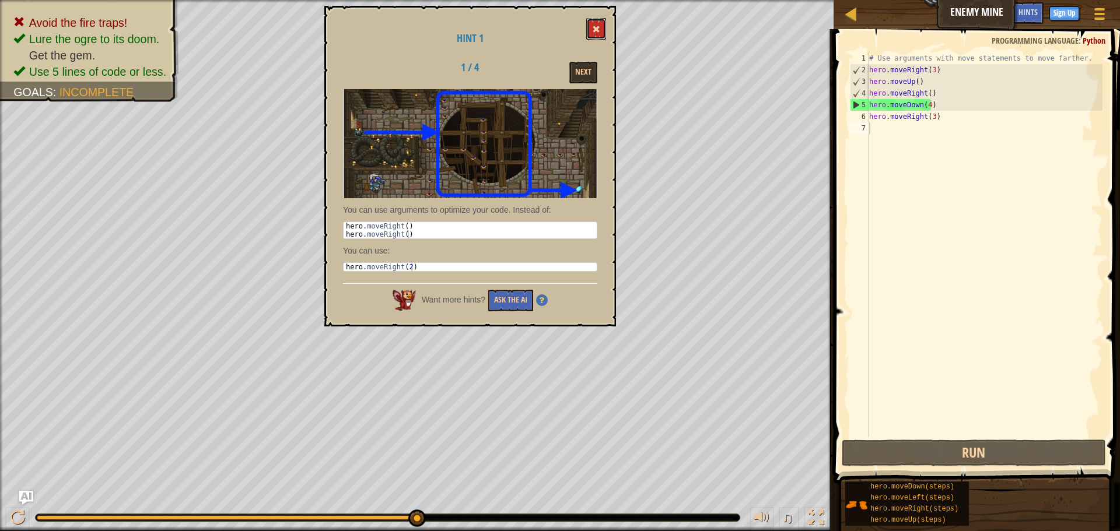
click at [595, 28] on span at bounding box center [596, 29] width 8 height 8
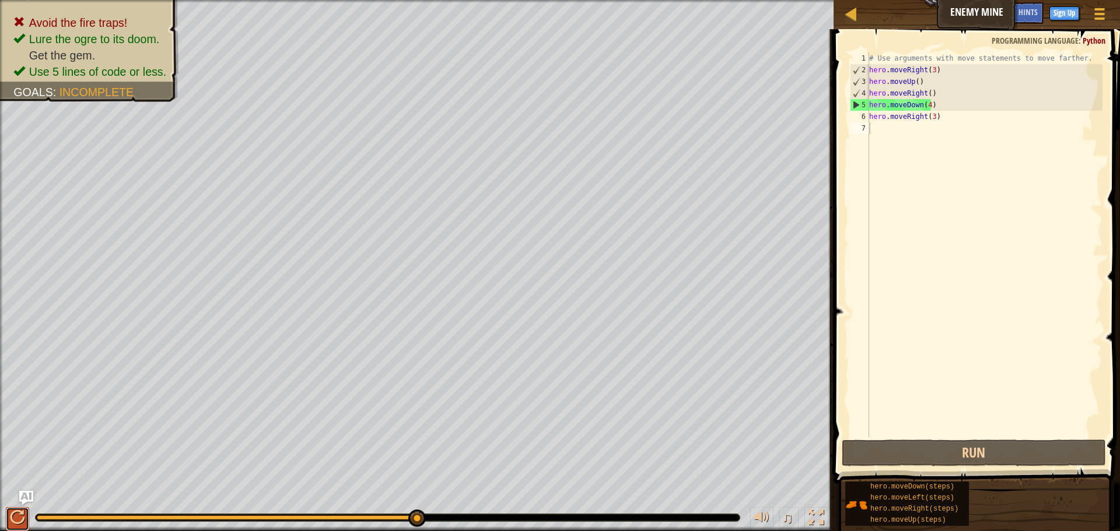
click at [16, 527] on button at bounding box center [17, 520] width 23 height 24
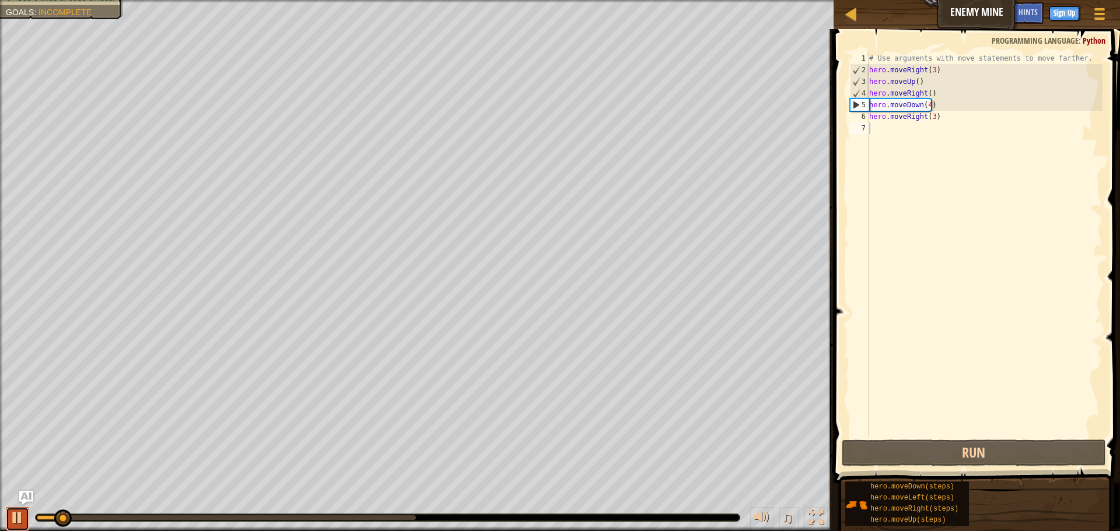
click at [20, 521] on div at bounding box center [17, 517] width 15 height 15
drag, startPoint x: 60, startPoint y: 519, endPoint x: 0, endPoint y: 505, distance: 61.7
click at [0, 505] on div "♫" at bounding box center [417, 515] width 834 height 35
drag, startPoint x: 871, startPoint y: 85, endPoint x: 849, endPoint y: 92, distance: 23.2
click at [849, 92] on div "1 2 3 4 5 6 7 # Use arguments with move statements to move farther. hero . move…" at bounding box center [975, 245] width 255 height 385
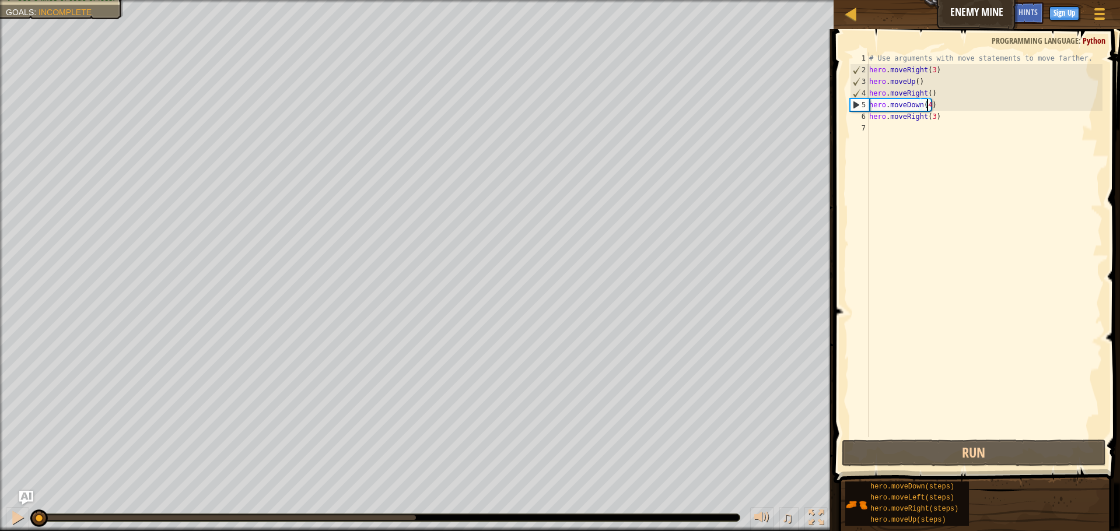
click at [928, 106] on div "# Use arguments with move statements to move farther. hero . moveRight ( 3 ) he…" at bounding box center [985, 257] width 236 height 408
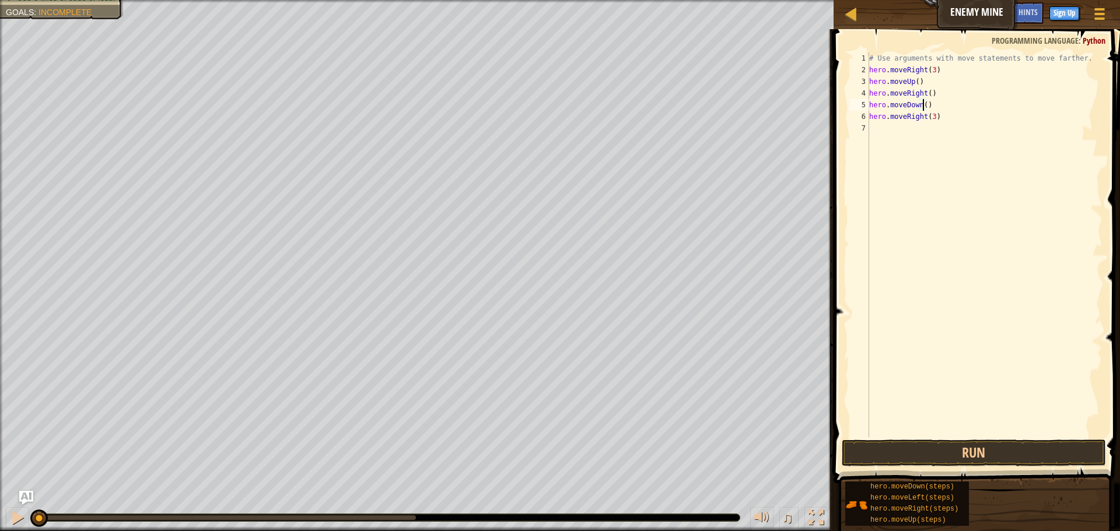
type textarea "hero.moveDown(3)"
click at [949, 273] on div "# Use arguments with move statements to move farther. hero . moveRight ( 3 ) he…" at bounding box center [985, 257] width 236 height 408
click at [1013, 443] on button "Run" at bounding box center [974, 453] width 264 height 27
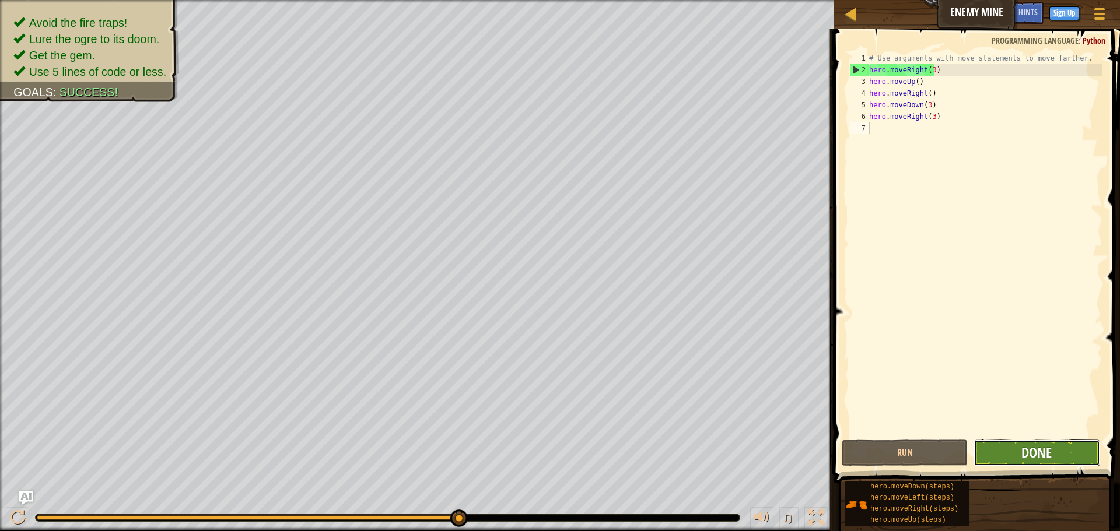
click at [1035, 451] on span "Done" at bounding box center [1037, 452] width 30 height 19
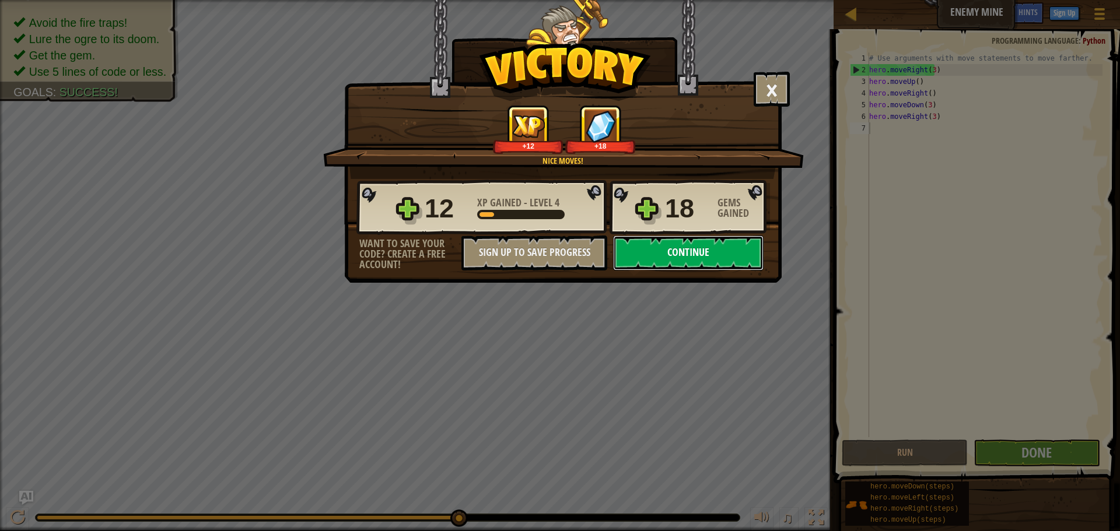
click at [695, 269] on button "Continue" at bounding box center [688, 253] width 151 height 35
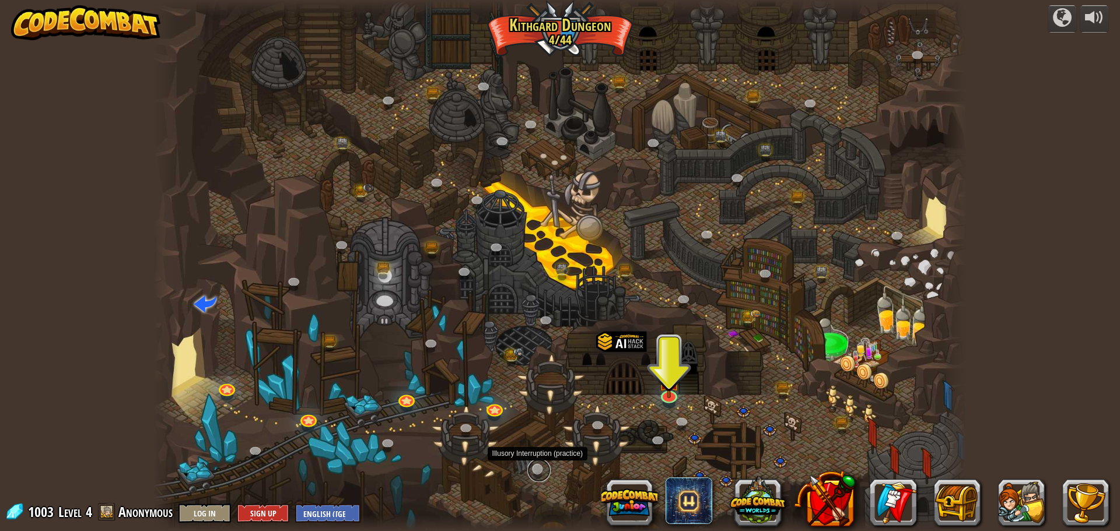
click at [531, 474] on link at bounding box center [538, 470] width 23 height 23
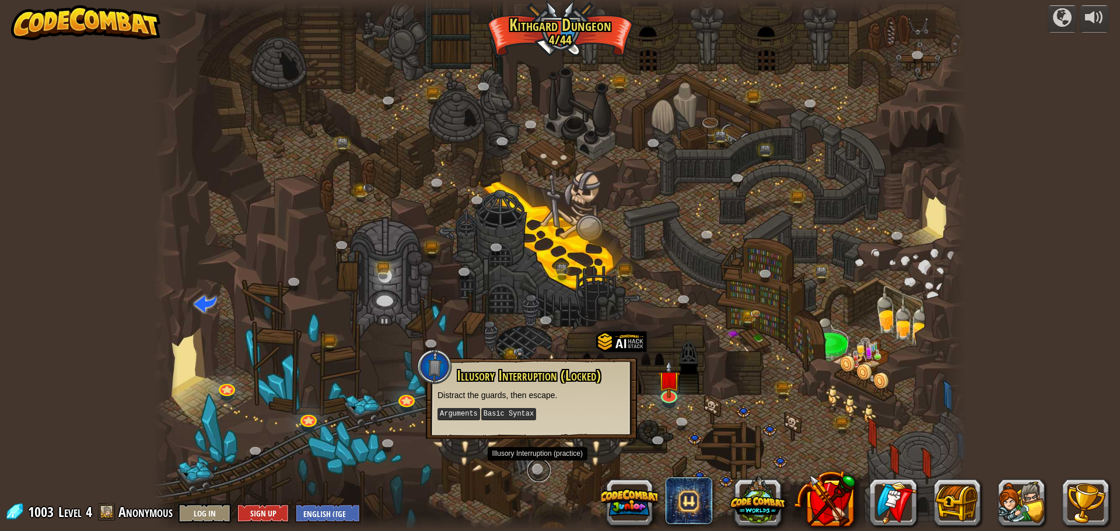
click at [537, 474] on link at bounding box center [538, 470] width 23 height 23
click at [641, 390] on div "Illusory Interruption (Locked) Distract the guards, then escape. Arguments Basi…" at bounding box center [536, 399] width 211 height 81
click at [676, 320] on div at bounding box center [559, 265] width 813 height 531
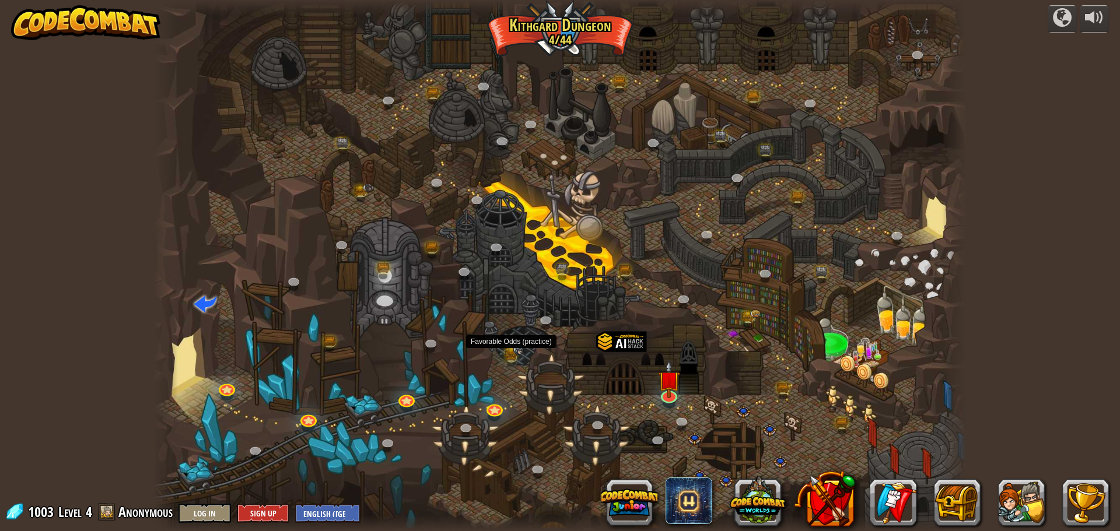
click at [513, 349] on img at bounding box center [511, 354] width 12 height 14
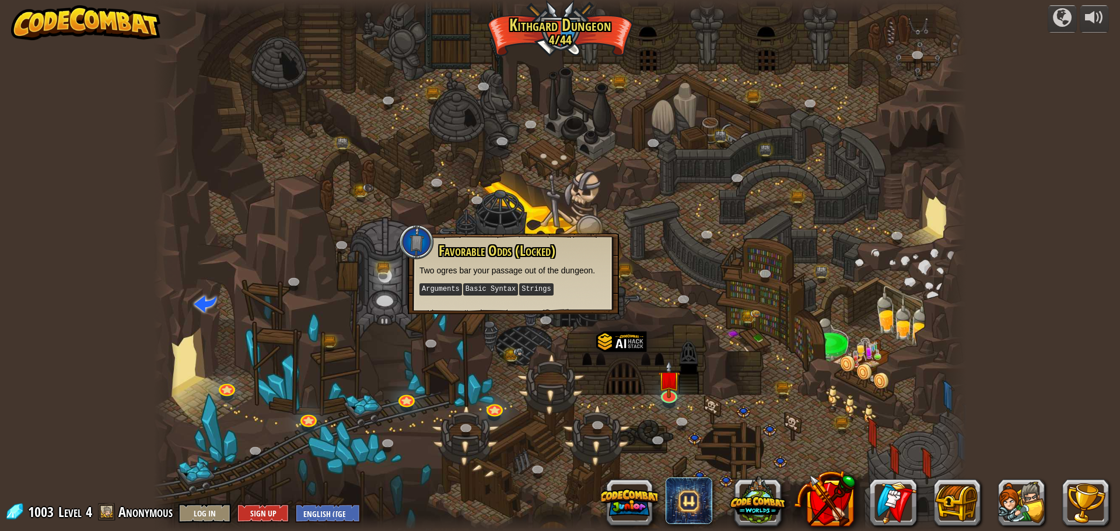
click at [543, 385] on div at bounding box center [559, 265] width 813 height 531
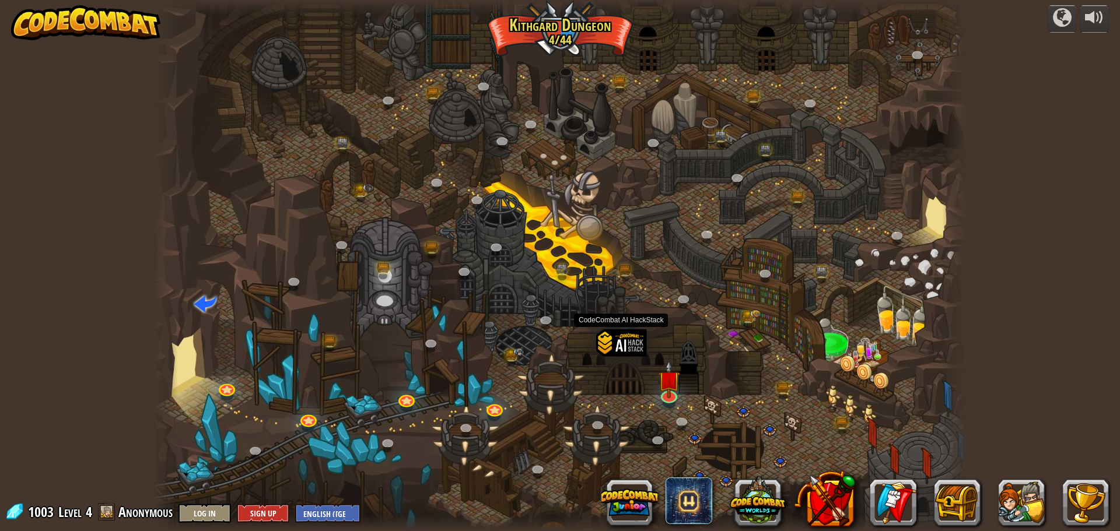
click at [615, 348] on div at bounding box center [621, 361] width 50 height 65
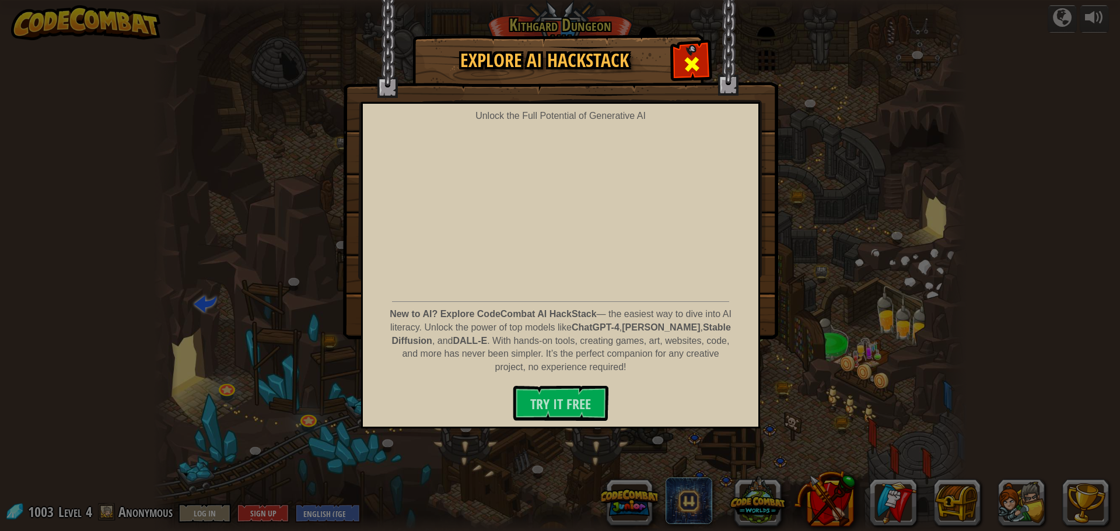
click at [687, 57] on span at bounding box center [692, 64] width 19 height 19
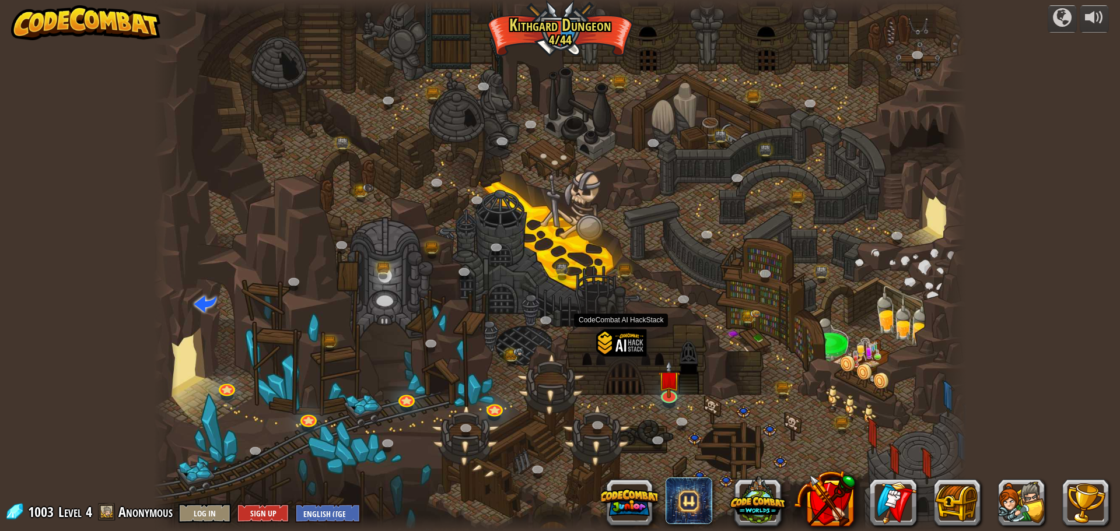
click at [630, 340] on div at bounding box center [621, 361] width 50 height 65
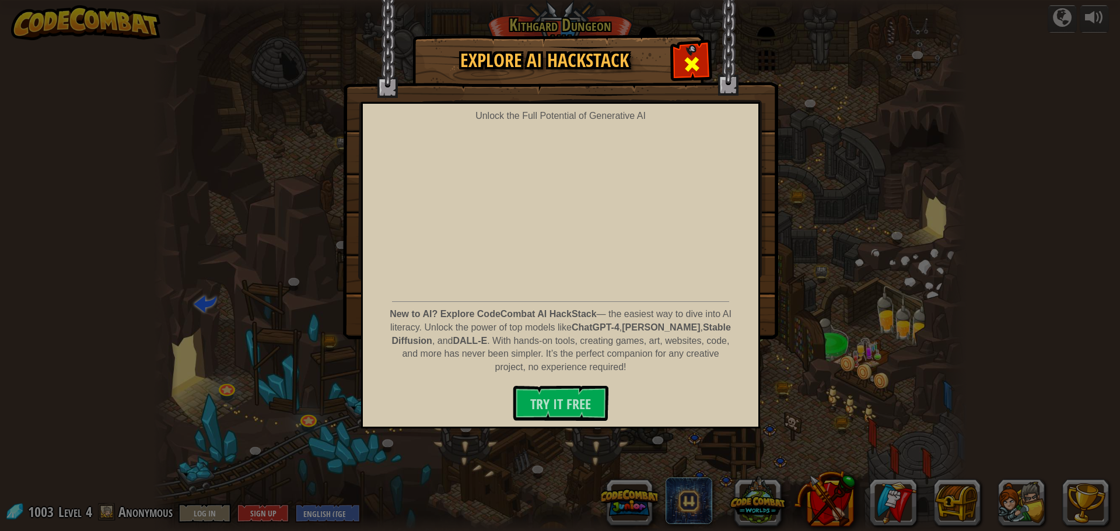
click at [695, 55] on span at bounding box center [692, 64] width 19 height 19
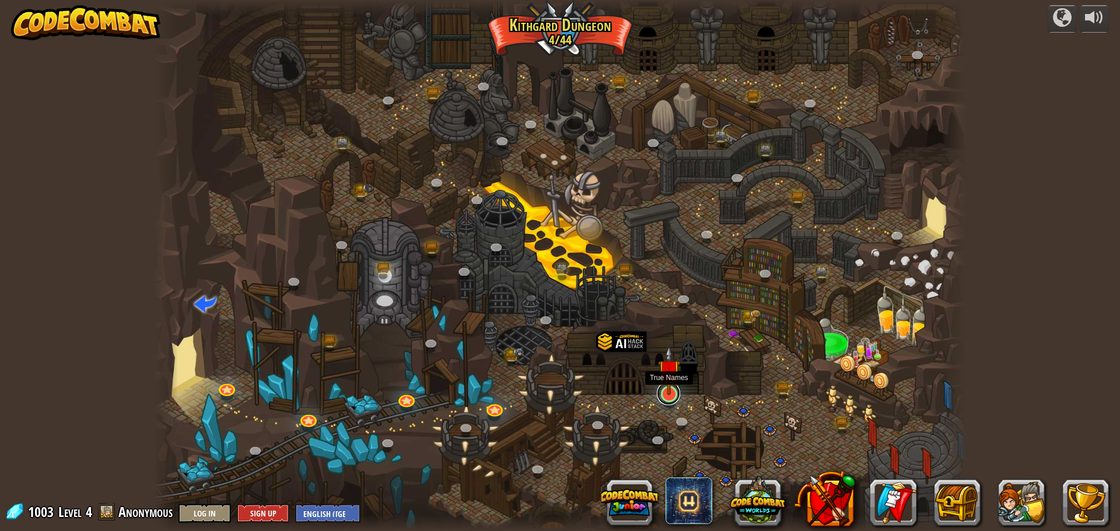
click at [664, 396] on link at bounding box center [668, 393] width 23 height 23
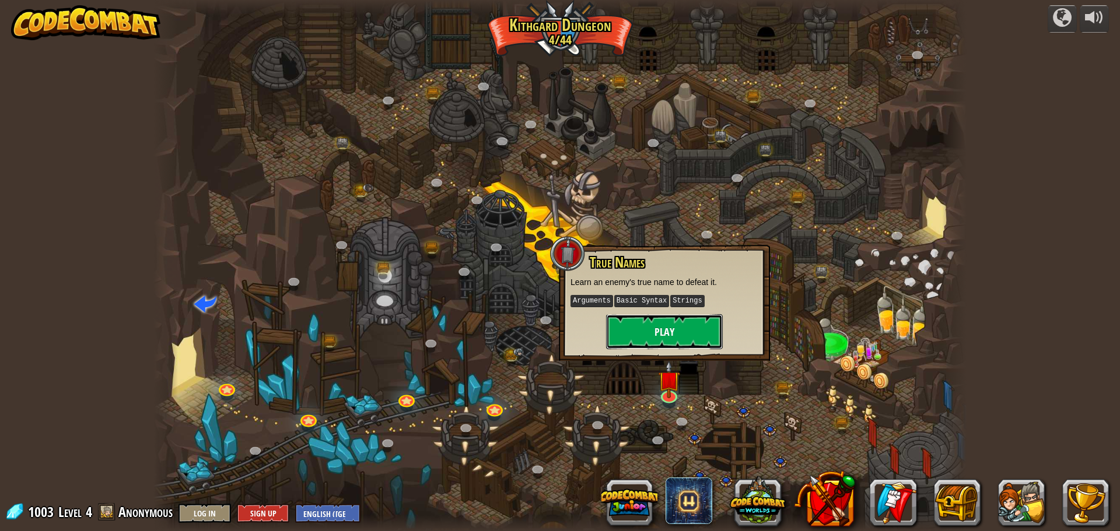
click at [646, 331] on button "Play" at bounding box center [664, 331] width 117 height 35
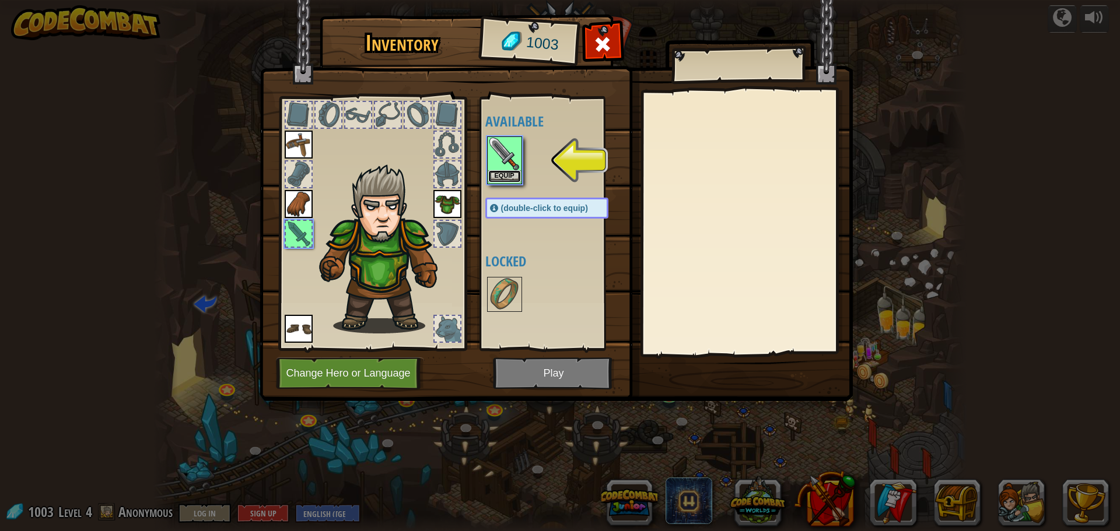
click at [494, 173] on button "Equip" at bounding box center [504, 176] width 33 height 12
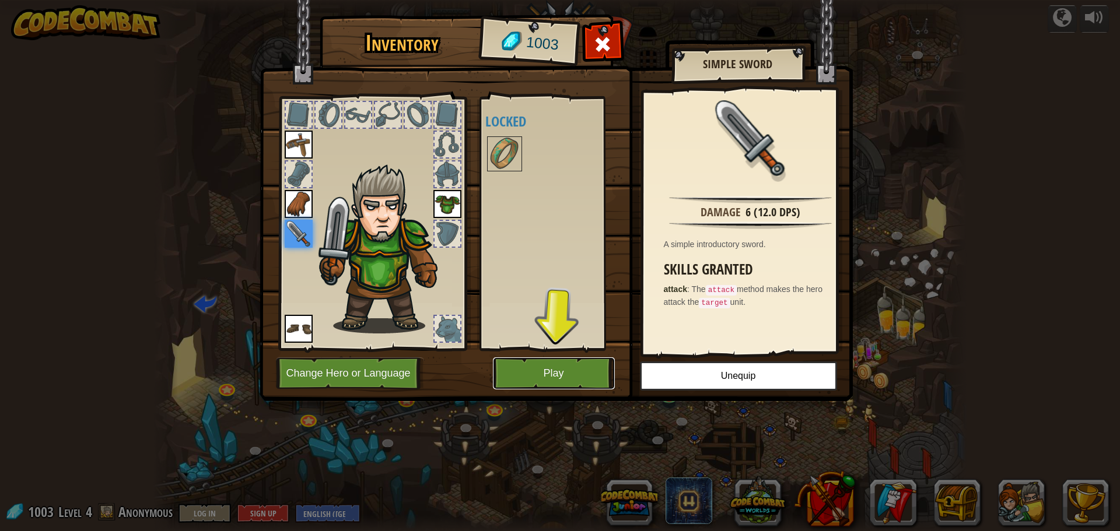
click at [600, 368] on button "Play" at bounding box center [554, 374] width 122 height 32
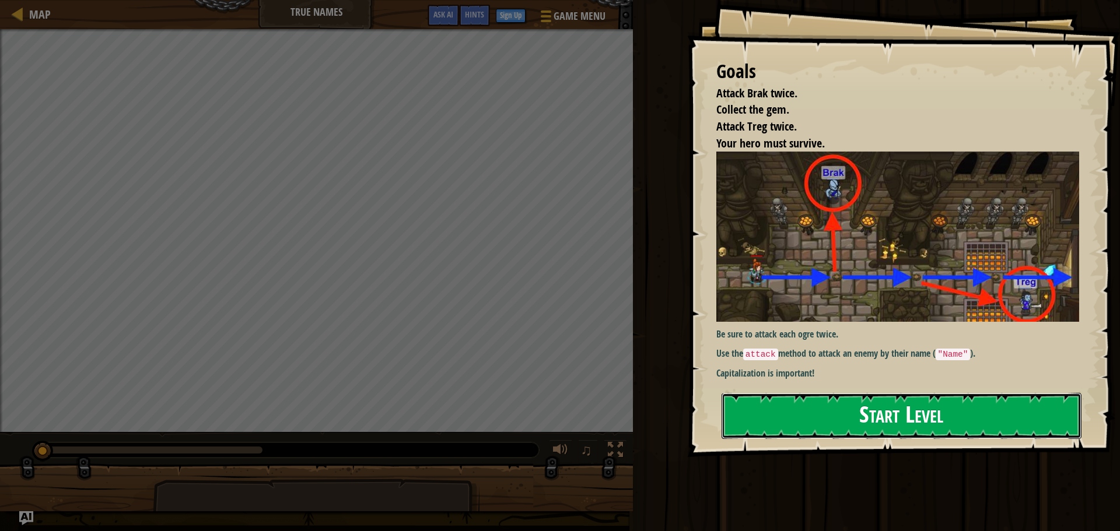
click at [900, 428] on button "Start Level" at bounding box center [902, 416] width 360 height 46
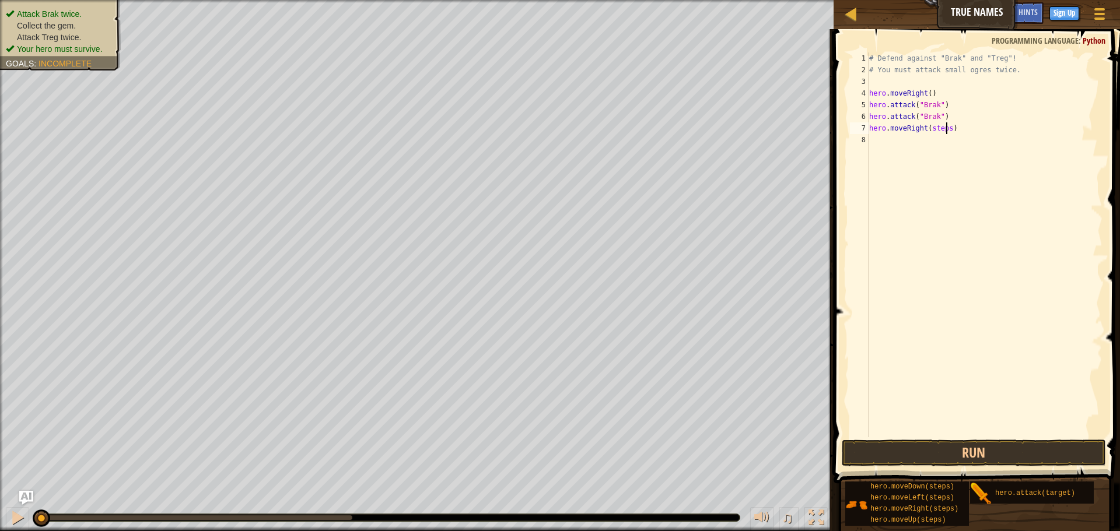
click at [946, 131] on div "# Defend against "Brak" and "Treg"! # You must attack small ogres twice. hero .…" at bounding box center [985, 257] width 236 height 408
type textarea "hero.moveRight(2)"
click at [946, 302] on div "# Defend against "Brak" and "Treg"! # You must attack small ogres twice. hero .…" at bounding box center [985, 257] width 236 height 408
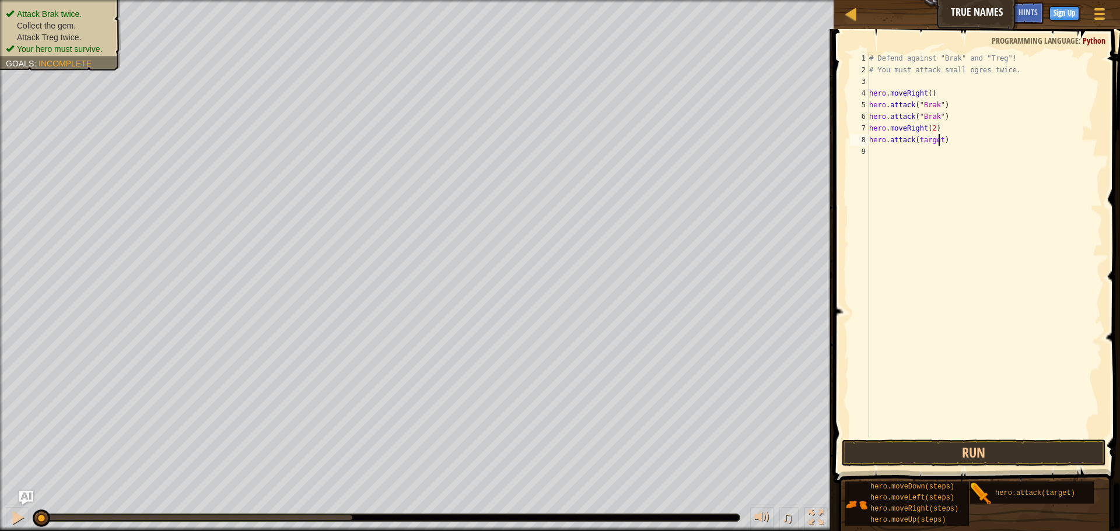
click at [938, 141] on div "# Defend against "Brak" and "Treg"! # You must attack small ogres twice. hero .…" at bounding box center [985, 257] width 236 height 408
type textarea "hero.attack(Treg)"
click at [925, 284] on div "# Defend against "Brak" and "Treg"! # You must attack small ogres twice. hero .…" at bounding box center [985, 257] width 236 height 408
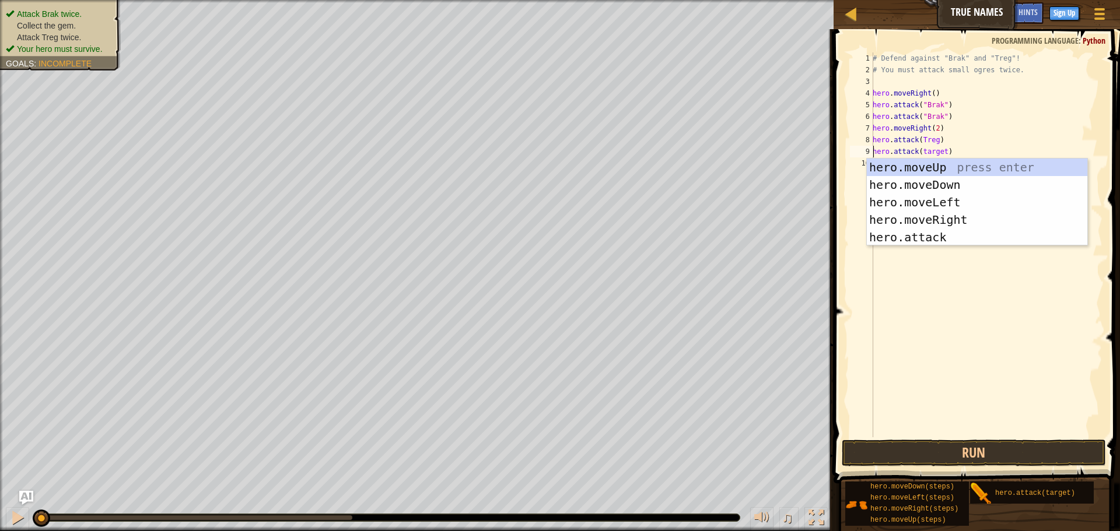
click at [941, 154] on div "# Defend against "Brak" and "Treg"! # You must attack small ogres twice. hero .…" at bounding box center [986, 257] width 232 height 408
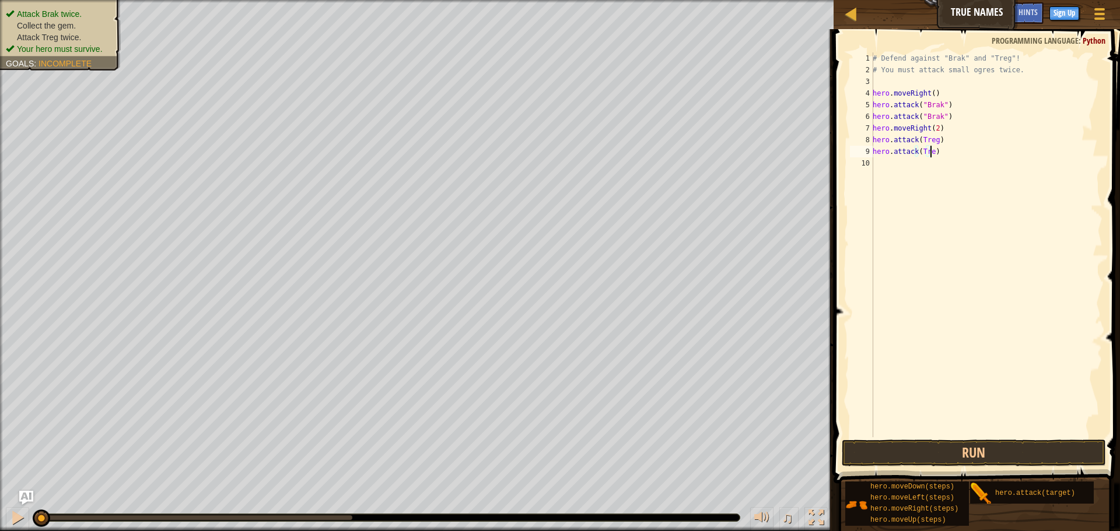
scroll to position [5, 5]
type textarea "hero.attack(Treg)"
click at [973, 446] on button "Run" at bounding box center [974, 453] width 264 height 27
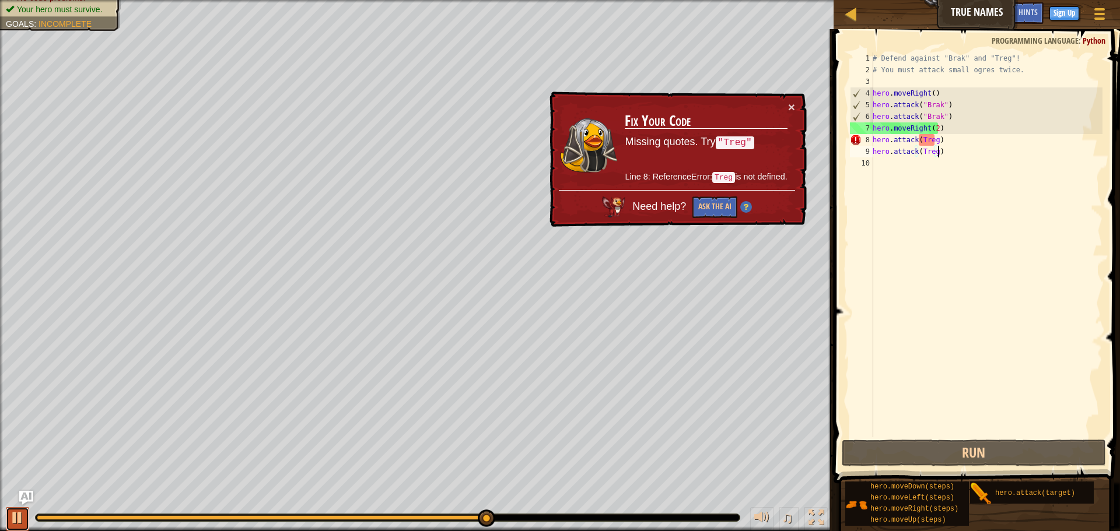
click at [16, 523] on button at bounding box center [17, 520] width 23 height 24
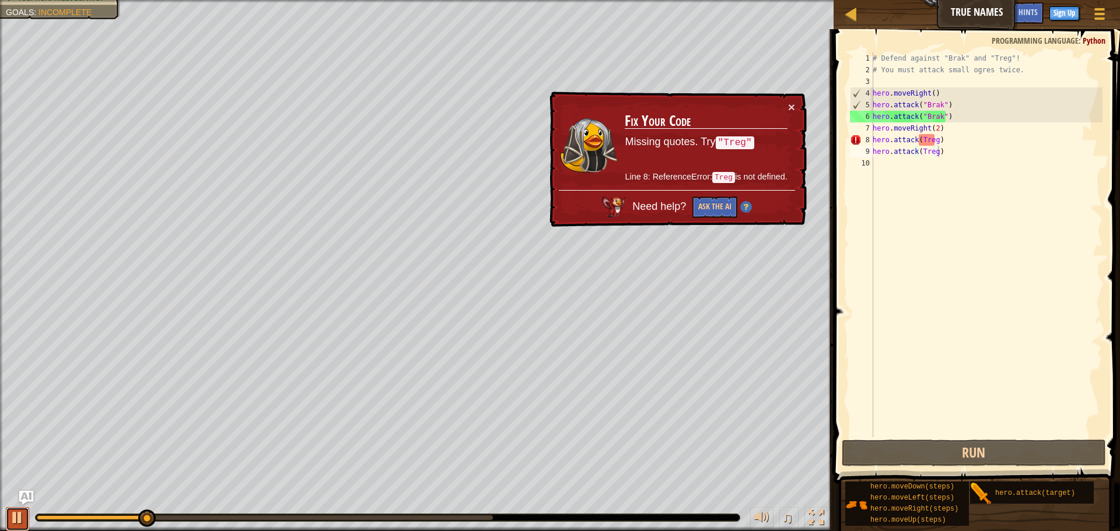
click at [16, 523] on div at bounding box center [17, 517] width 15 height 15
click at [932, 141] on div "# Defend against "Brak" and "Treg"! # You must attack small ogres twice. hero .…" at bounding box center [986, 257] width 232 height 408
click at [936, 141] on div "# Defend against "Brak" and "Treg"! # You must attack small ogres twice. hero .…" at bounding box center [986, 257] width 232 height 408
click at [918, 144] on div "# Defend against "Brak" and "Treg"! # You must attack small ogres twice. hero .…" at bounding box center [986, 257] width 232 height 408
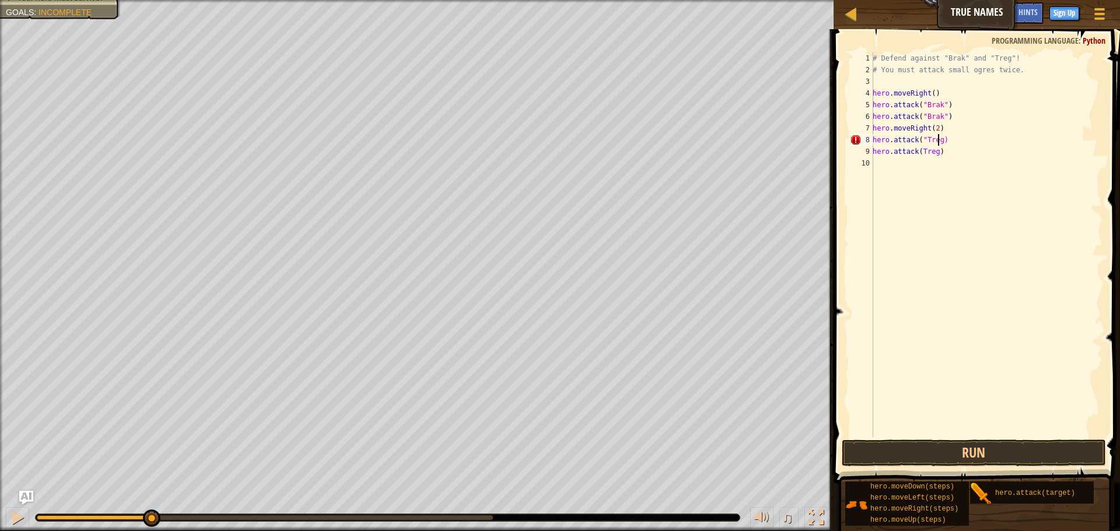
click at [937, 141] on div "# Defend against "Brak" and "Treg"! # You must attack small ogres twice. hero .…" at bounding box center [986, 257] width 232 height 408
click at [916, 155] on div "# Defend against "Brak" and "Treg"! # You must attack small ogres twice. hero .…" at bounding box center [986, 257] width 232 height 408
click at [918, 156] on div "# Defend against "Brak" and "Treg"! # You must attack small ogres twice. hero .…" at bounding box center [986, 257] width 232 height 408
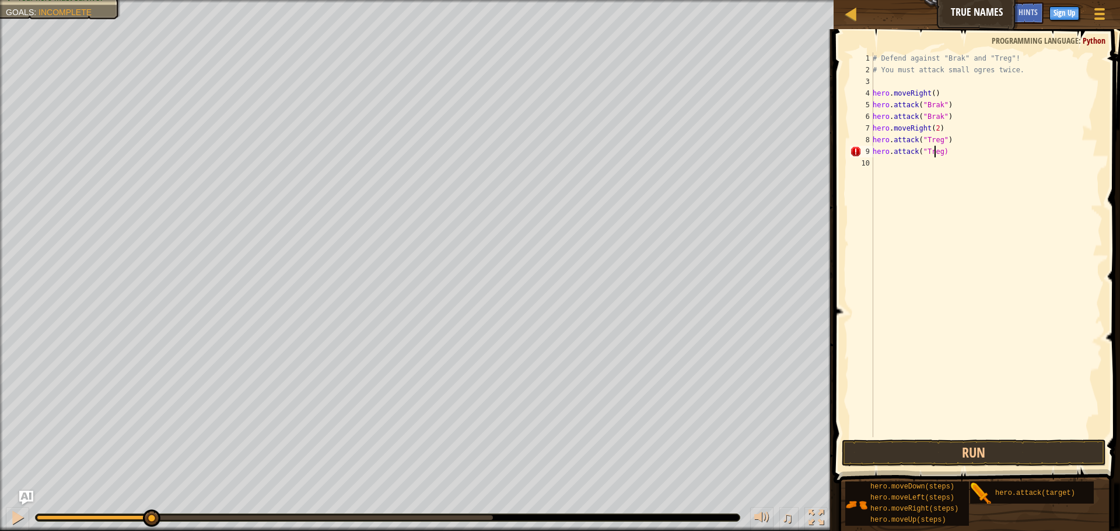
click at [935, 153] on div "# Defend against "Brak" and "Treg"! # You must attack small ogres twice. hero .…" at bounding box center [986, 257] width 232 height 408
click at [939, 155] on div "# Defend against "Brak" and "Treg"! # You must attack small ogres twice. hero .…" at bounding box center [986, 257] width 232 height 408
click at [954, 453] on button "Run" at bounding box center [974, 453] width 264 height 27
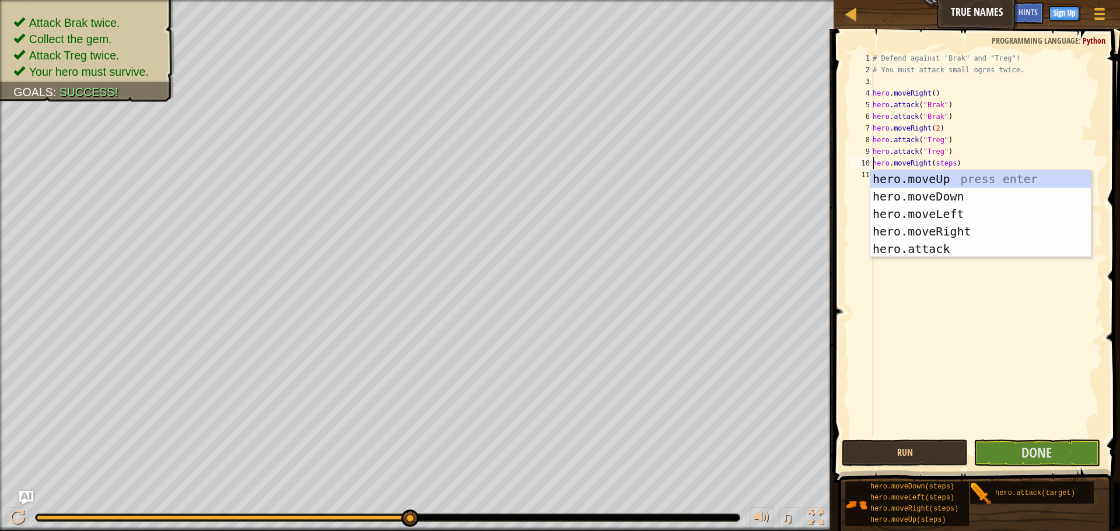
click at [946, 161] on div "# Defend against "Brak" and "Treg"! # You must attack small ogres twice. hero .…" at bounding box center [986, 257] width 232 height 408
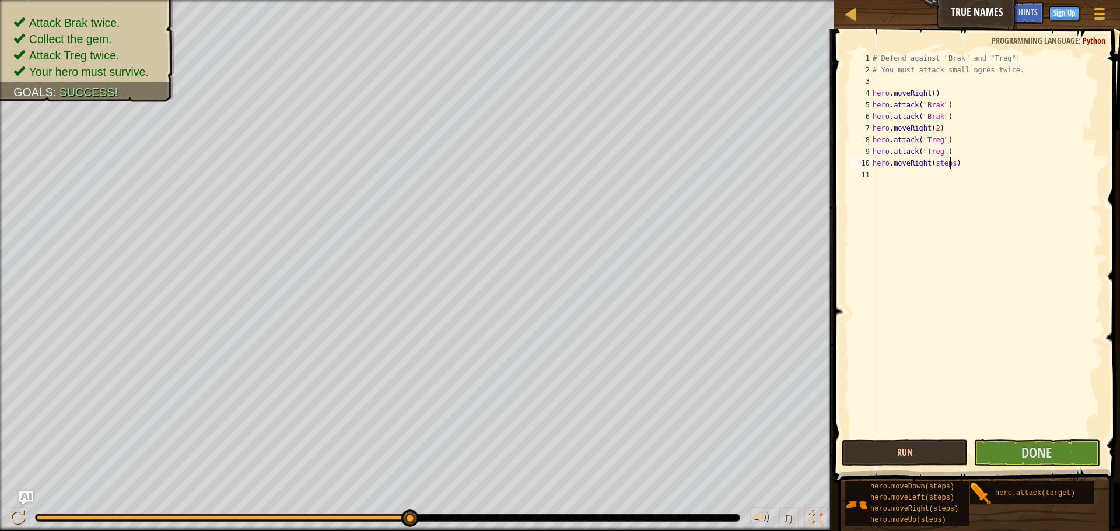
click at [949, 162] on div "# Defend against "Brak" and "Treg"! # You must attack small ogres twice. hero .…" at bounding box center [986, 257] width 232 height 408
type textarea "hero.moveRight(2)"
click at [1059, 452] on button "Done" at bounding box center [1037, 453] width 126 height 27
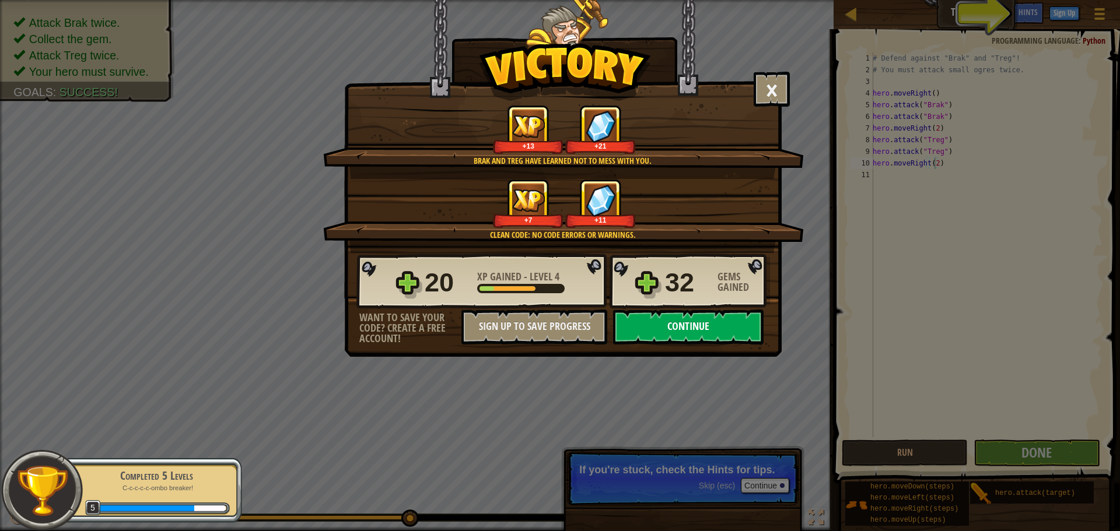
click at [727, 316] on button "Continue" at bounding box center [688, 327] width 151 height 35
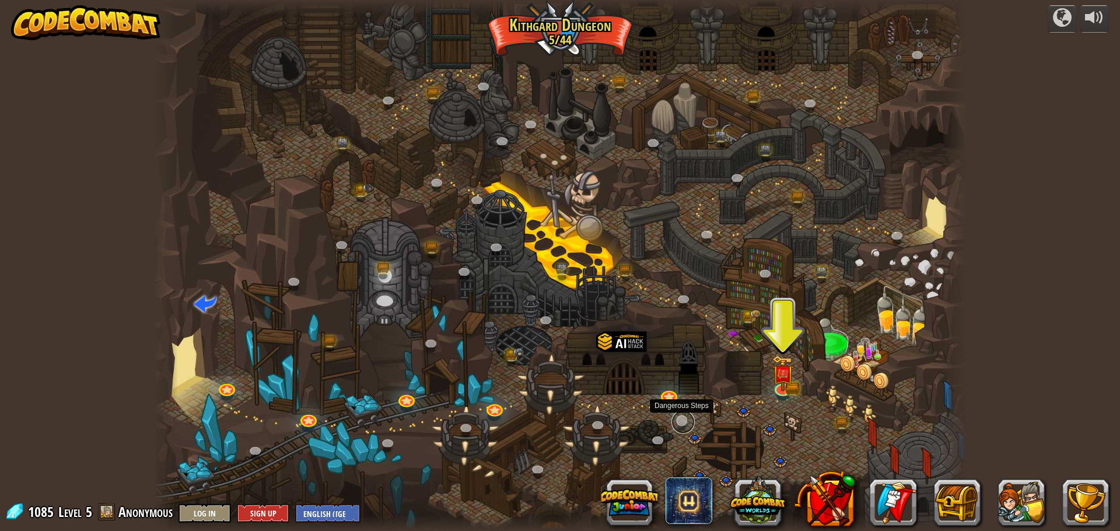
click at [688, 422] on link at bounding box center [682, 422] width 23 height 23
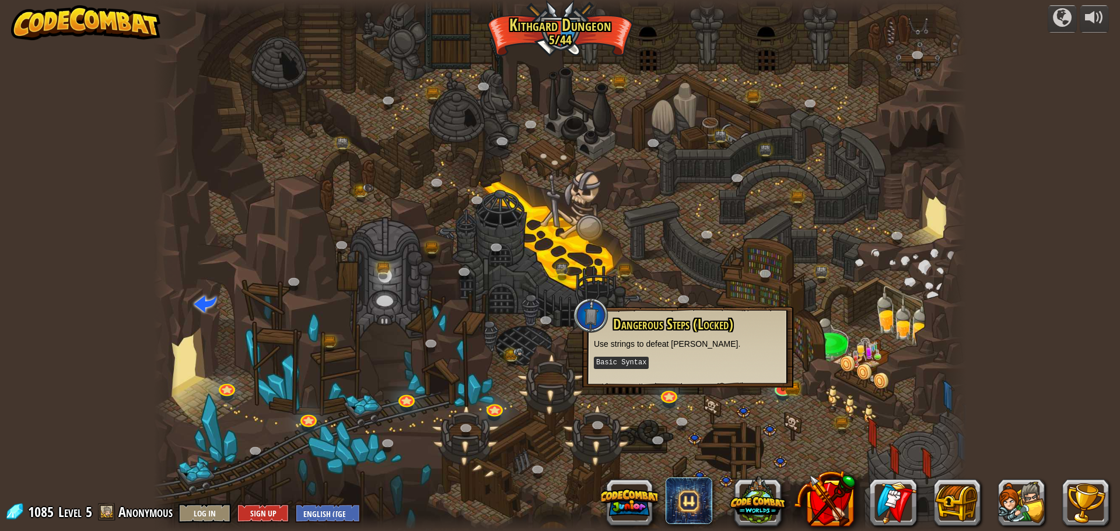
click at [795, 417] on div at bounding box center [559, 265] width 813 height 531
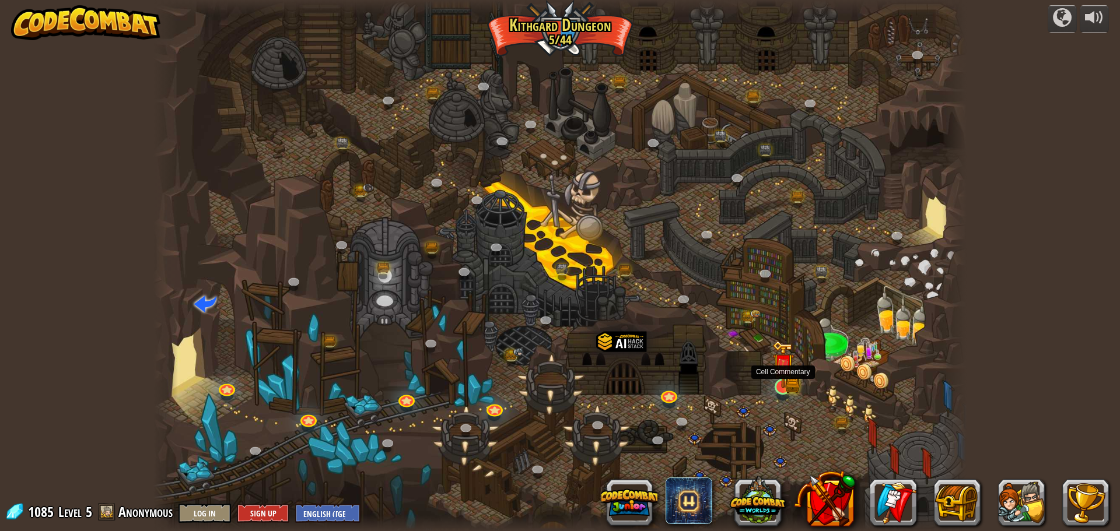
click at [785, 383] on img at bounding box center [783, 365] width 22 height 48
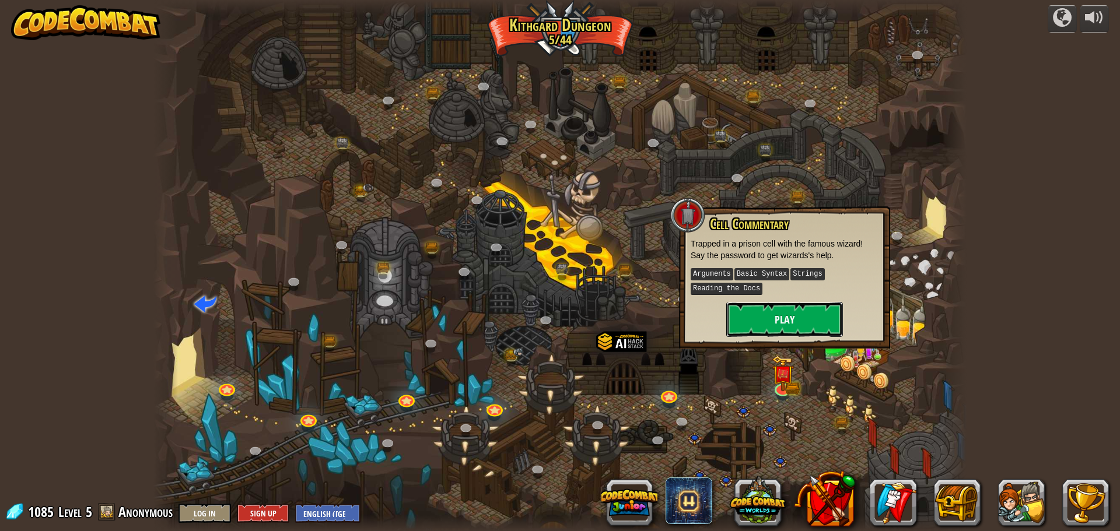
click at [797, 320] on button "Play" at bounding box center [784, 319] width 117 height 35
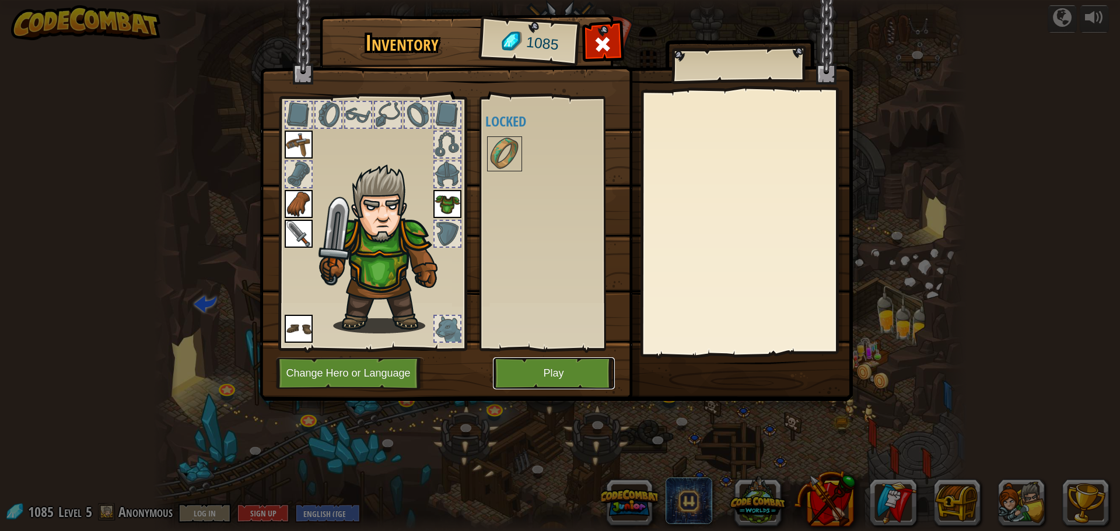
click at [558, 370] on button "Play" at bounding box center [554, 374] width 122 height 32
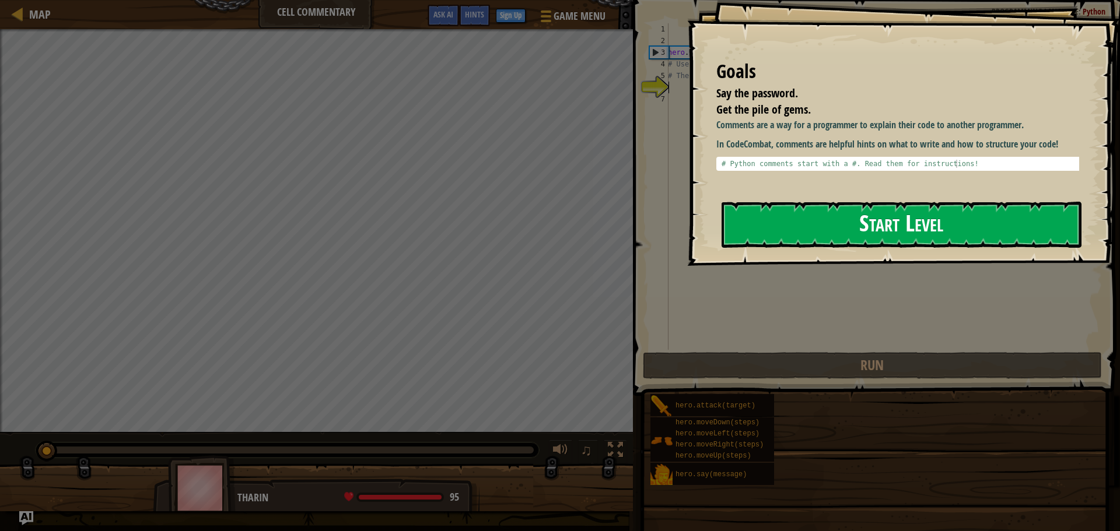
click at [799, 216] on button "Start Level" at bounding box center [902, 225] width 360 height 46
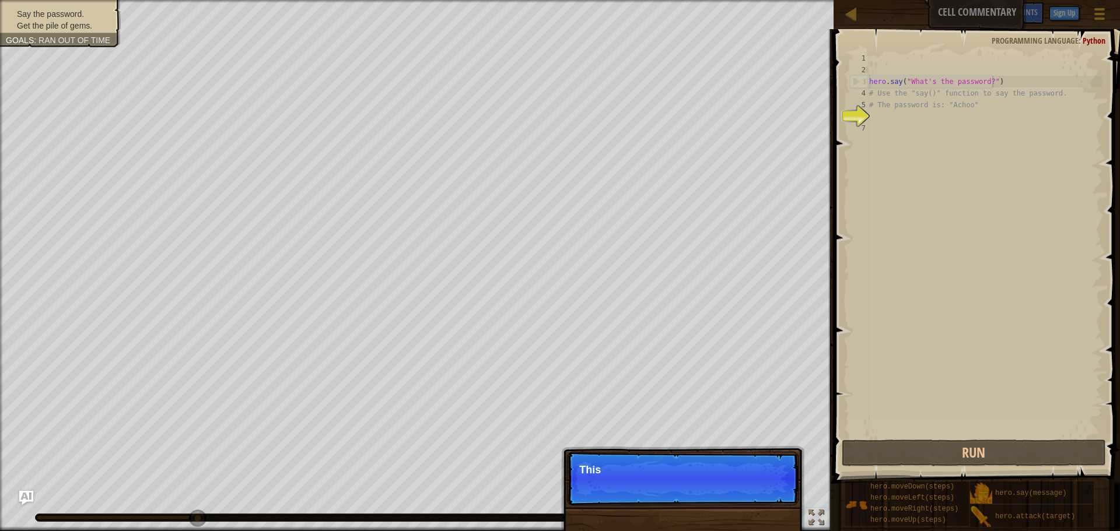
click at [1026, 76] on div "hero . say ( "What's the password?" ) # Use the "say()" function to say the pas…" at bounding box center [985, 257] width 236 height 408
type textarea "hero.say("What's the password?")"
click at [946, 342] on div "hero . say ( "What's the password?" ) # Use the "say()" function to say the pas…" at bounding box center [985, 257] width 236 height 408
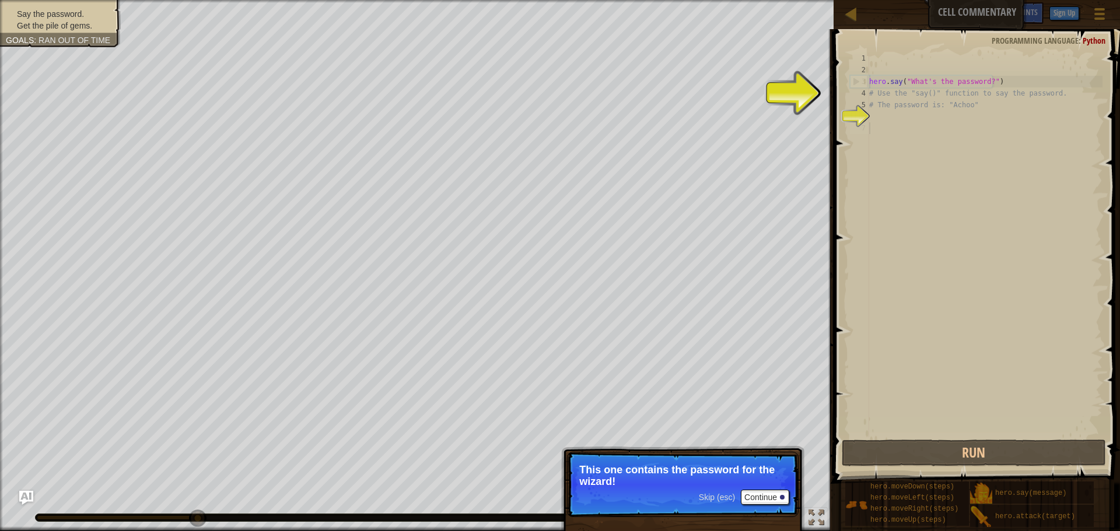
click at [889, 296] on div "hero . say ( "What's the password?" ) # Use the "say()" function to say the pas…" at bounding box center [985, 257] width 236 height 408
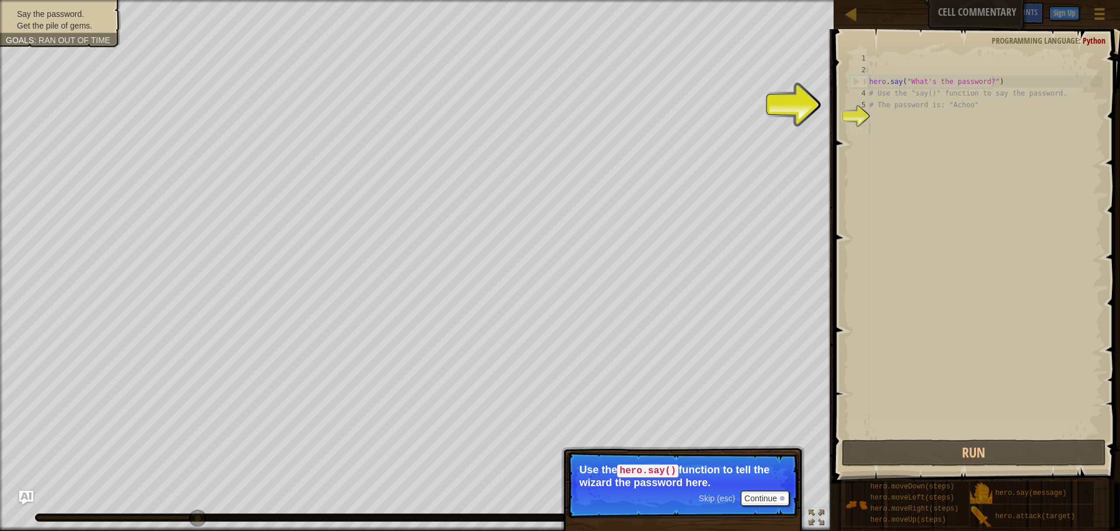
click at [1015, 258] on div "hero . say ( "What's the password?" ) # Use the "say()" function to say the pas…" at bounding box center [985, 257] width 236 height 408
click at [919, 241] on div "hero . say ( "What's the password?" ) # Use the "say()" function to say the pas…" at bounding box center [985, 257] width 236 height 408
click at [861, 111] on div "6" at bounding box center [859, 117] width 19 height 12
click at [890, 107] on div "hero . say ( "What's the password?" ) # Use the "say()" function to say the pas…" at bounding box center [985, 257] width 236 height 408
click at [985, 81] on div "hero . say ( "What's the password?" ) # Use the "say()" function to say the pas…" at bounding box center [985, 257] width 236 height 408
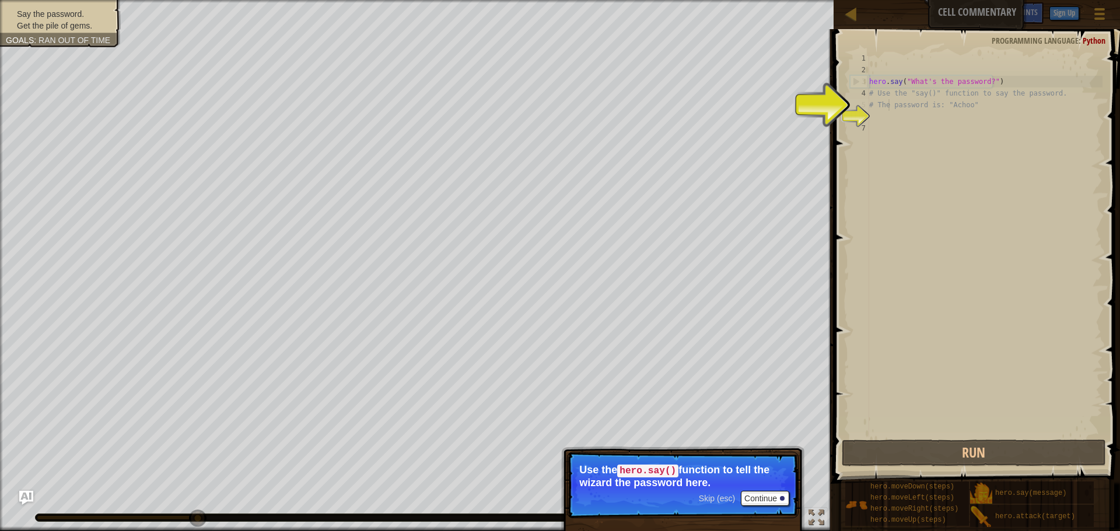
type textarea "hero.say("What's the password?")"
drag, startPoint x: 982, startPoint y: 82, endPoint x: 1002, endPoint y: 78, distance: 20.8
click at [984, 82] on div "hero . say ( "What's the password?" ) # Use the "say()" function to say the pas…" at bounding box center [985, 257] width 236 height 408
click at [980, 84] on div "hero . say ( "What's the password?" ) # Use the "say()" function to say the pas…" at bounding box center [985, 245] width 236 height 385
click at [982, 82] on div "hero . say ( "What's the password?" ) # Use the "say()" function to say the pas…" at bounding box center [985, 257] width 236 height 408
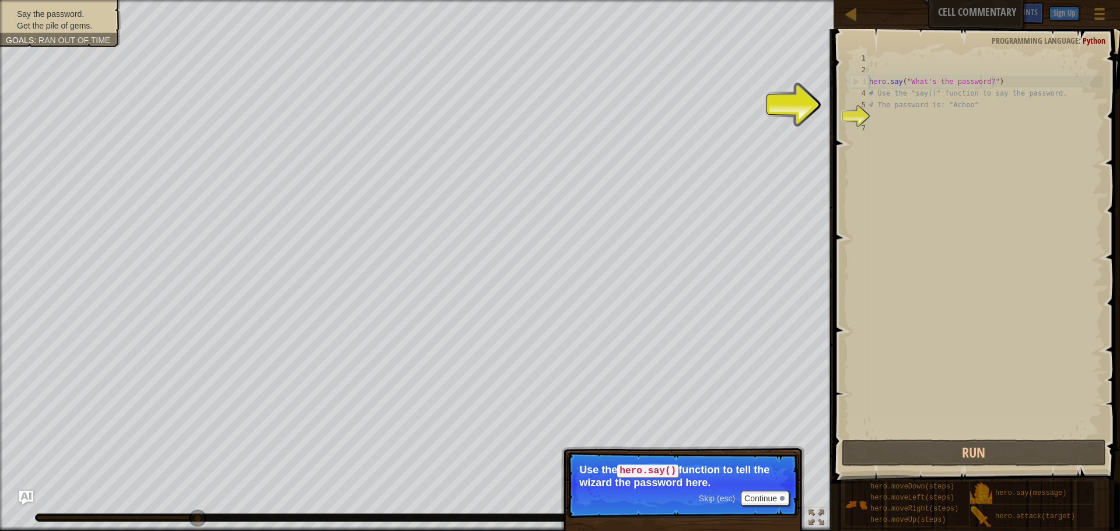
drag, startPoint x: 980, startPoint y: 85, endPoint x: 965, endPoint y: 89, distance: 15.7
click at [980, 85] on div "hero . say ( "What's the password?" ) # Use the "say()" function to say the pas…" at bounding box center [985, 257] width 236 height 408
click at [814, 138] on div "Map Cell Commentary Game Menu Done Sign Up Hints Ask AI 1 ההההההההההההההההההההה…" at bounding box center [560, 265] width 1120 height 531
click at [967, 85] on div "hero . say ( "What's the password?" ) # Use the "say()" function to say the pas…" at bounding box center [985, 257] width 236 height 408
type textarea "hero.say("What's the password?")"
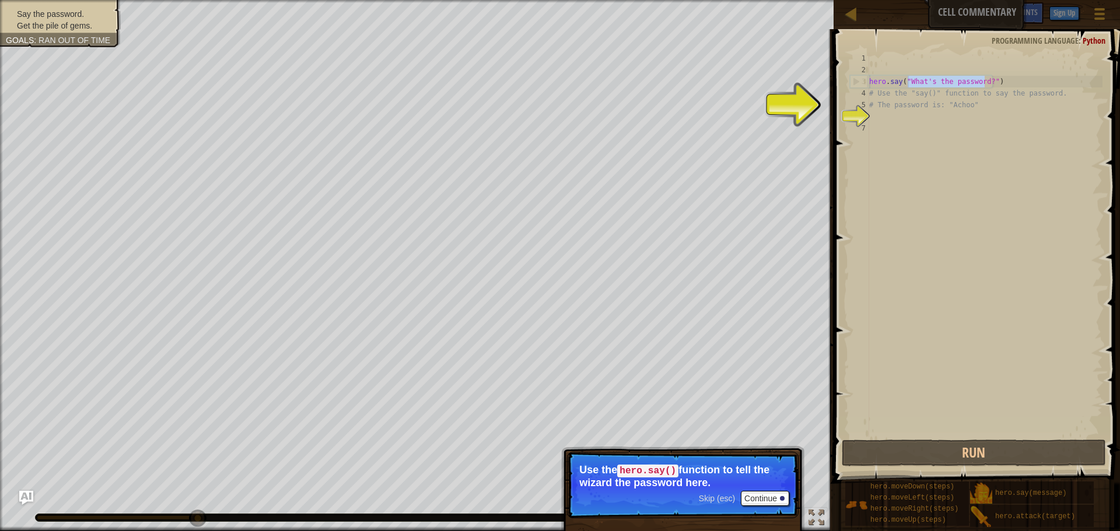
drag, startPoint x: 984, startPoint y: 79, endPoint x: 906, endPoint y: 81, distance: 77.6
click at [906, 81] on div "hero . say ( "What's the password?" ) # Use the "say()" function to say the pas…" at bounding box center [985, 257] width 236 height 408
click at [911, 135] on div "hero . say ( "What's the password?" ) # Use the "say()" function to say the pas…" at bounding box center [985, 257] width 236 height 408
click at [877, 120] on div "hero . say ( "What's the password?" ) # Use the "say()" function to say the pas…" at bounding box center [985, 257] width 236 height 408
click at [762, 497] on button "Continue" at bounding box center [765, 498] width 48 height 15
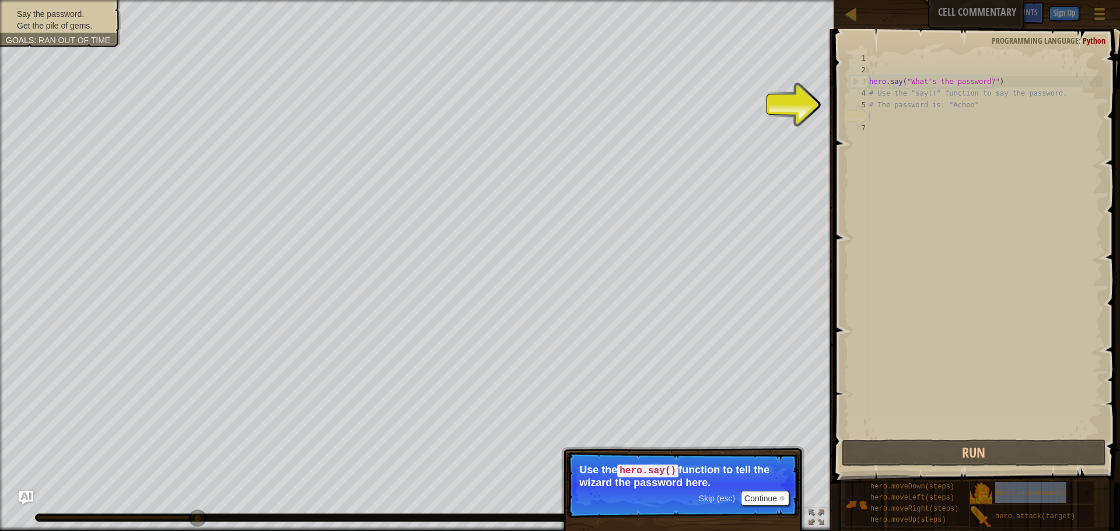
scroll to position [5, 0]
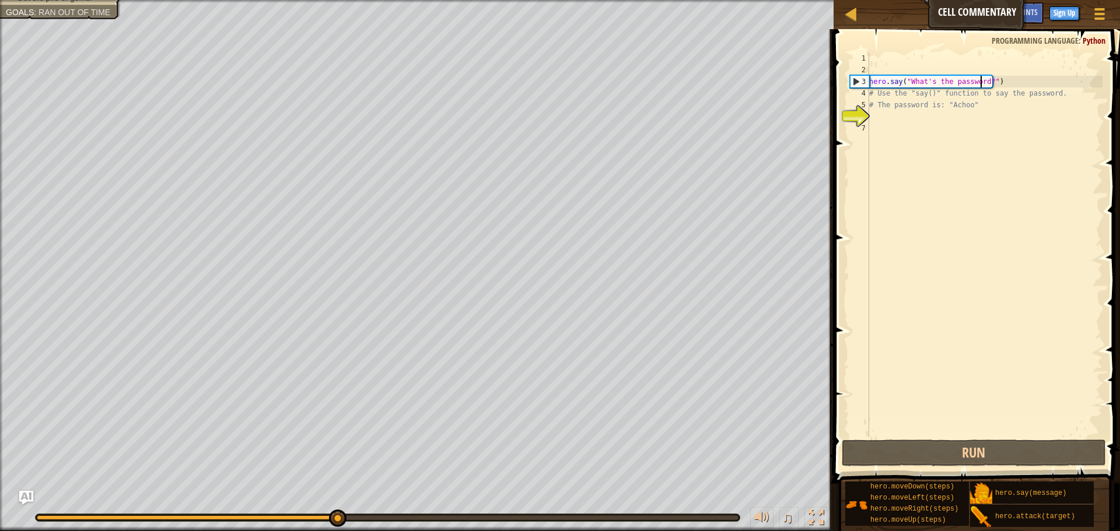
click at [980, 82] on div "hero . say ( "What's the password?" ) # Use the "say()" function to say the pas…" at bounding box center [985, 257] width 236 height 408
click at [982, 82] on div "hero . say ( "What's the password?" ) # Use the "say()" function to say the pas…" at bounding box center [985, 257] width 236 height 408
click at [986, 85] on div "hero . say ( "What's the password?" ) # Use the "say()" function to say the pas…" at bounding box center [985, 257] width 236 height 408
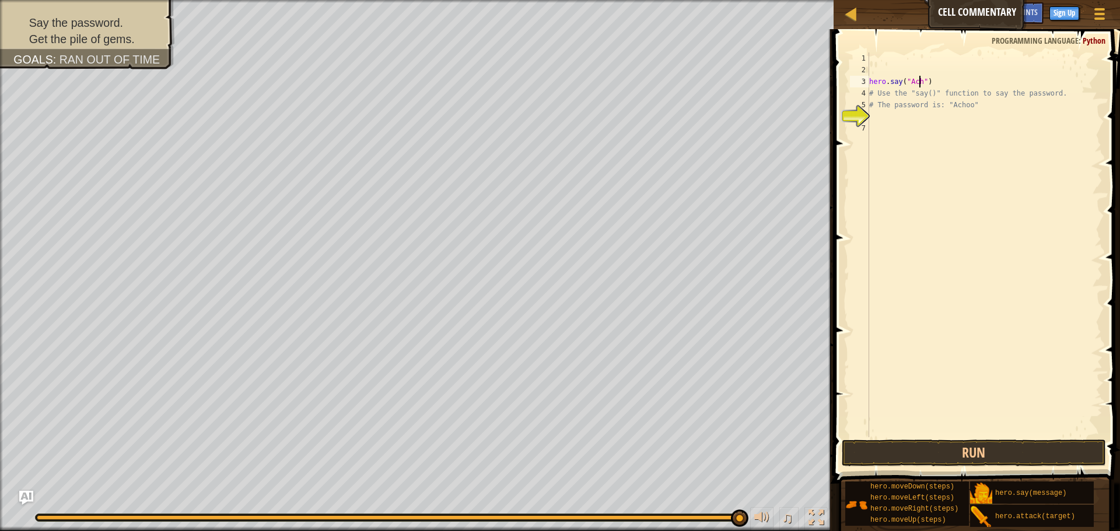
scroll to position [5, 5]
type textarea "hero.say("Achoo")"
click at [954, 130] on div "hero . say ( "Achoo" ) # Use the "say()" function to say the password. # The pa…" at bounding box center [985, 257] width 236 height 408
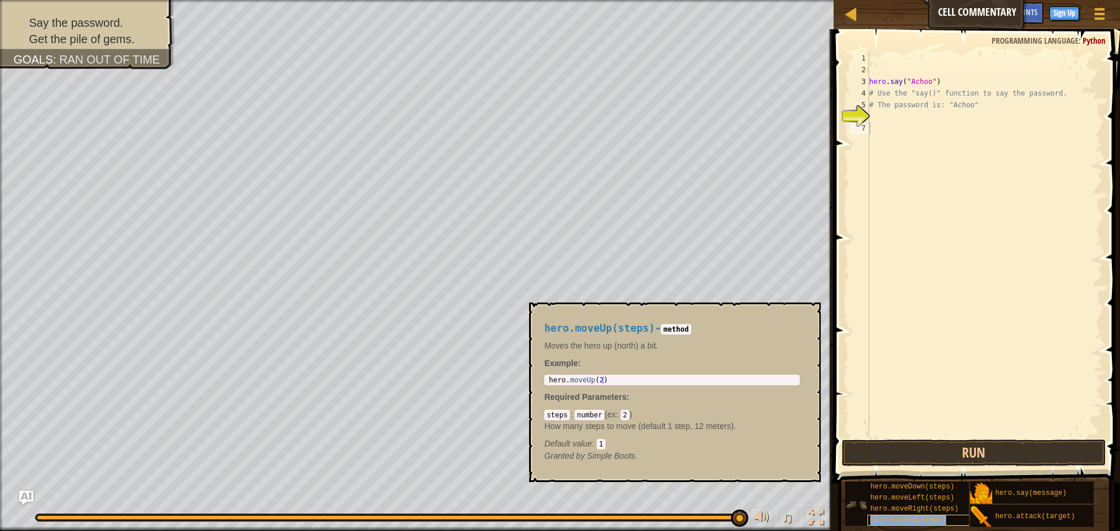
type textarea "hero.moveUp(steps)"
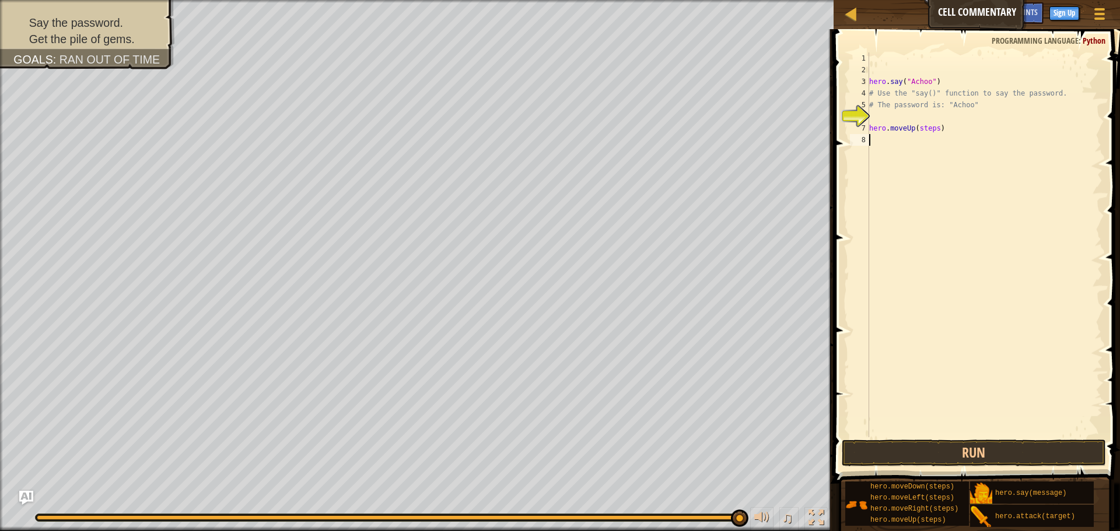
click at [932, 134] on div "hero . say ( "Achoo" ) # Use the "say()" function to say the password. # The pa…" at bounding box center [985, 257] width 236 height 408
click at [935, 132] on div "hero . say ( "Achoo" ) # Use the "say()" function to say the password. # The pa…" at bounding box center [985, 257] width 236 height 408
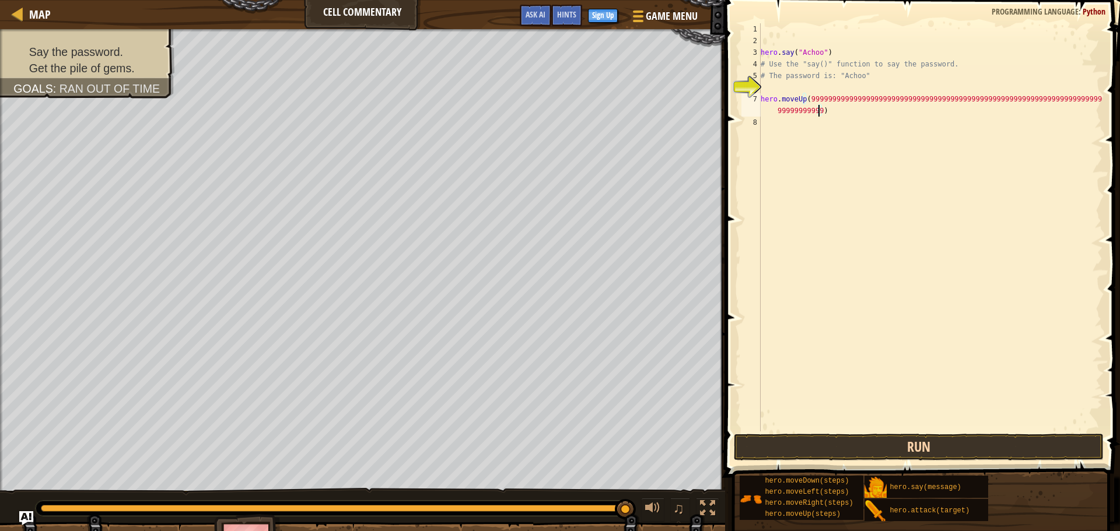
type textarea "hero.moveUp(9999999999999999999999999999999999999999999999999999999999999999999…"
click at [977, 443] on button "Run" at bounding box center [919, 447] width 370 height 27
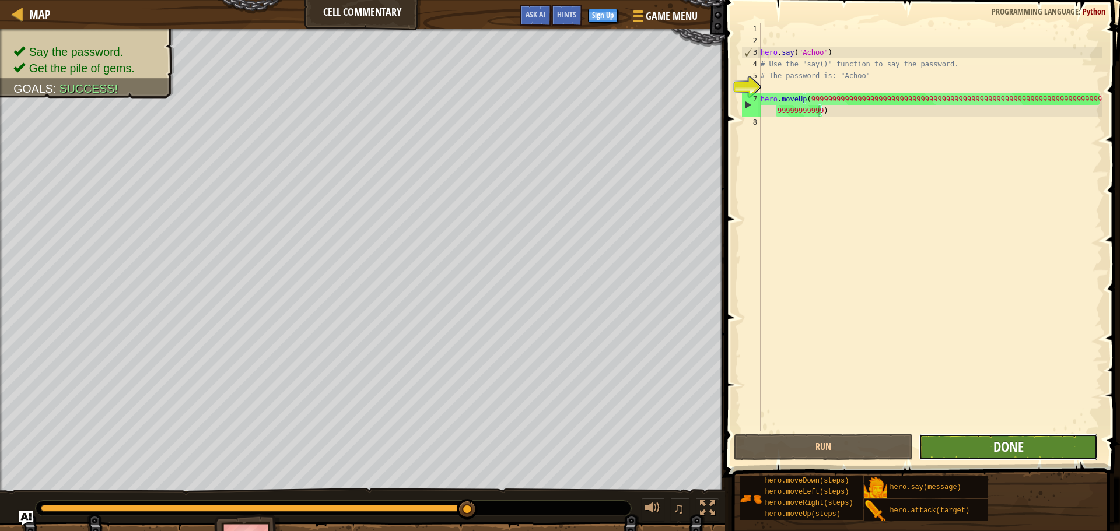
click at [1014, 454] on span "Done" at bounding box center [1009, 447] width 30 height 19
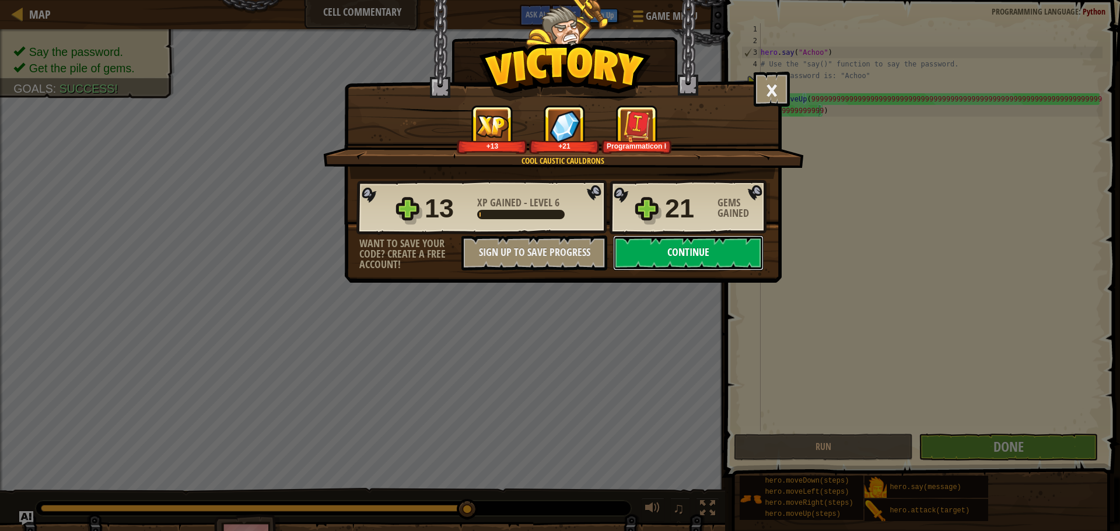
click at [699, 251] on button "Continue" at bounding box center [688, 253] width 151 height 35
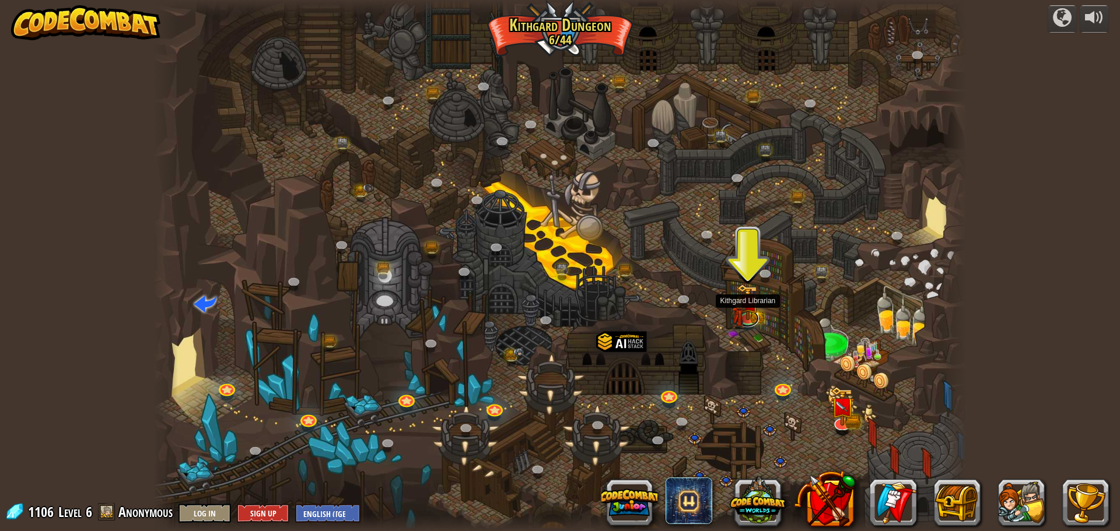
click at [751, 327] on div "Twisted Canyon (Locked) Challenge: collect the most gold using all the programm…" at bounding box center [559, 265] width 813 height 531
click at [742, 318] on img at bounding box center [739, 307] width 15 height 43
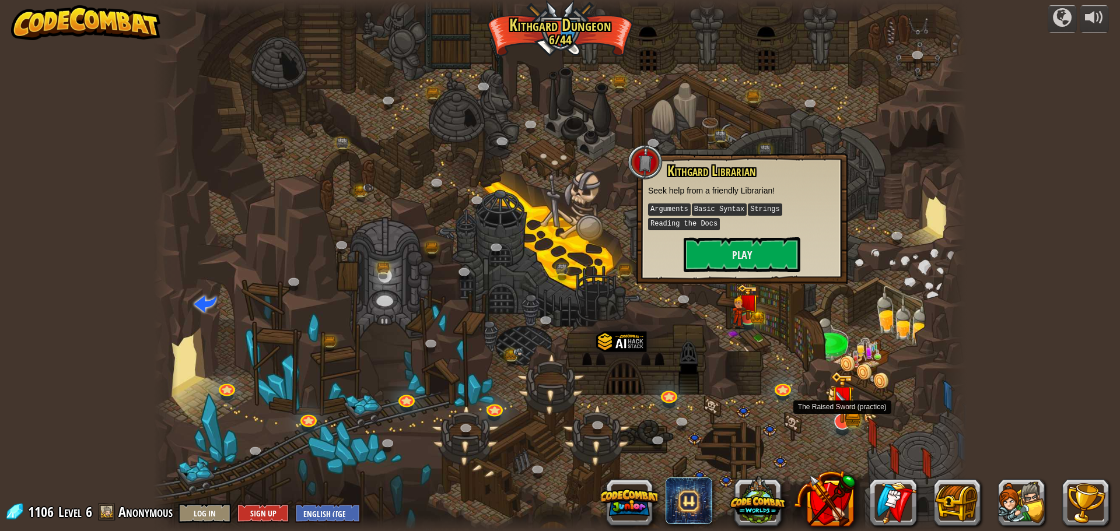
click at [841, 421] on img at bounding box center [843, 398] width 24 height 52
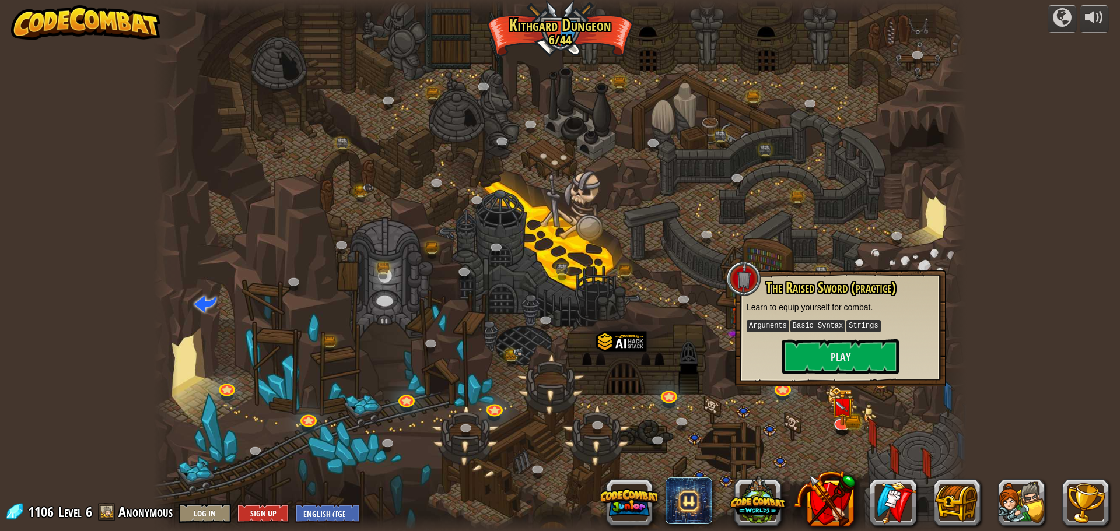
click at [914, 433] on div at bounding box center [559, 265] width 813 height 531
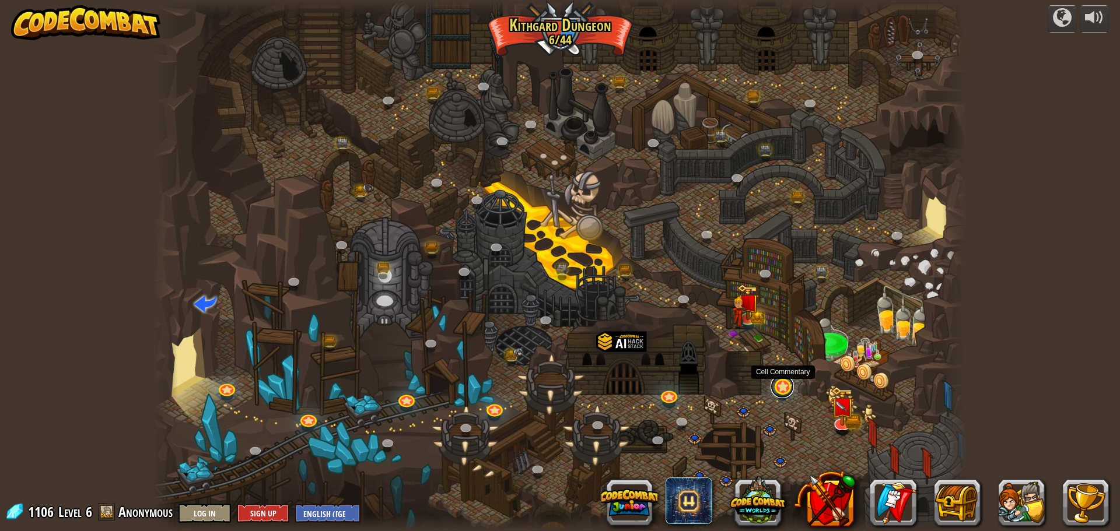
click at [775, 389] on link at bounding box center [782, 386] width 23 height 23
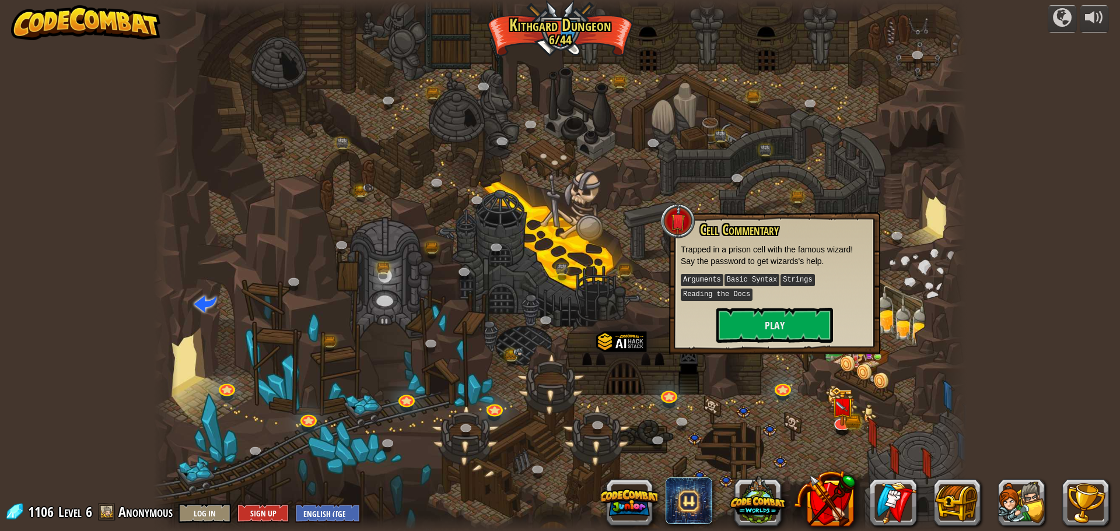
click at [932, 383] on div at bounding box center [559, 265] width 813 height 531
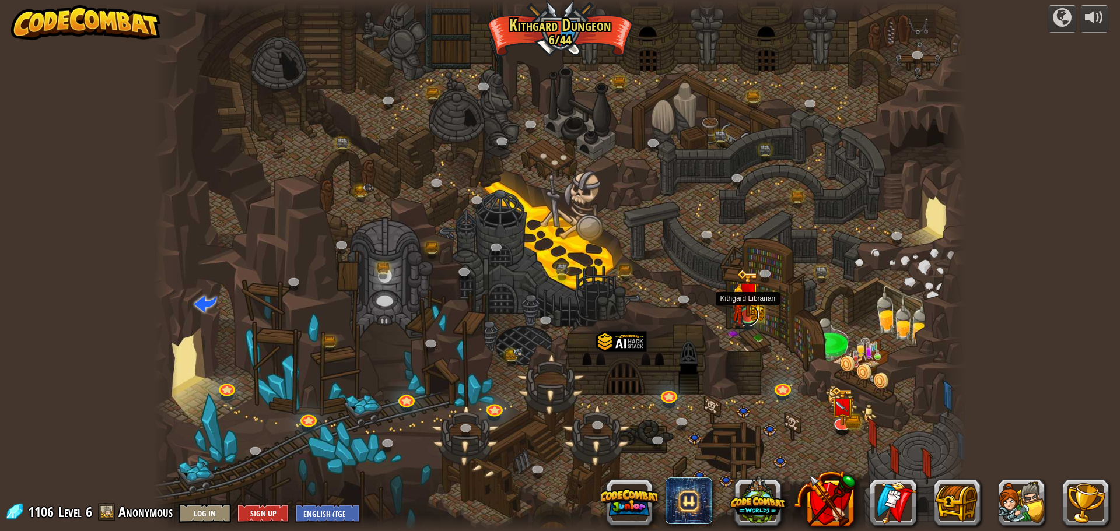
click at [755, 323] on link at bounding box center [747, 314] width 23 height 23
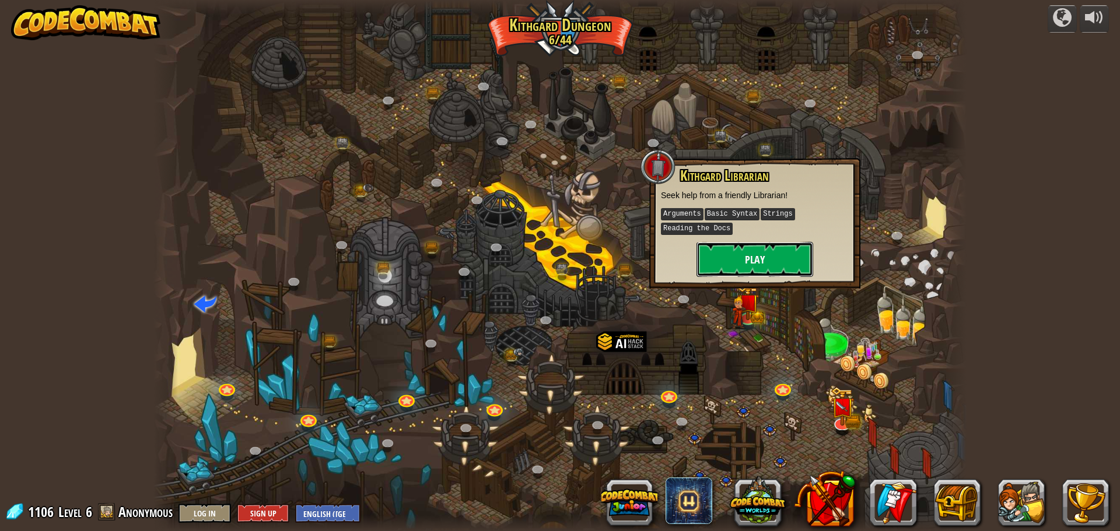
click at [762, 263] on button "Play" at bounding box center [755, 259] width 117 height 35
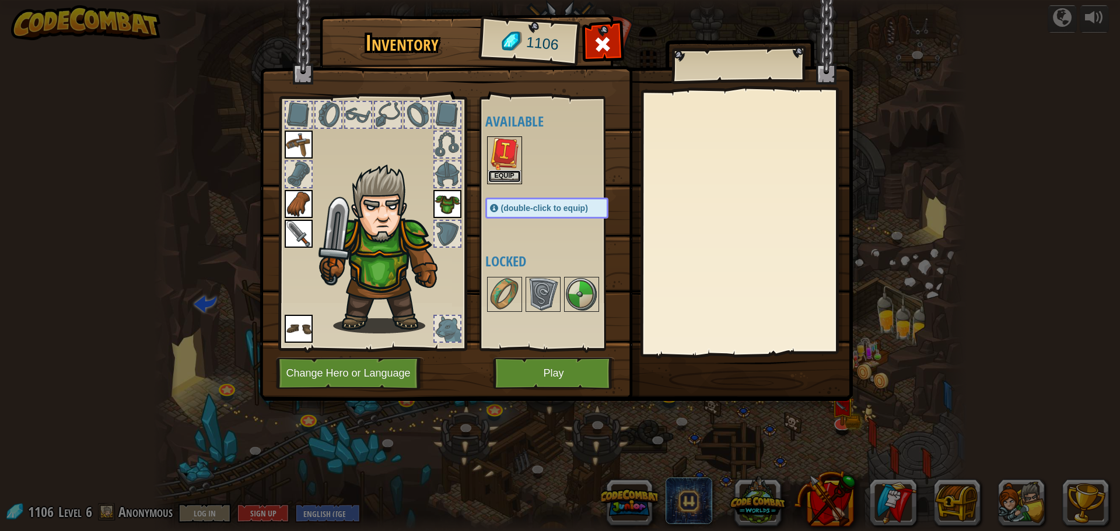
click at [510, 172] on button "Equip" at bounding box center [504, 176] width 33 height 12
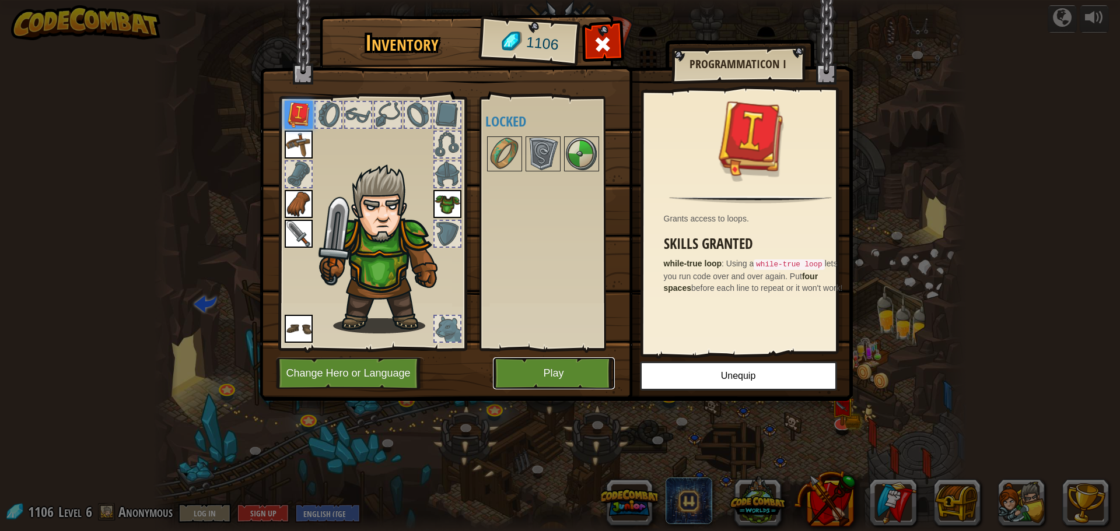
click at [554, 378] on button "Play" at bounding box center [554, 374] width 122 height 32
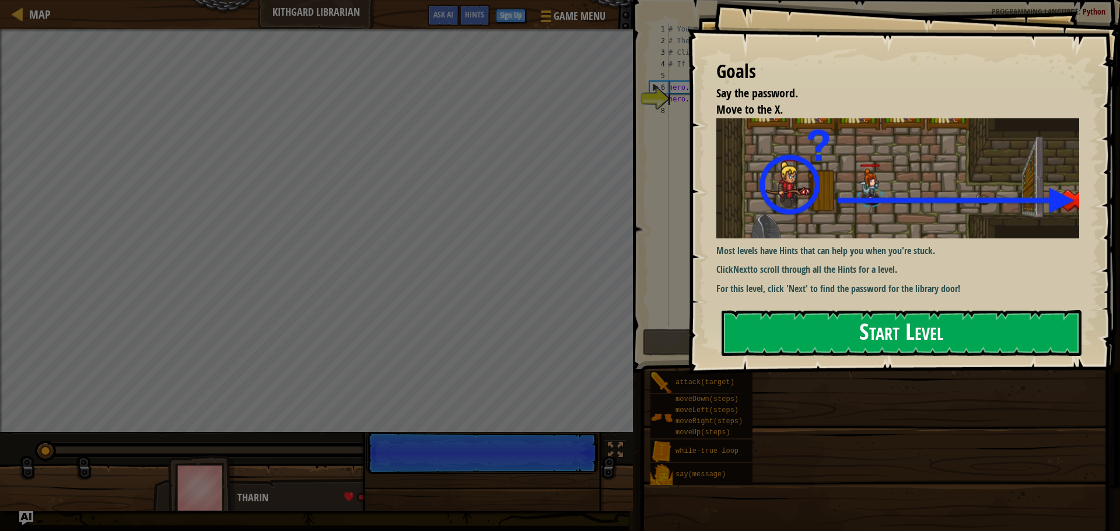
click at [875, 338] on button "Start Level" at bounding box center [902, 333] width 360 height 46
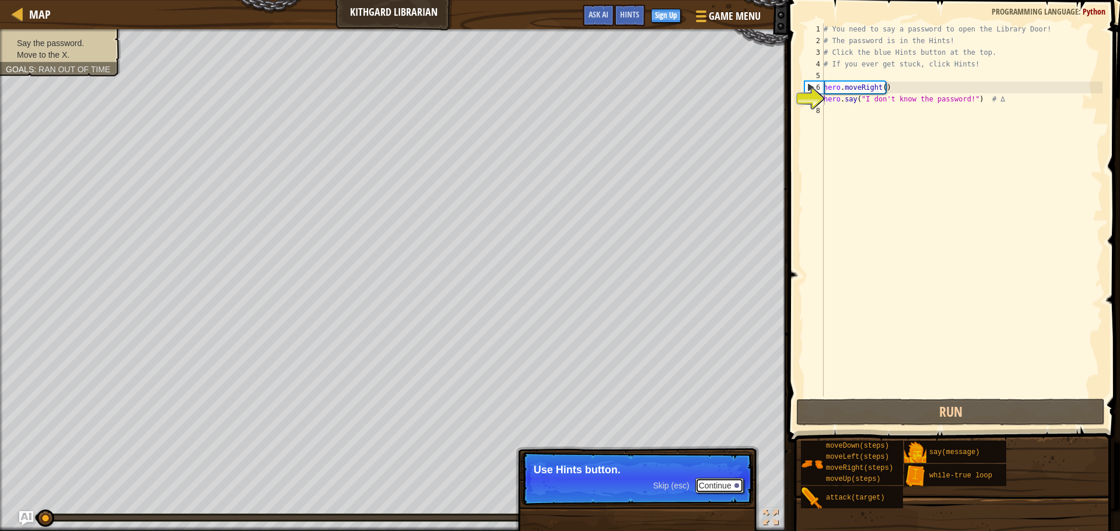
click at [732, 487] on button "Continue" at bounding box center [719, 485] width 48 height 15
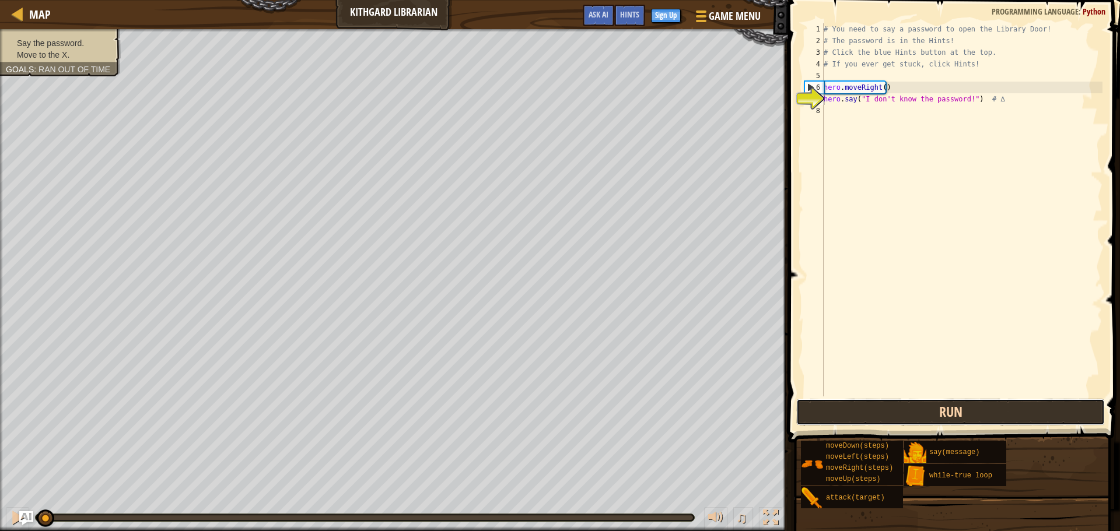
click at [1063, 402] on button "Run" at bounding box center [950, 412] width 309 height 27
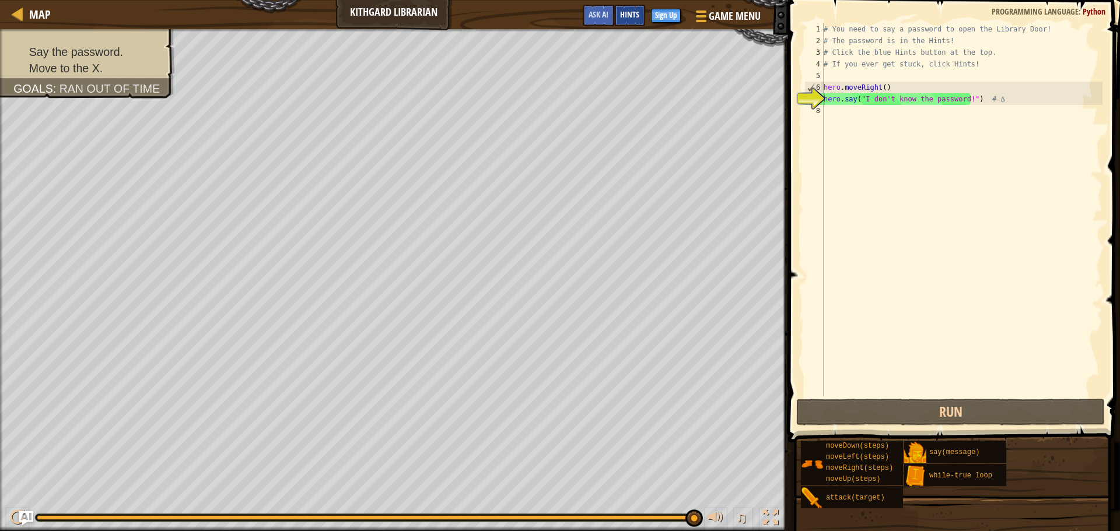
click at [632, 13] on span "Hints" at bounding box center [629, 14] width 19 height 11
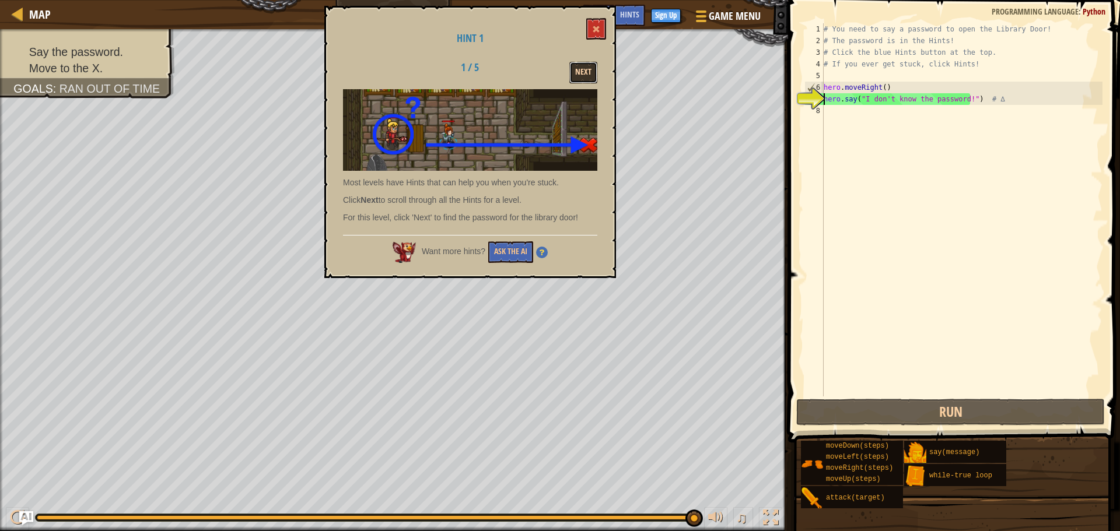
click at [577, 74] on button "Next" at bounding box center [583, 73] width 28 height 22
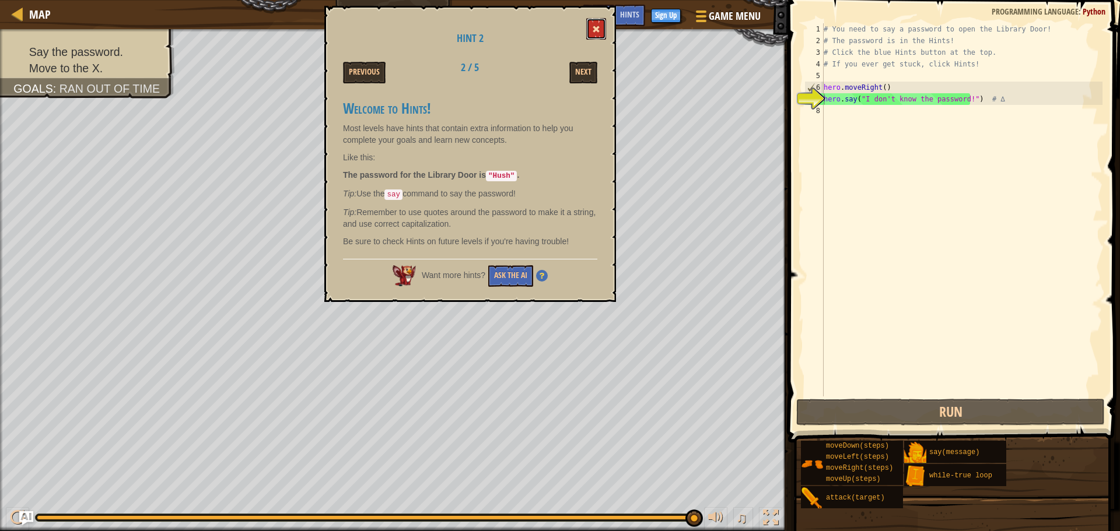
drag, startPoint x: 601, startPoint y: 20, endPoint x: 627, endPoint y: 26, distance: 26.9
click at [601, 20] on button at bounding box center [596, 29] width 20 height 22
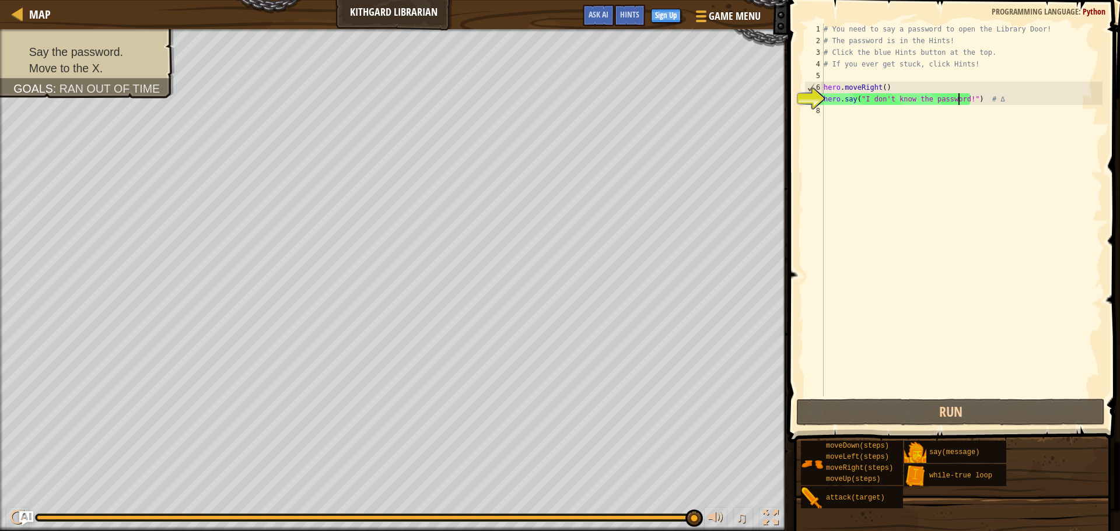
click at [959, 99] on div "# You need to say a password to open the Library Door! # The password is in the…" at bounding box center [961, 221] width 281 height 397
click at [960, 103] on div "# You need to say a password to open the Library Door! # The password is in the…" at bounding box center [961, 221] width 281 height 397
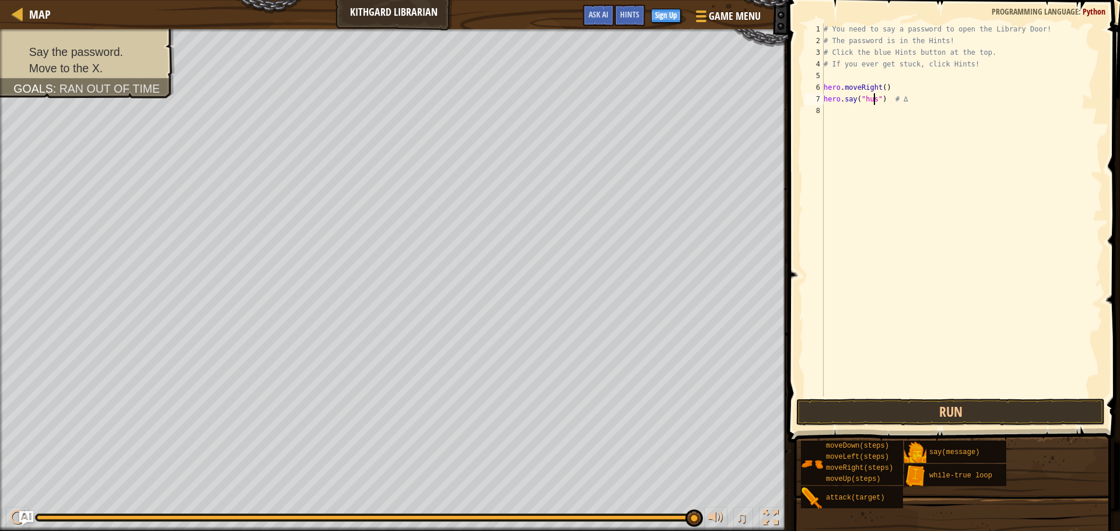
scroll to position [5, 4]
type textarea "hero.say("hush") # ∆"
click at [876, 127] on div "# You need to say a password to open the Library Door! # The password is in the…" at bounding box center [961, 221] width 281 height 397
click at [879, 114] on div "# You need to say a password to open the Library Door! # The password is in the…" at bounding box center [961, 221] width 281 height 397
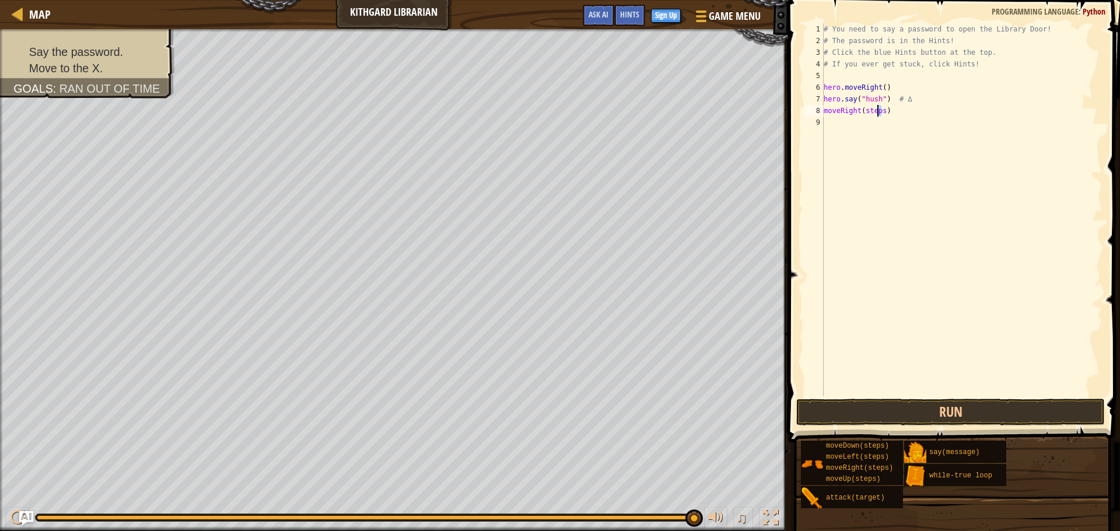
click at [883, 113] on div "# You need to say a password to open the Library Door! # The password is in the…" at bounding box center [961, 209] width 281 height 373
click at [953, 402] on button "Run" at bounding box center [950, 412] width 309 height 27
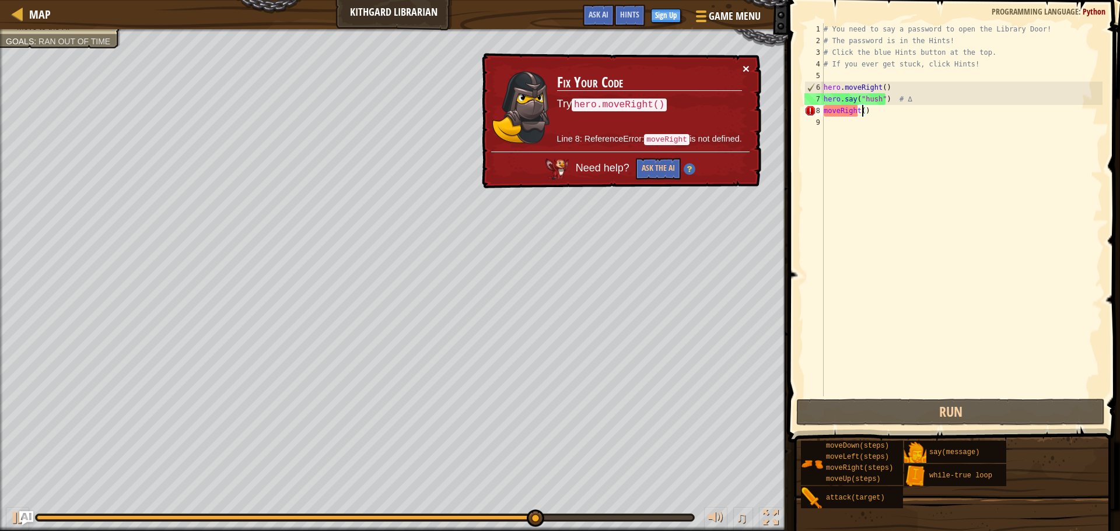
click at [744, 69] on button "×" at bounding box center [746, 68] width 7 height 12
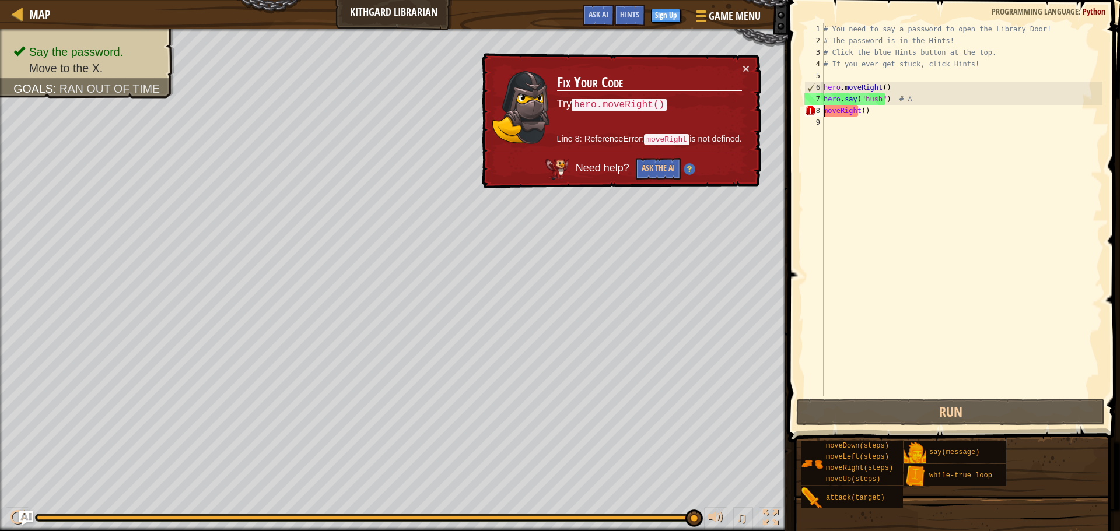
click at [824, 109] on div "# You need to say a password to open the Library Door! # The password is in the…" at bounding box center [961, 221] width 281 height 397
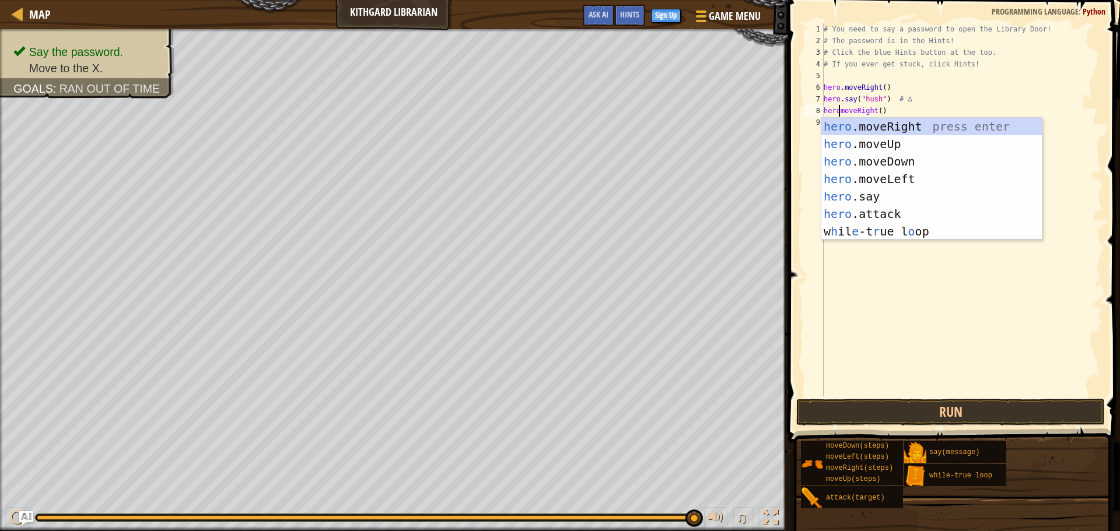
scroll to position [5, 1]
type textarea "hero.moveRight()"
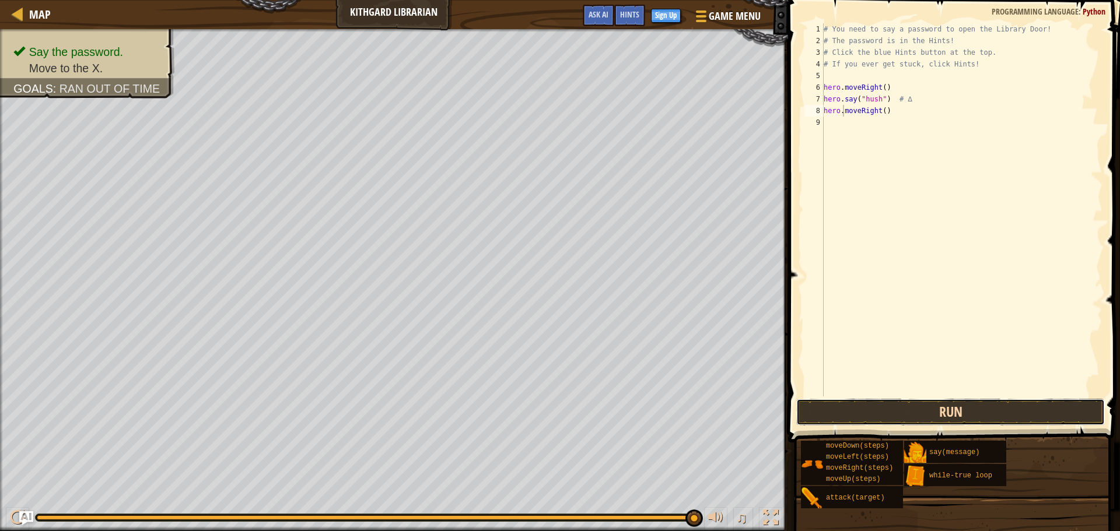
click at [940, 410] on button "Run" at bounding box center [950, 412] width 309 height 27
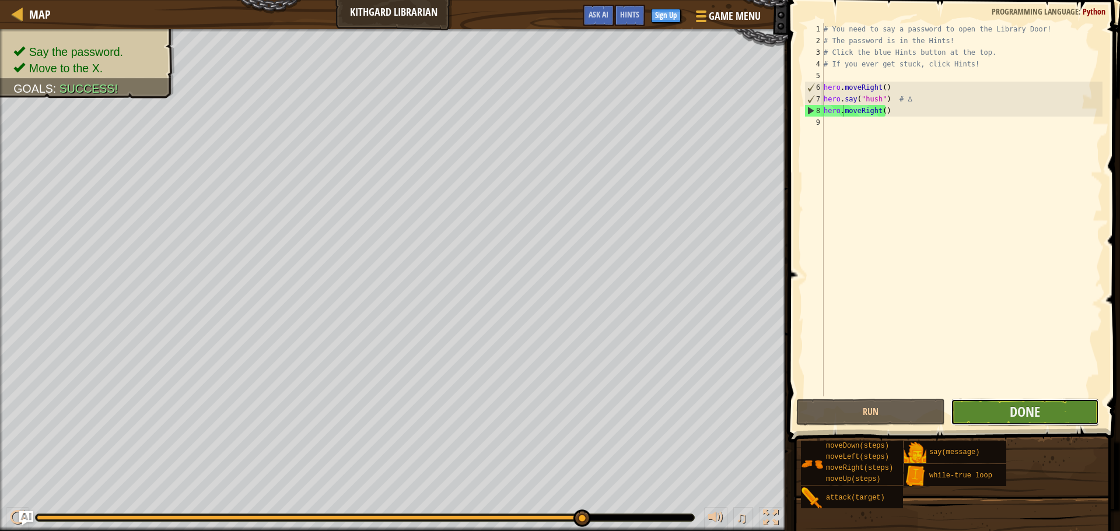
click at [982, 405] on button "Done" at bounding box center [1025, 412] width 148 height 27
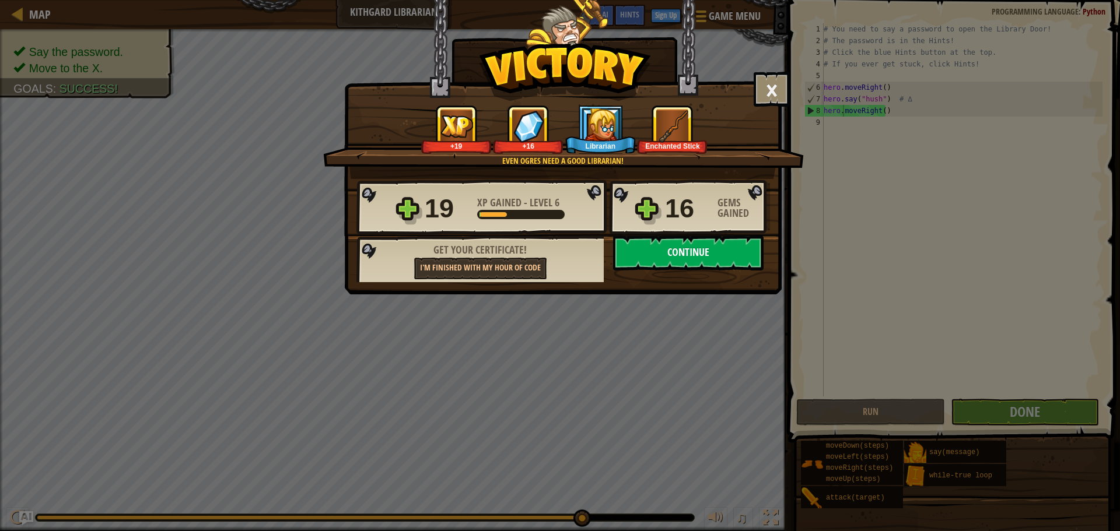
click at [706, 247] on button "Continue" at bounding box center [688, 253] width 151 height 35
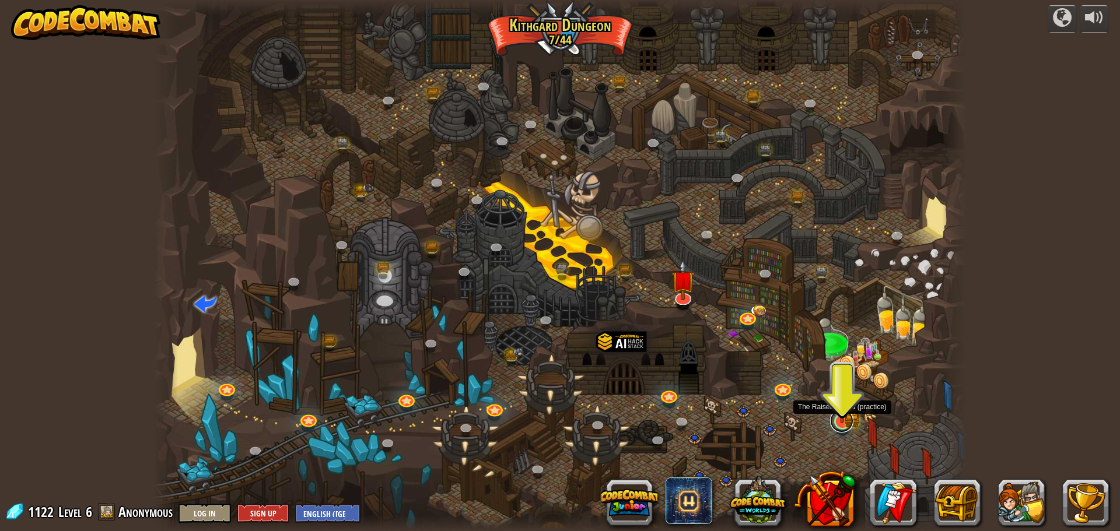
click at [838, 423] on link at bounding box center [841, 421] width 23 height 23
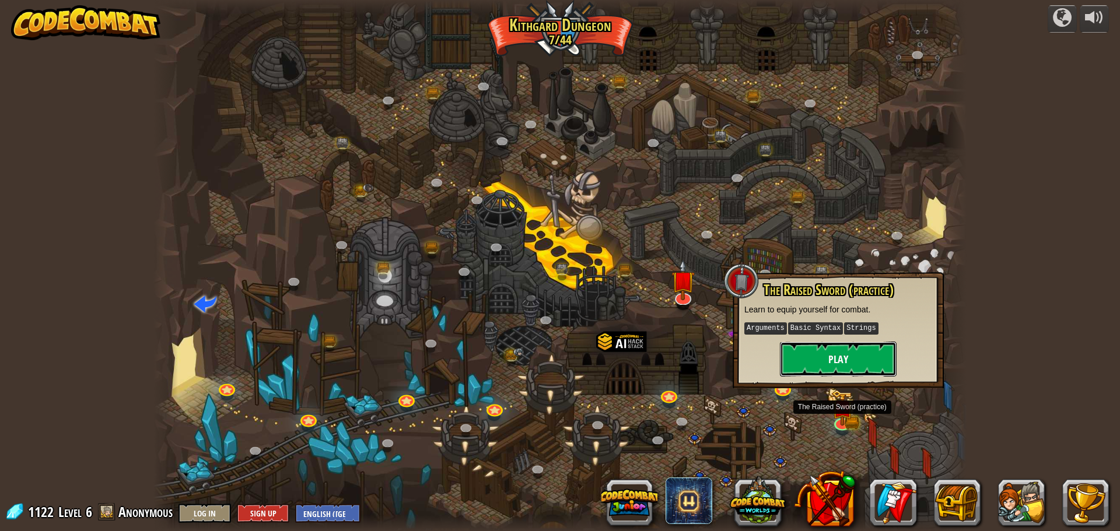
click at [832, 356] on button "Play" at bounding box center [838, 359] width 117 height 35
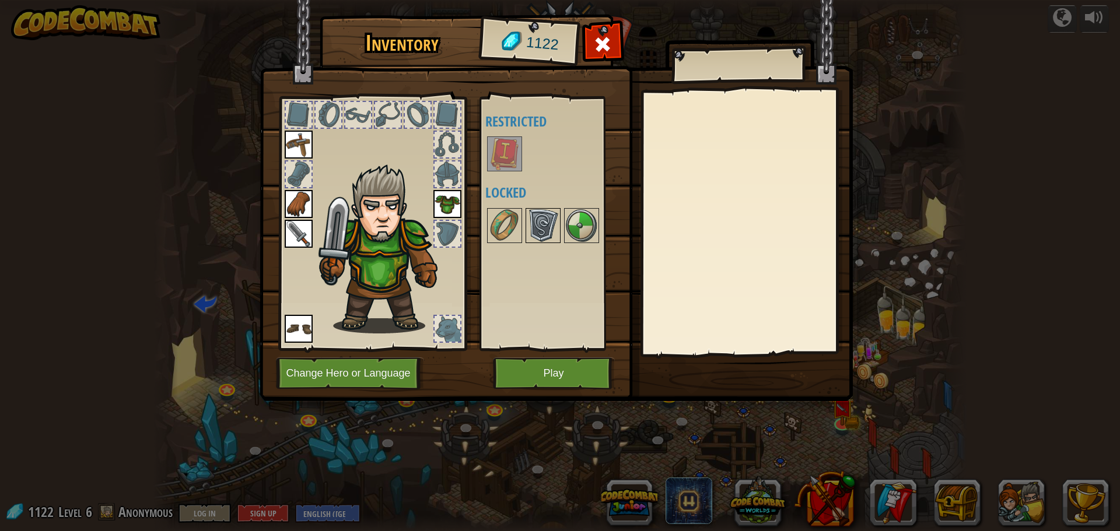
click at [542, 232] on img at bounding box center [543, 225] width 33 height 33
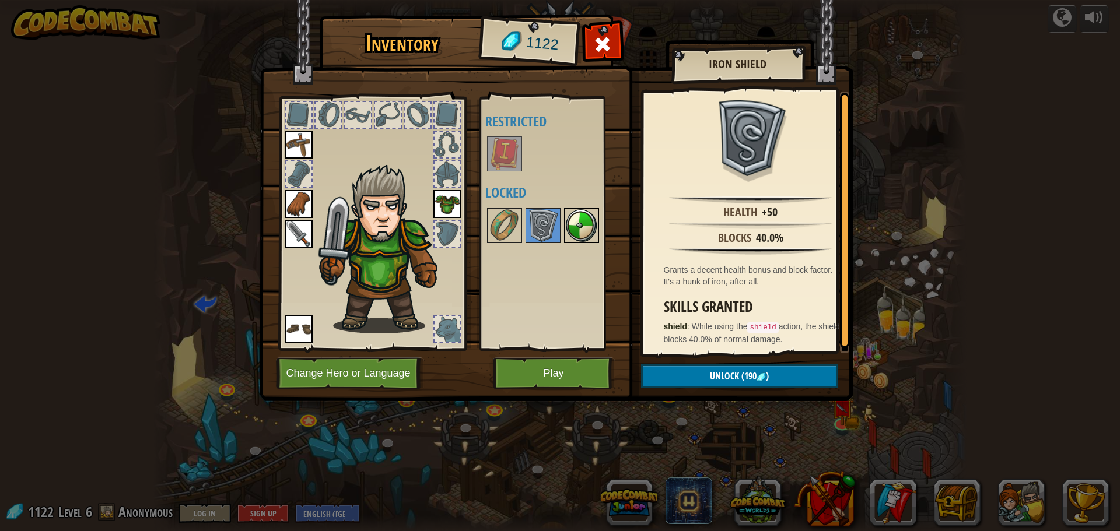
click at [584, 229] on img at bounding box center [581, 225] width 33 height 33
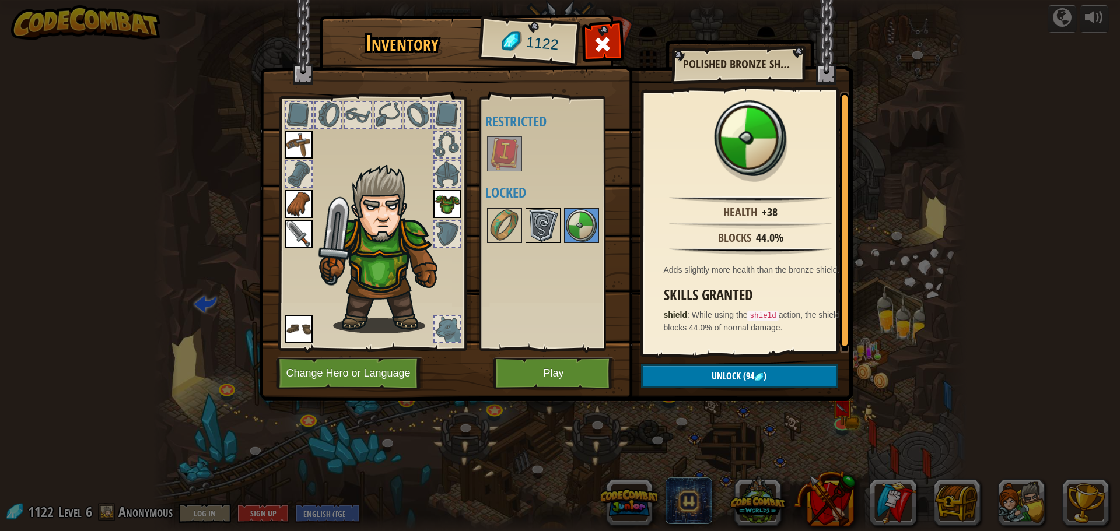
click at [552, 223] on img at bounding box center [543, 225] width 33 height 33
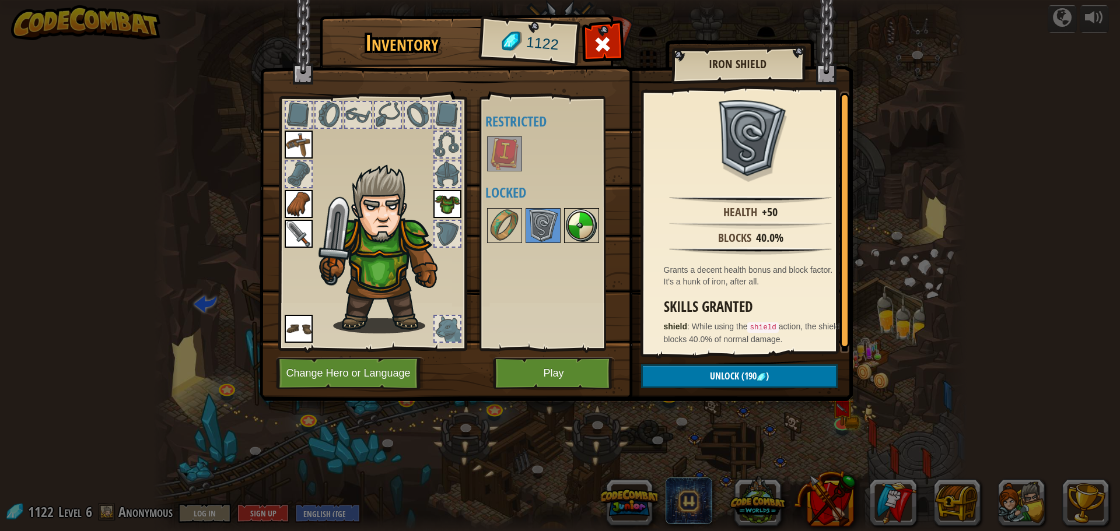
click at [579, 234] on img at bounding box center [581, 225] width 33 height 33
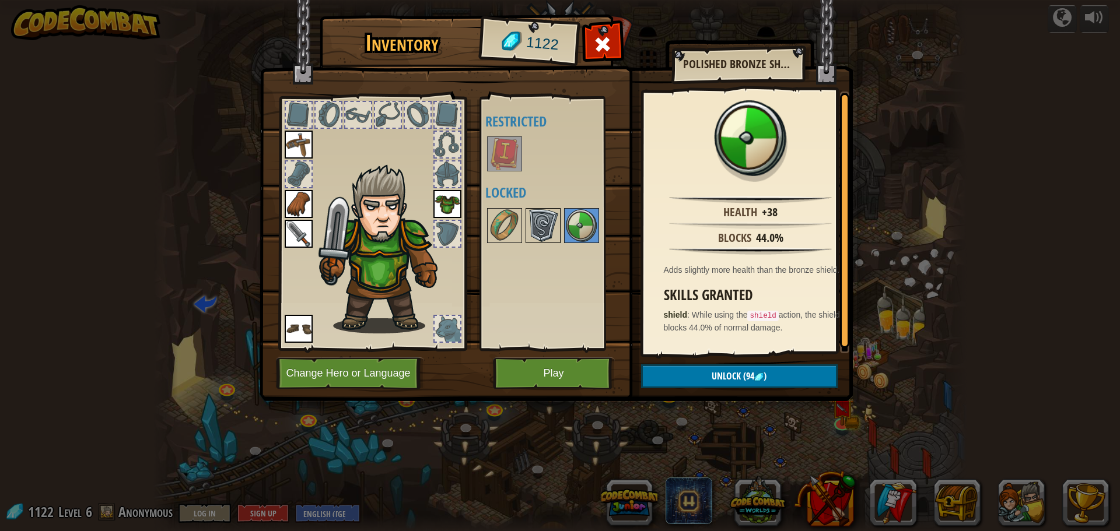
click at [541, 214] on img at bounding box center [543, 225] width 33 height 33
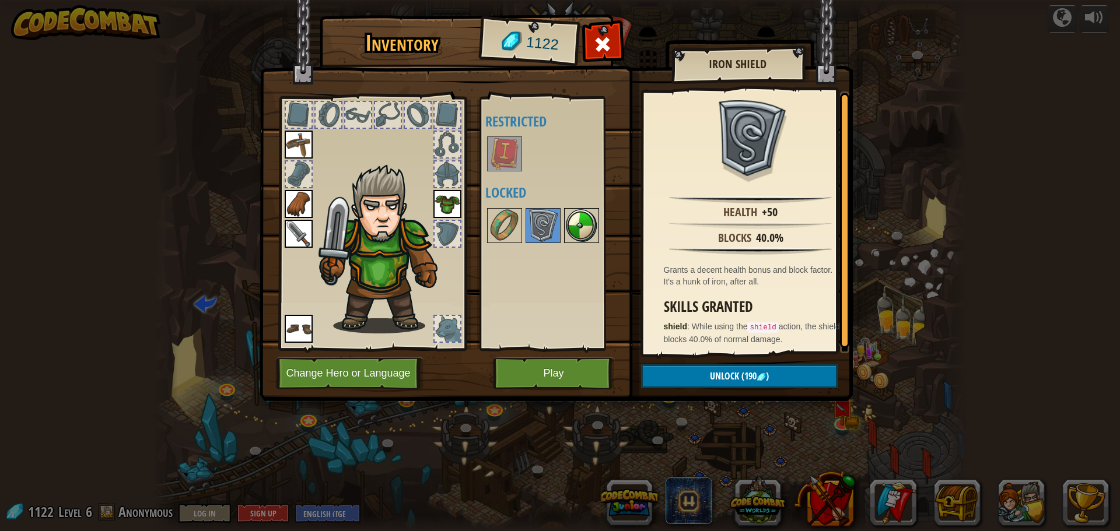
click at [586, 215] on img at bounding box center [581, 225] width 33 height 33
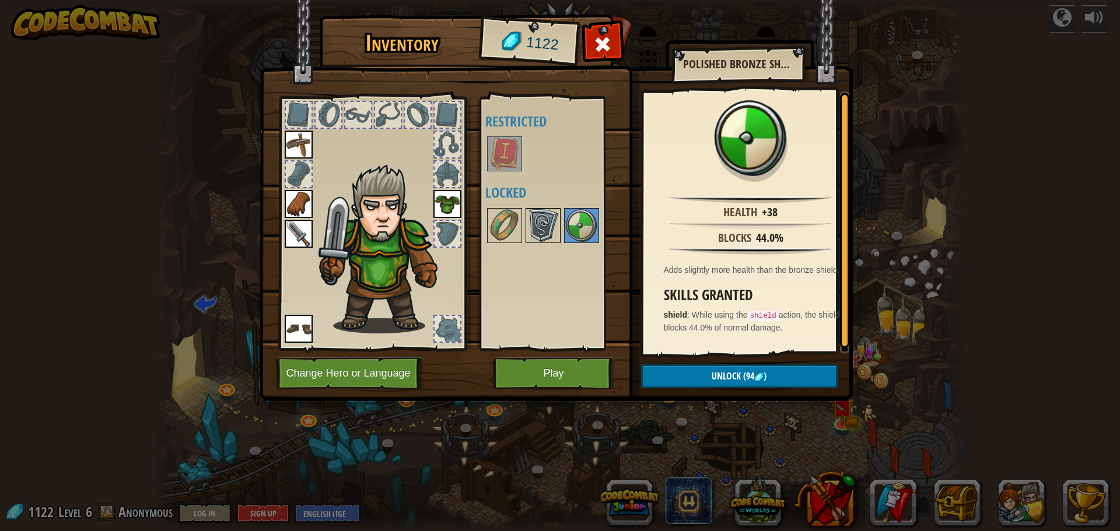
click at [539, 219] on img at bounding box center [543, 225] width 33 height 33
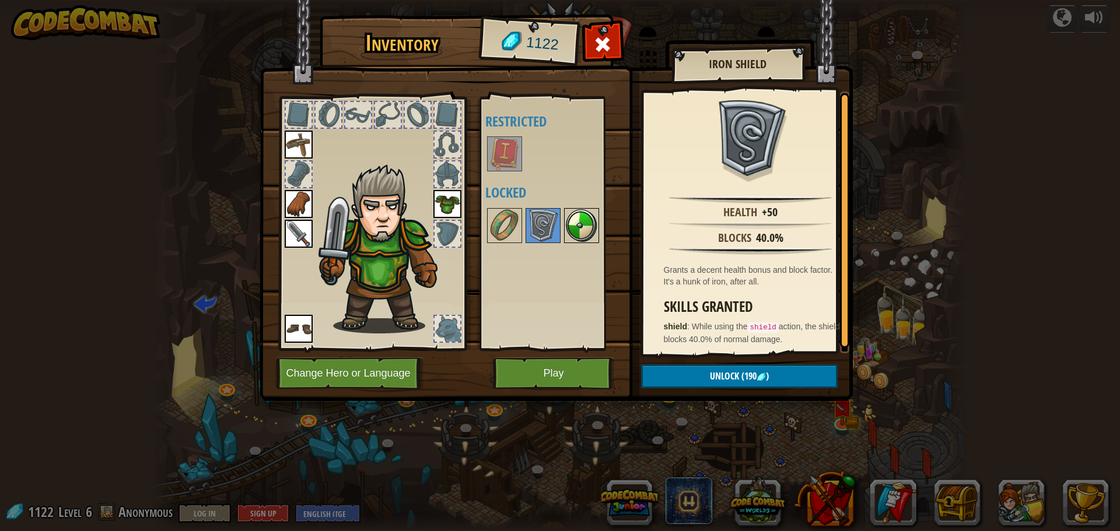
click at [575, 222] on img at bounding box center [581, 225] width 33 height 33
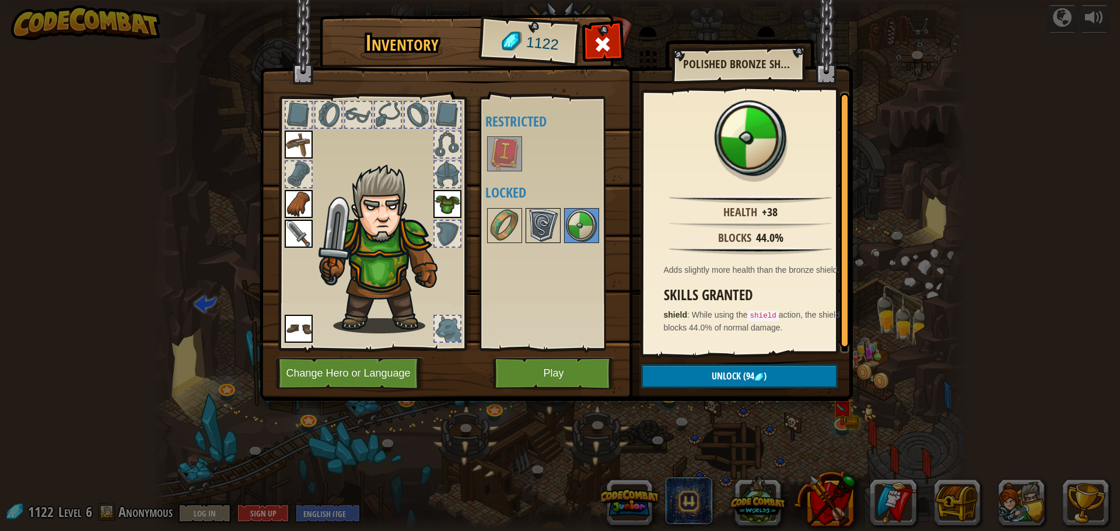
click at [547, 218] on img at bounding box center [543, 225] width 33 height 33
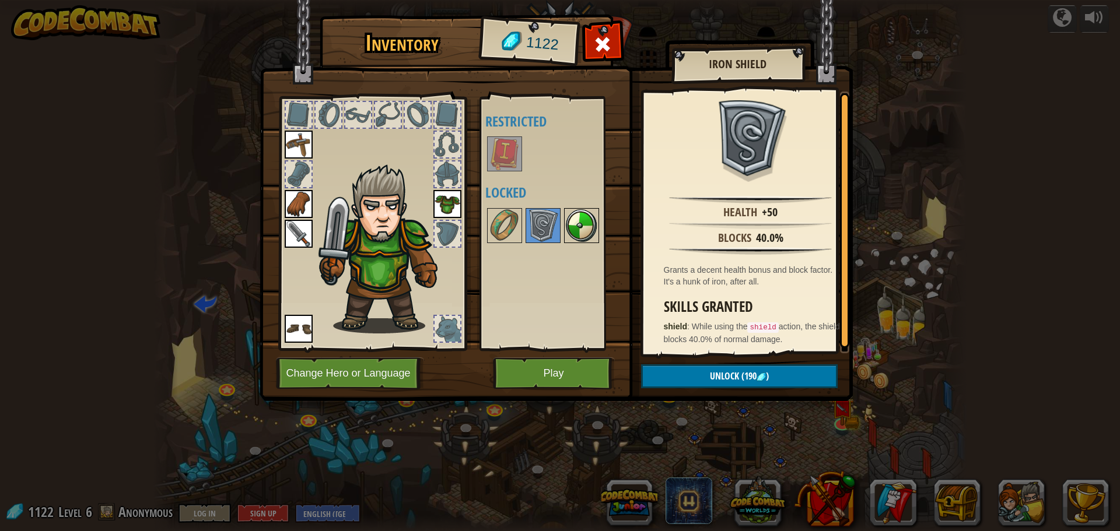
click at [586, 218] on img at bounding box center [581, 225] width 33 height 33
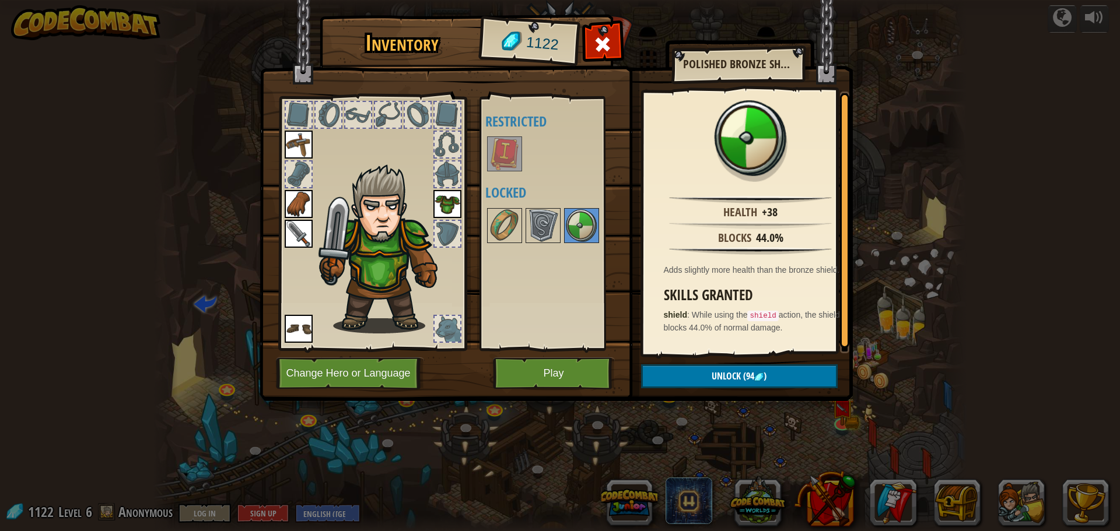
click at [435, 240] on div at bounding box center [448, 234] width 26 height 26
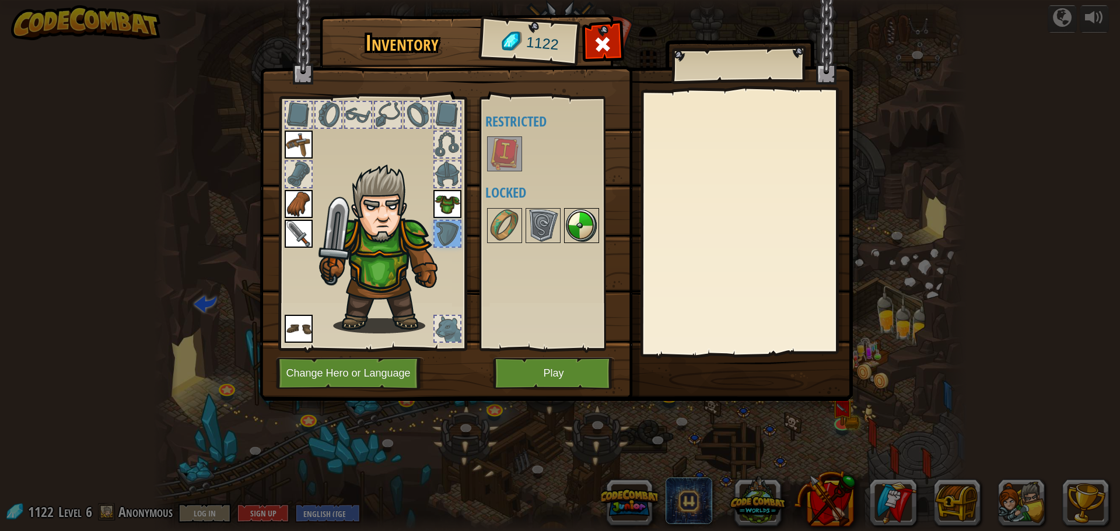
click at [578, 222] on img at bounding box center [581, 225] width 33 height 33
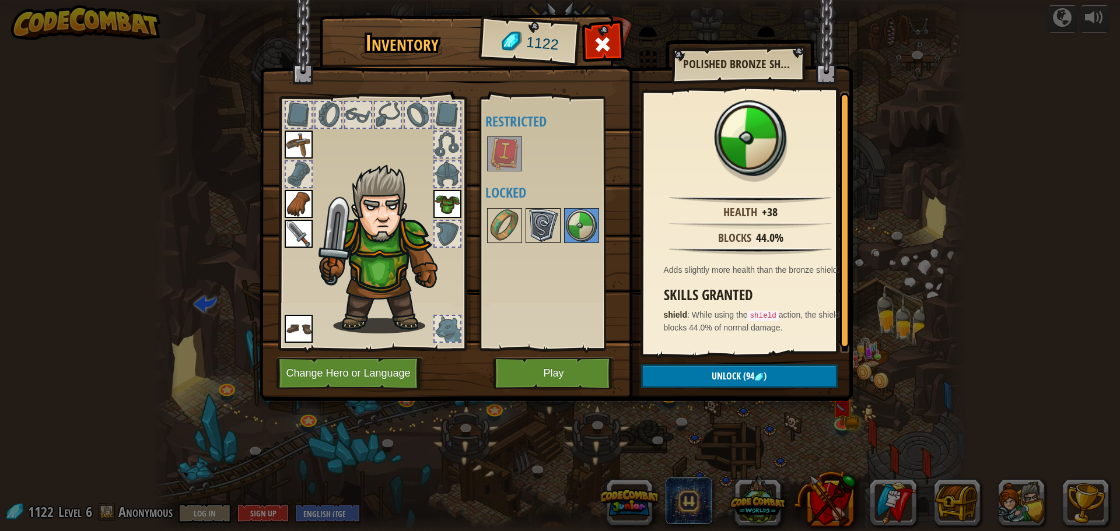
click at [538, 235] on img at bounding box center [543, 225] width 33 height 33
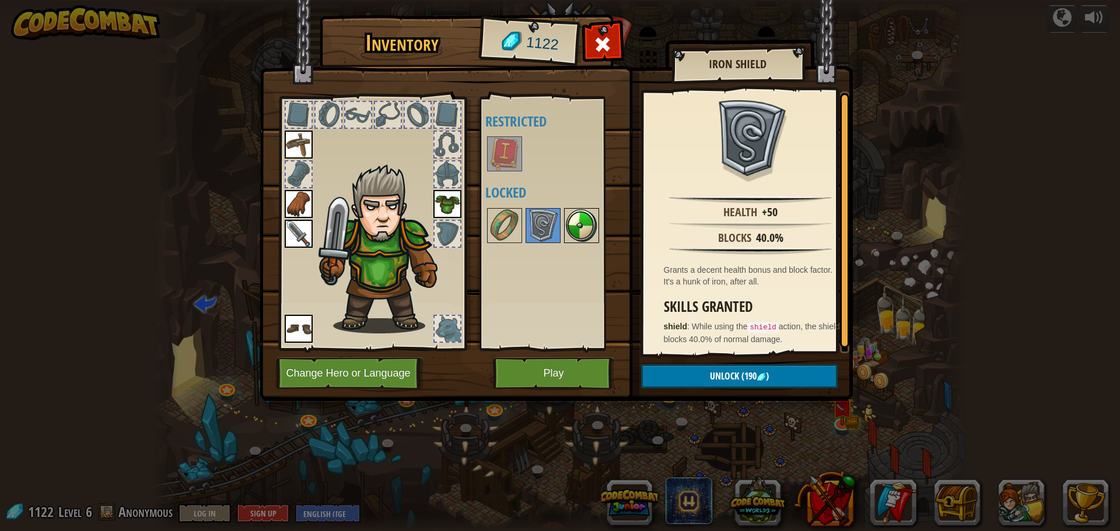
click at [572, 228] on img at bounding box center [581, 225] width 33 height 33
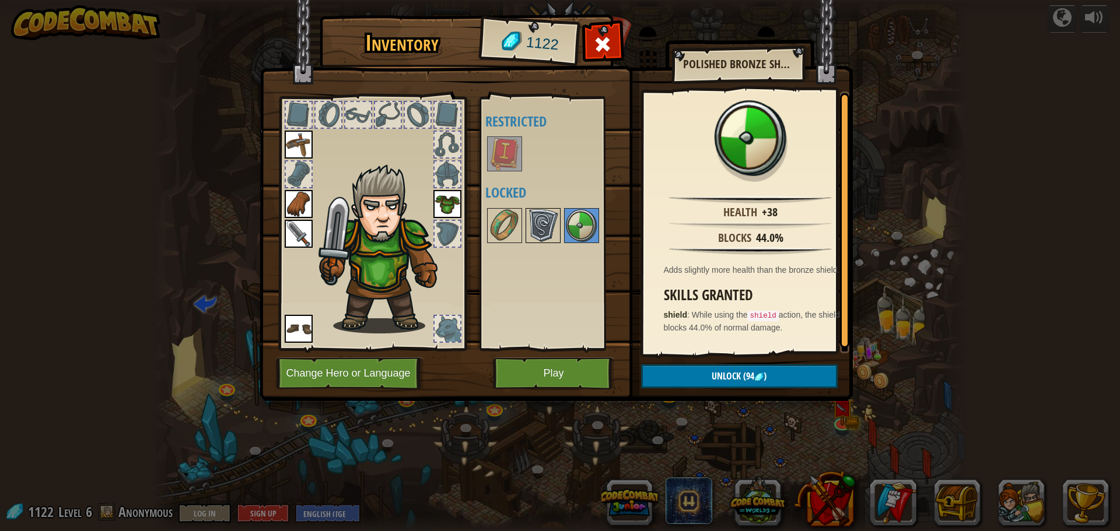
click at [545, 221] on img at bounding box center [543, 225] width 33 height 33
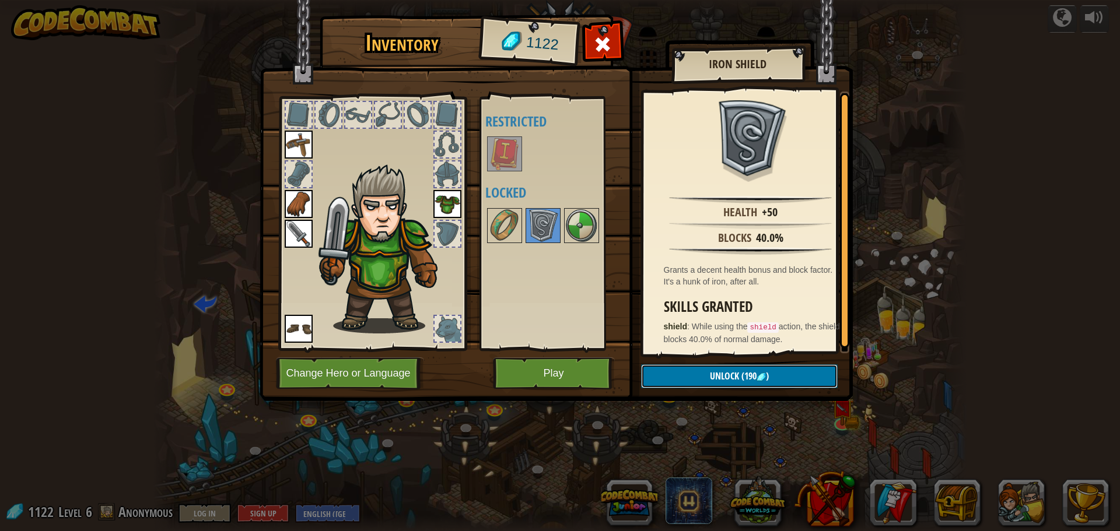
click at [736, 373] on span "Unlock" at bounding box center [724, 376] width 29 height 13
click at [745, 378] on button "Confirm" at bounding box center [739, 377] width 197 height 24
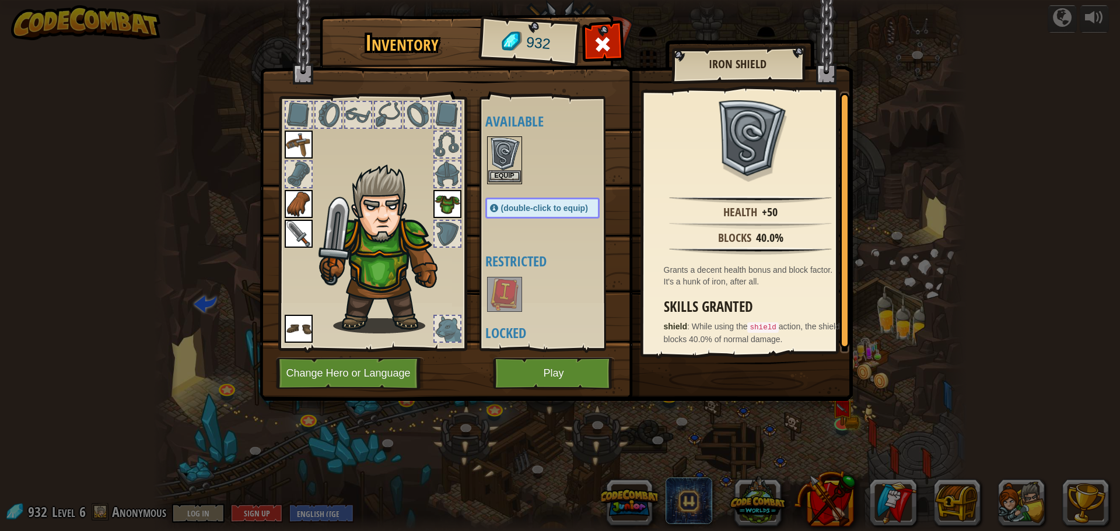
click at [510, 169] on img at bounding box center [504, 154] width 33 height 33
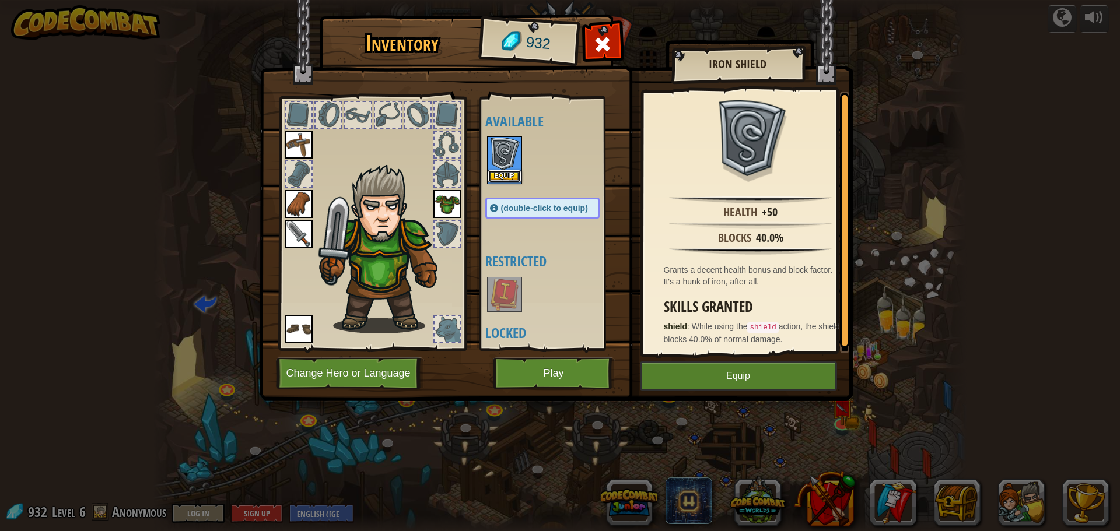
click at [506, 179] on button "Equip" at bounding box center [504, 176] width 33 height 12
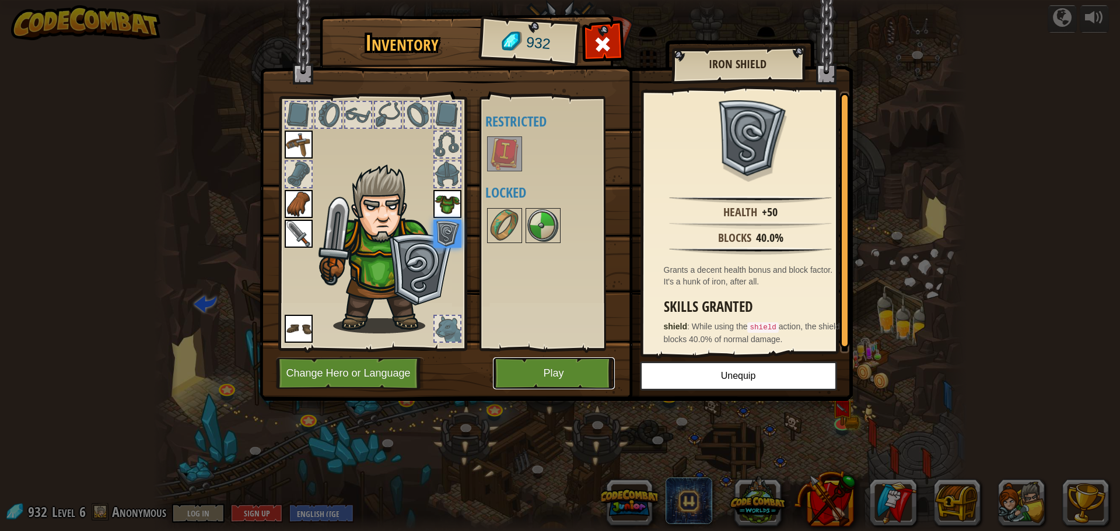
click at [576, 375] on button "Play" at bounding box center [554, 374] width 122 height 32
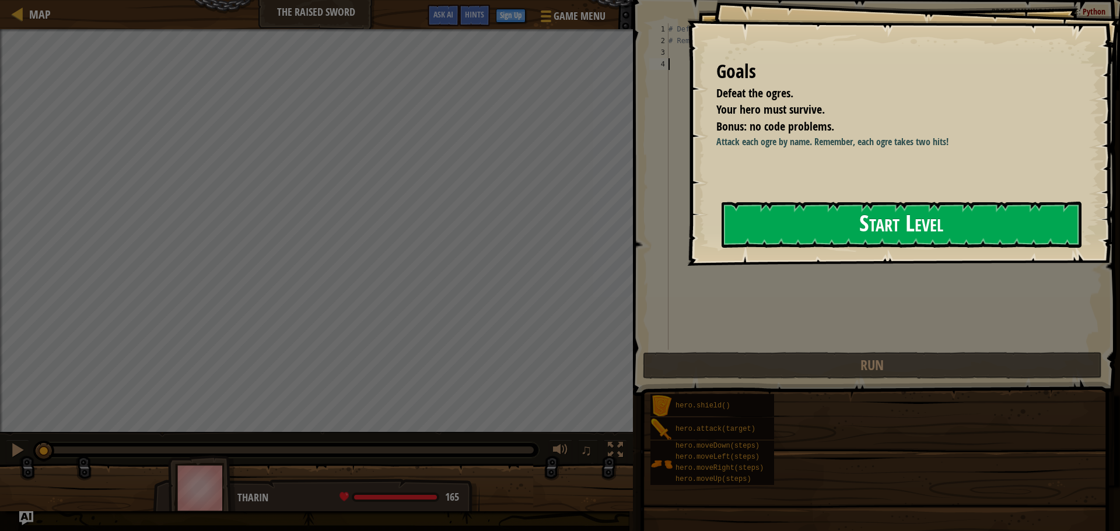
click at [932, 223] on button "Start Level" at bounding box center [902, 225] width 360 height 46
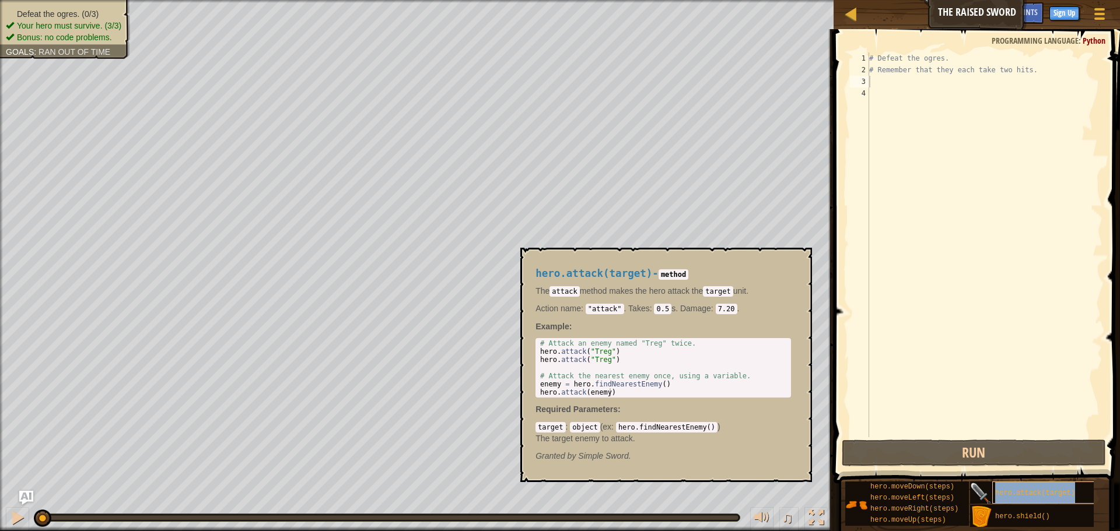
type textarea "hero.attack(target)"
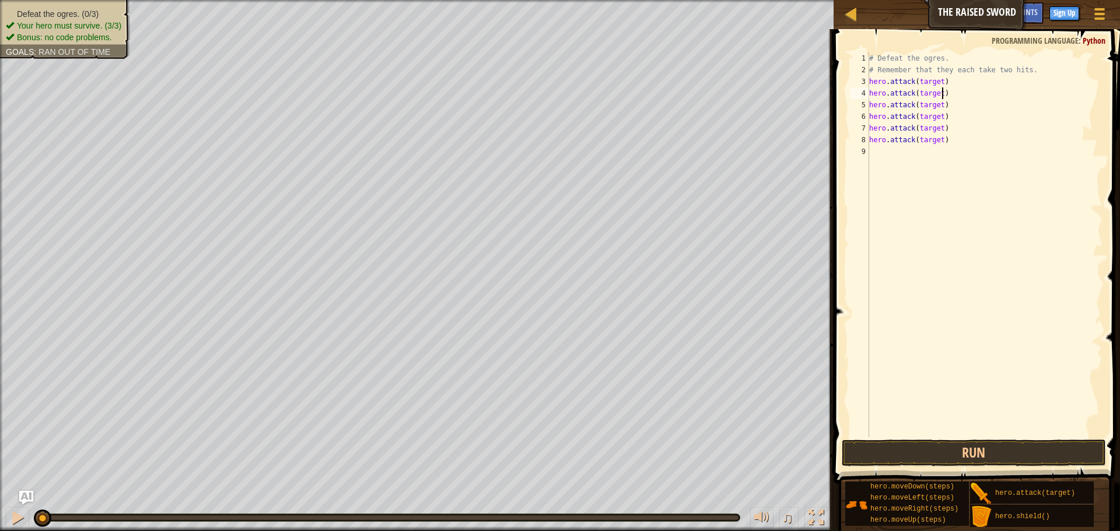
click at [949, 90] on div "# Defeat the ogres. # Remember that they each take two hits. hero . attack ( ta…" at bounding box center [985, 257] width 236 height 408
click at [955, 127] on div "# Defeat the ogres. # Remember that they each take two hits. hero . attack ( ta…" at bounding box center [986, 257] width 232 height 408
type textarea "hero.attack(target)"
click at [942, 84] on div "# Defeat the ogres. # Remember that they each take two hits. hero . attack ( ta…" at bounding box center [986, 257] width 232 height 408
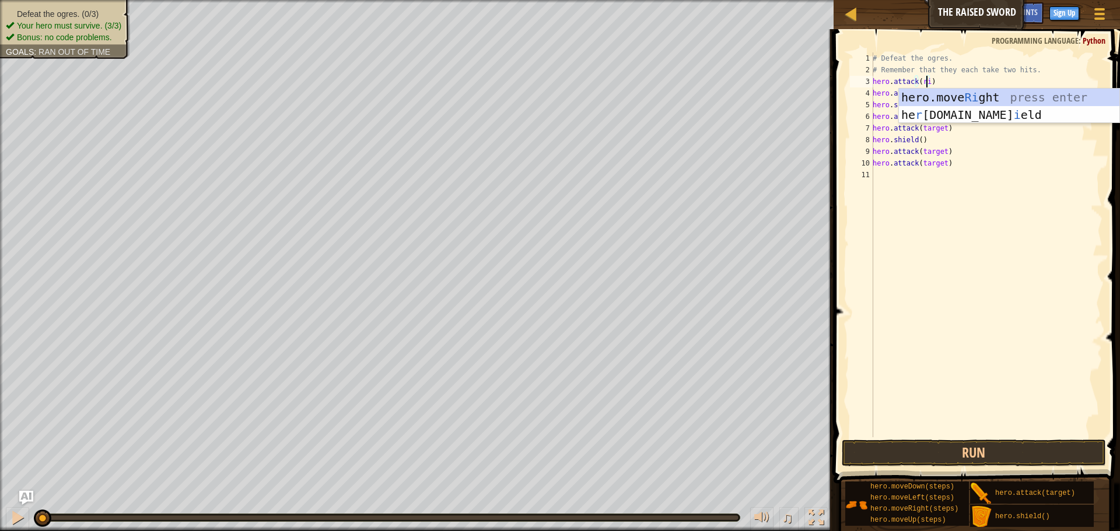
scroll to position [5, 5]
click at [918, 77] on div "# Defeat the ogres. # Remember that they each take two hits. hero . attack ( ri…" at bounding box center [986, 257] width 232 height 408
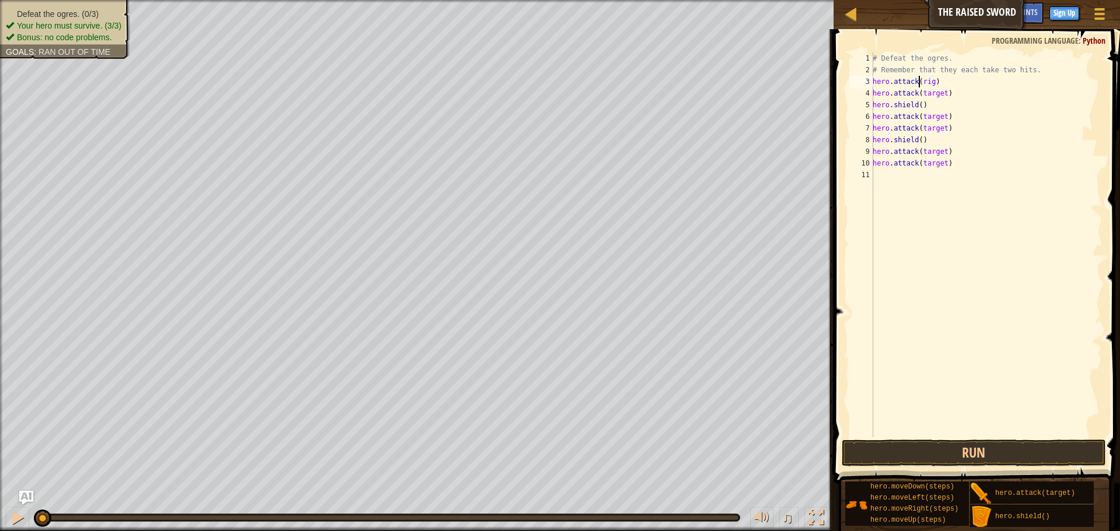
scroll to position [5, 2]
click at [950, 90] on div "# Defeat the ogres. # Remember that they each take two hits. hero . attack ( ri…" at bounding box center [986, 257] width 232 height 408
type textarea "r"
